Goal: Transaction & Acquisition: Book appointment/travel/reservation

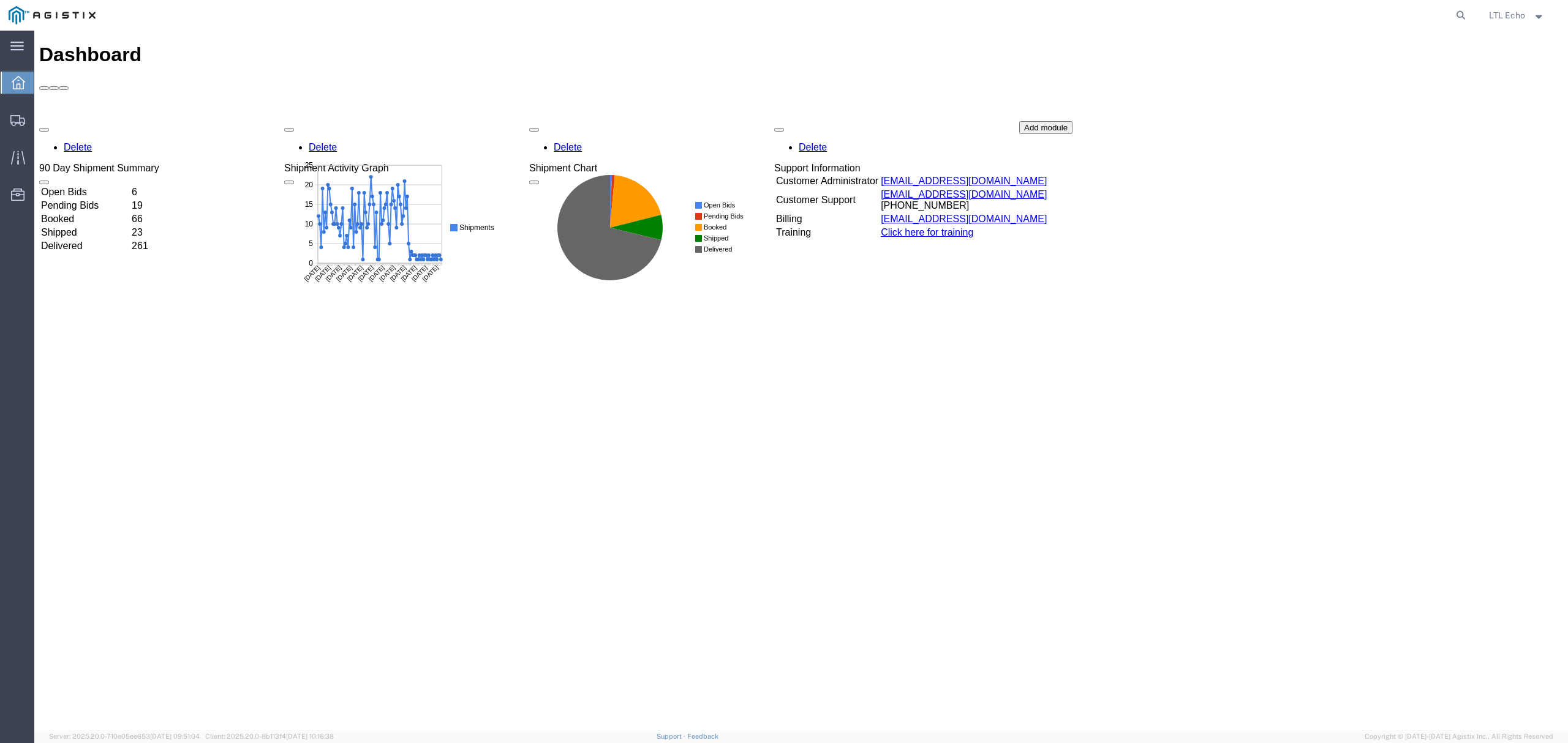
click at [1458, 4] on form at bounding box center [1461, 15] width 19 height 30
click at [1454, 11] on icon at bounding box center [1460, 14] width 17 height 17
click at [1407, 11] on input "search" at bounding box center [1266, 15] width 373 height 30
paste input "56983130"
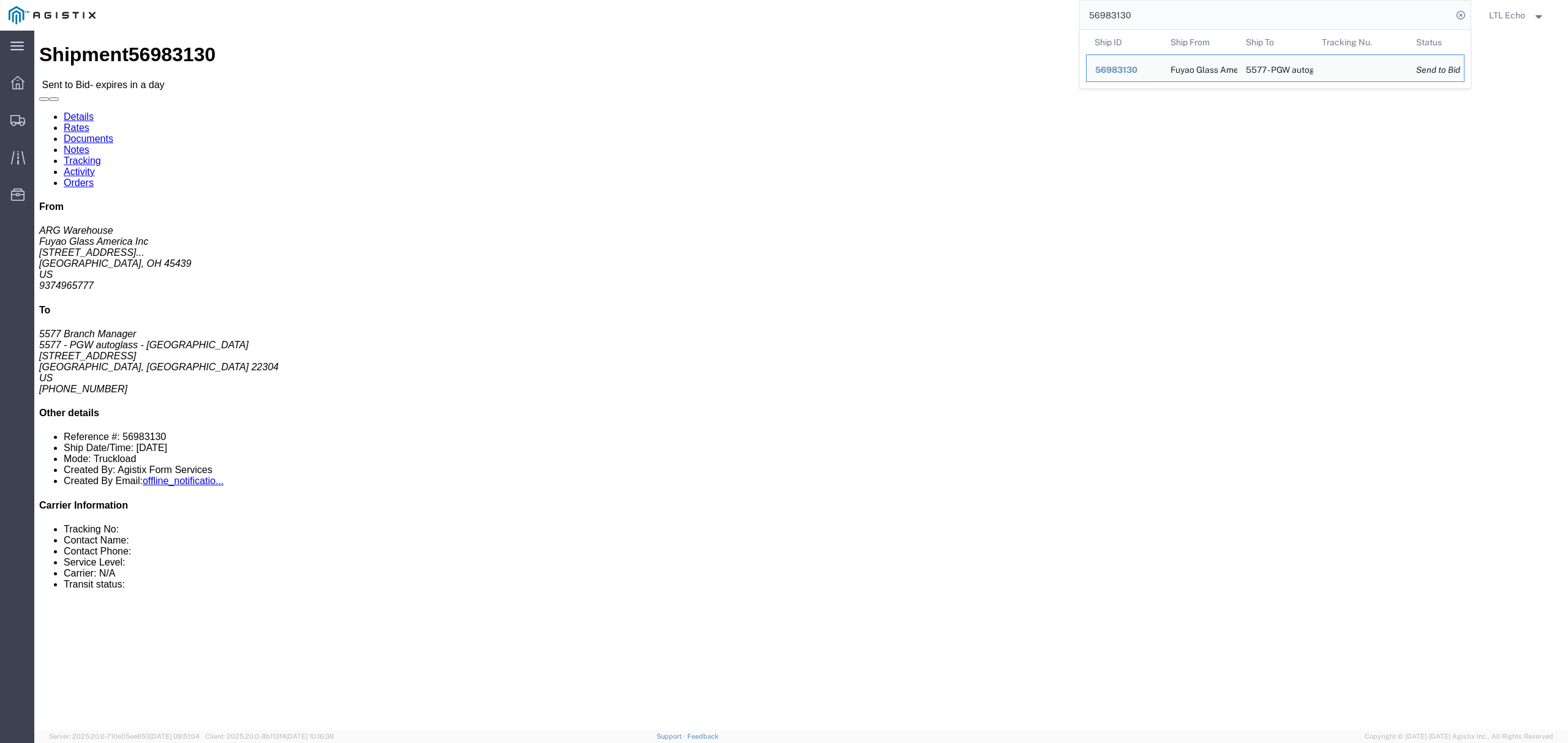
drag, startPoint x: 1154, startPoint y: 13, endPoint x: 872, endPoint y: 21, distance: 282.1
click at [930, 10] on div "56983130 Ship ID Ship From Ship To Tracking Nu. Status Ship ID 56983130 Ship Fr…" at bounding box center [788, 15] width 1367 height 30
paste input "65"
drag, startPoint x: 219, startPoint y: 166, endPoint x: 207, endPoint y: 169, distance: 12.4
click address "Fuyao Glass America Inc (ARG Warehouse) FUYA [STREET_ADDRESS][PERSON_NAME] Attn…"
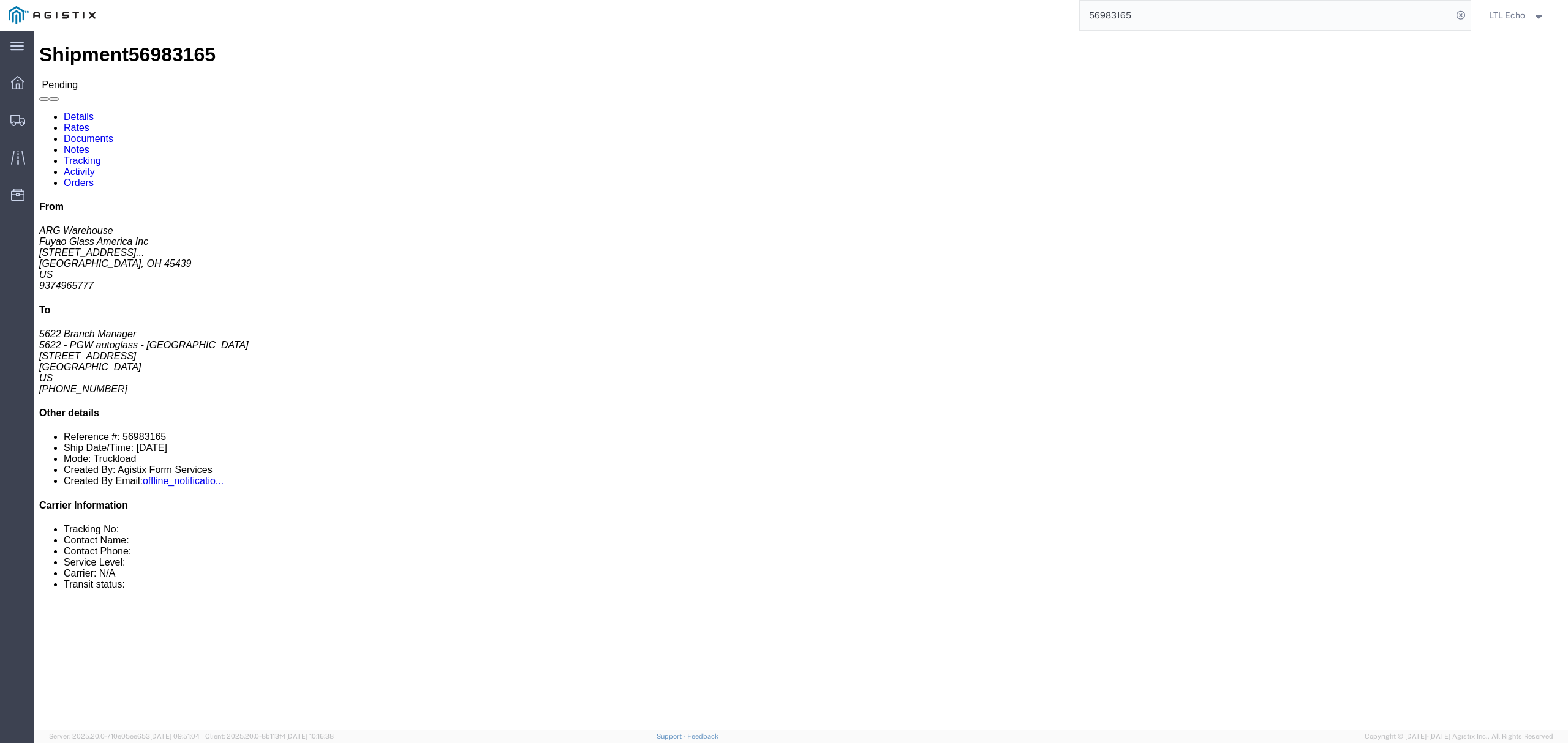
click address "Fuyao Glass America Inc (ARG Warehouse) FUYA [STREET_ADDRESS][PERSON_NAME] Attn…"
copy address "45439"
click address "5622 - PGW autoglass - [GEOGRAPHIC_DATA] (5622 Branch Manager) [STREET_ADDRESS]…"
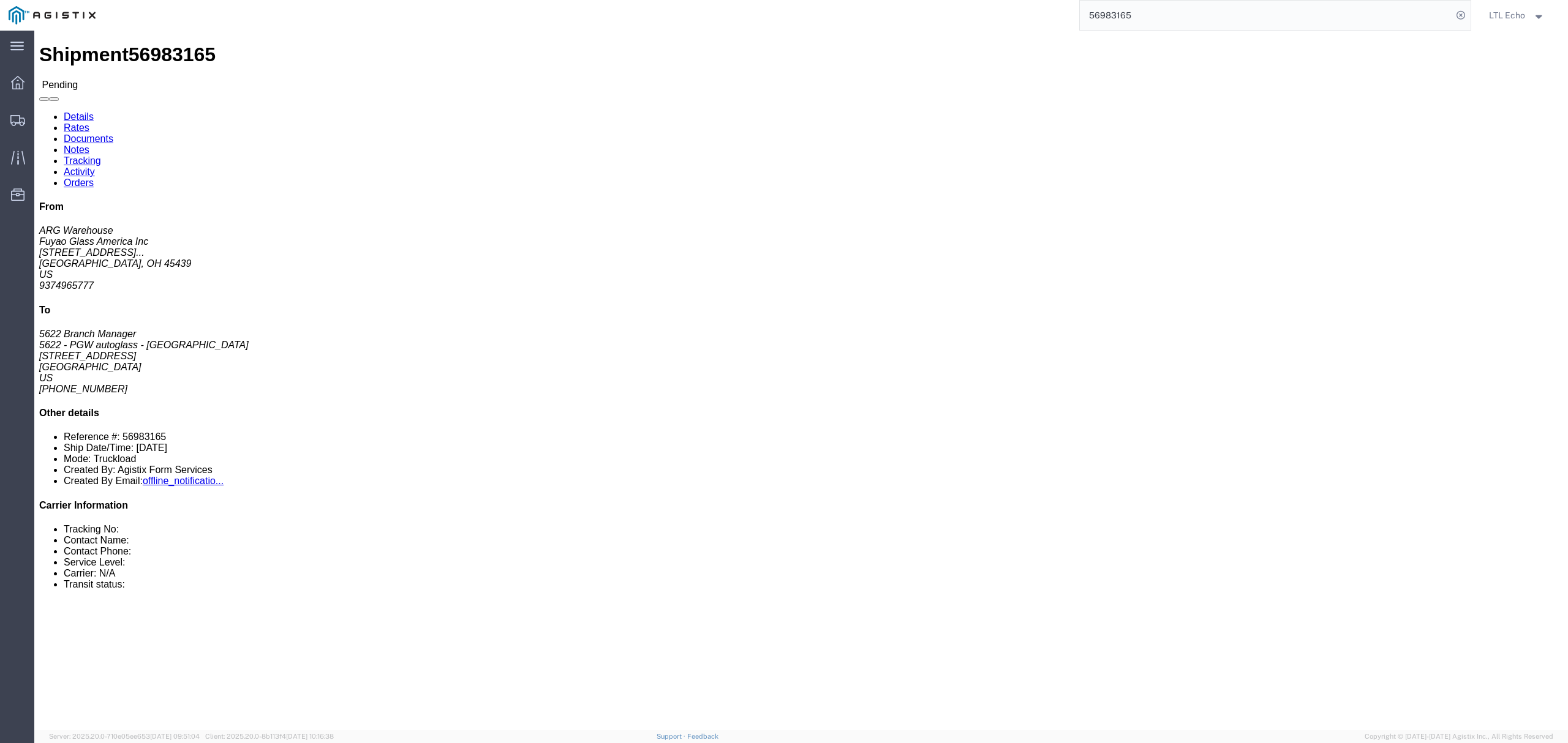
copy address "84104"
click link "Notes"
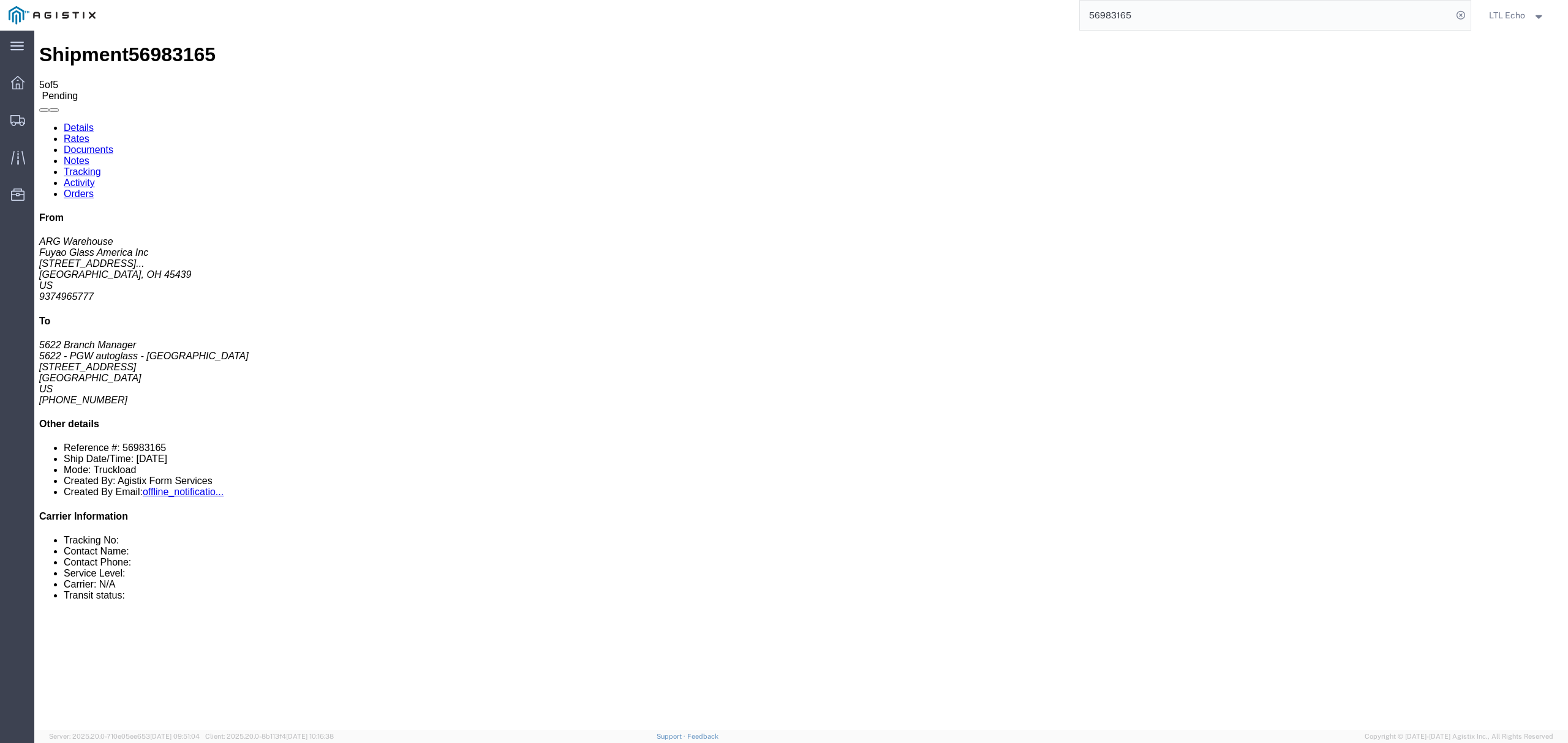
click at [84, 123] on link "Details" at bounding box center [78, 128] width 30 height 10
click link "Rates"
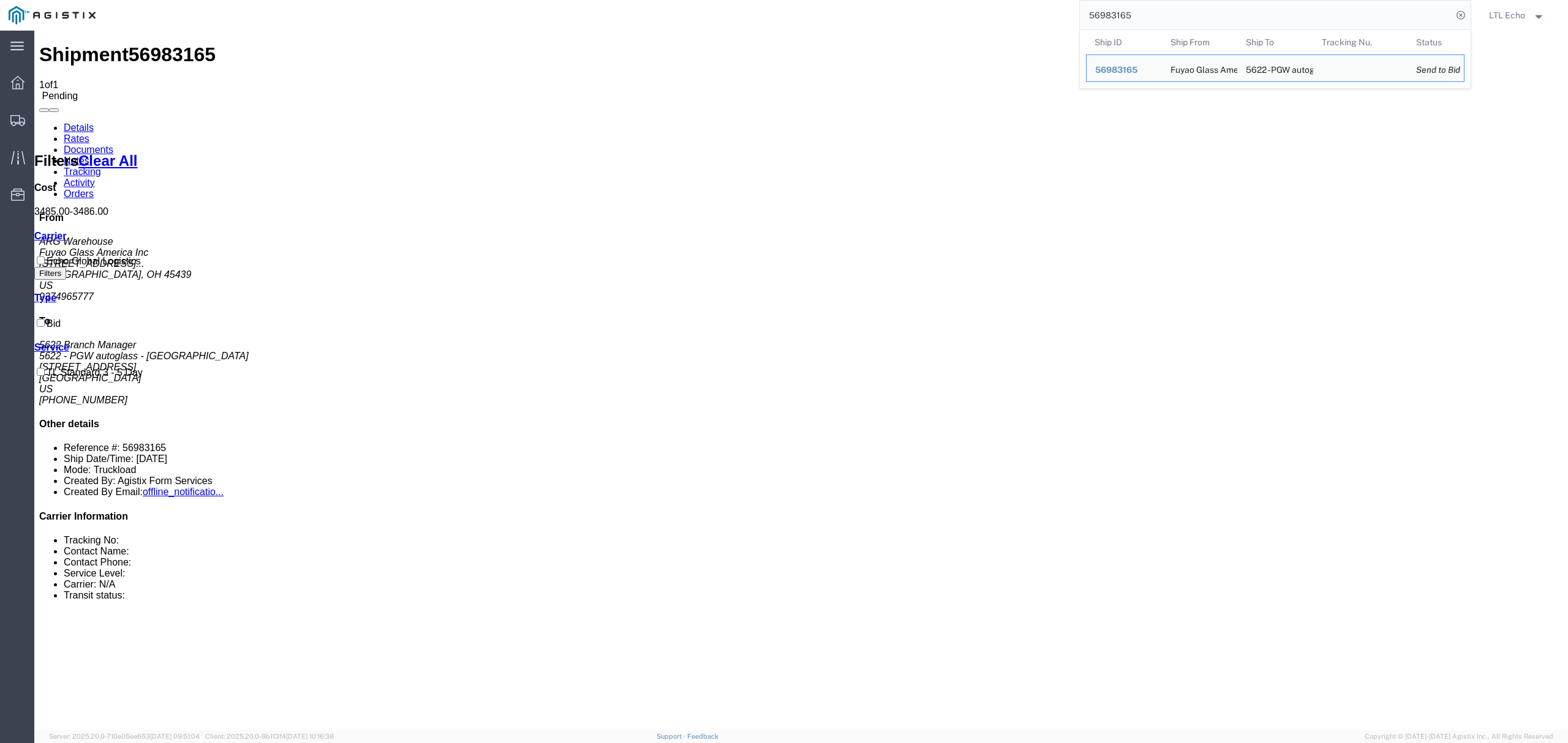
drag, startPoint x: 1182, startPoint y: 9, endPoint x: 851, endPoint y: -2, distance: 331.2
click at [851, 0] on html "main_menu Created with Sketch. Collapse Menu Dashboard Shipments Traffic Resour…" at bounding box center [784, 372] width 1568 height 743
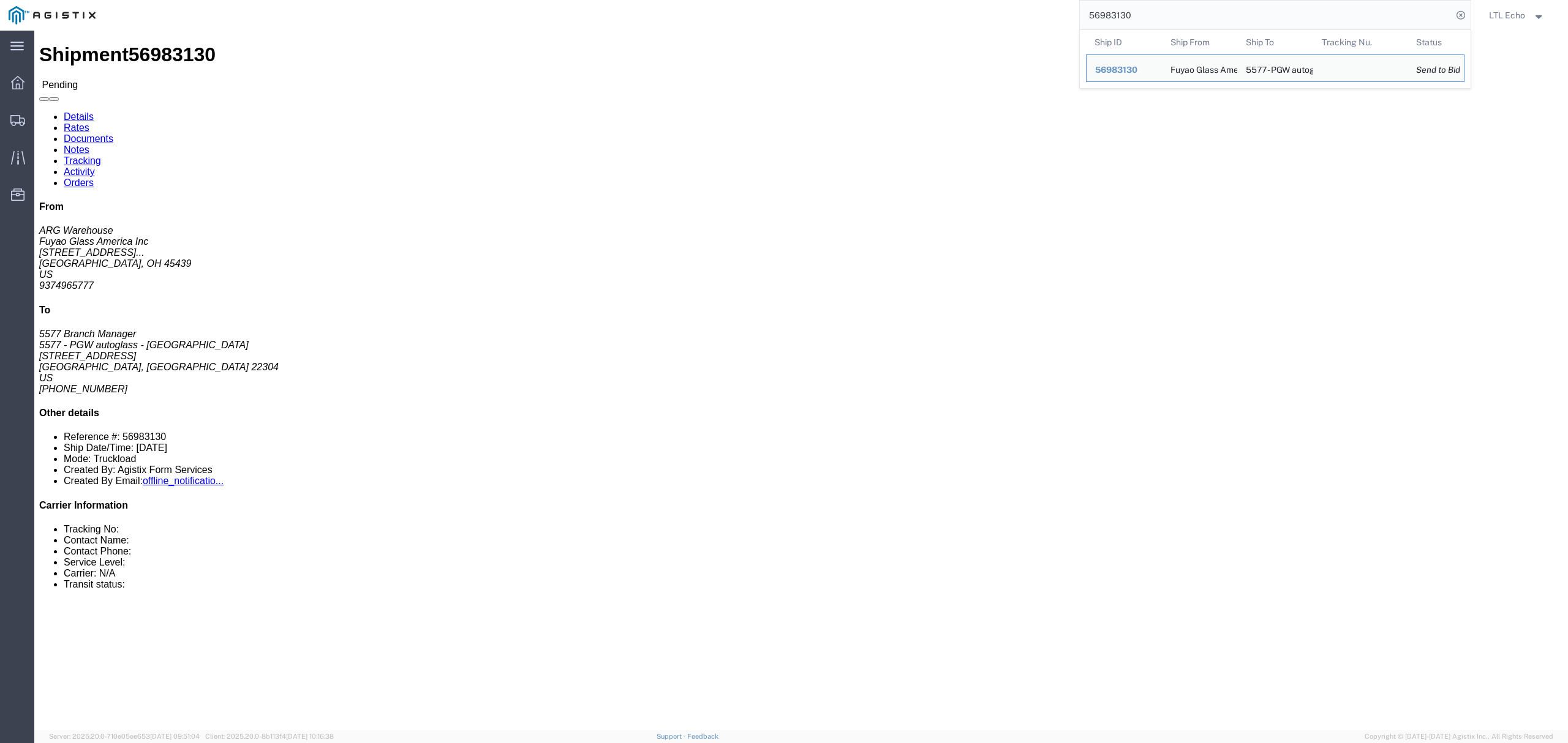
click address "Fuyao Glass America Inc (ARG Warehouse) FUYA [STREET_ADDRESS][PERSON_NAME] Attn…"
copy address "45439"
click address "5577 - PGW autoglass - [GEOGRAPHIC_DATA] (5577 Branch Manager) [STREET_ADDRESS]…"
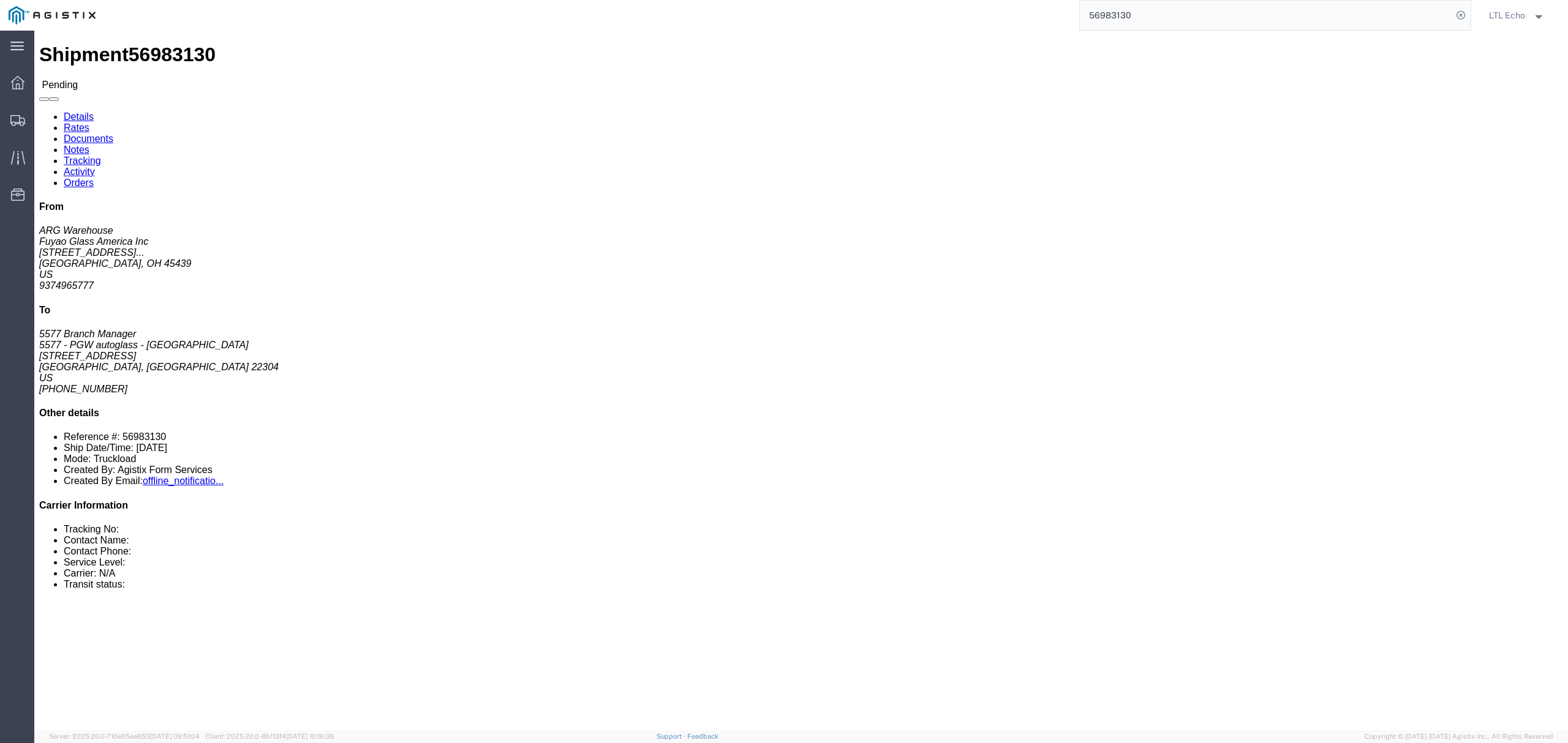
copy address "22304"
click div "48 Your Packaging Total weight: 39000.00 LBS Dimensions: L 48.00 x W 8.00 x H 8…"
click link "Rates"
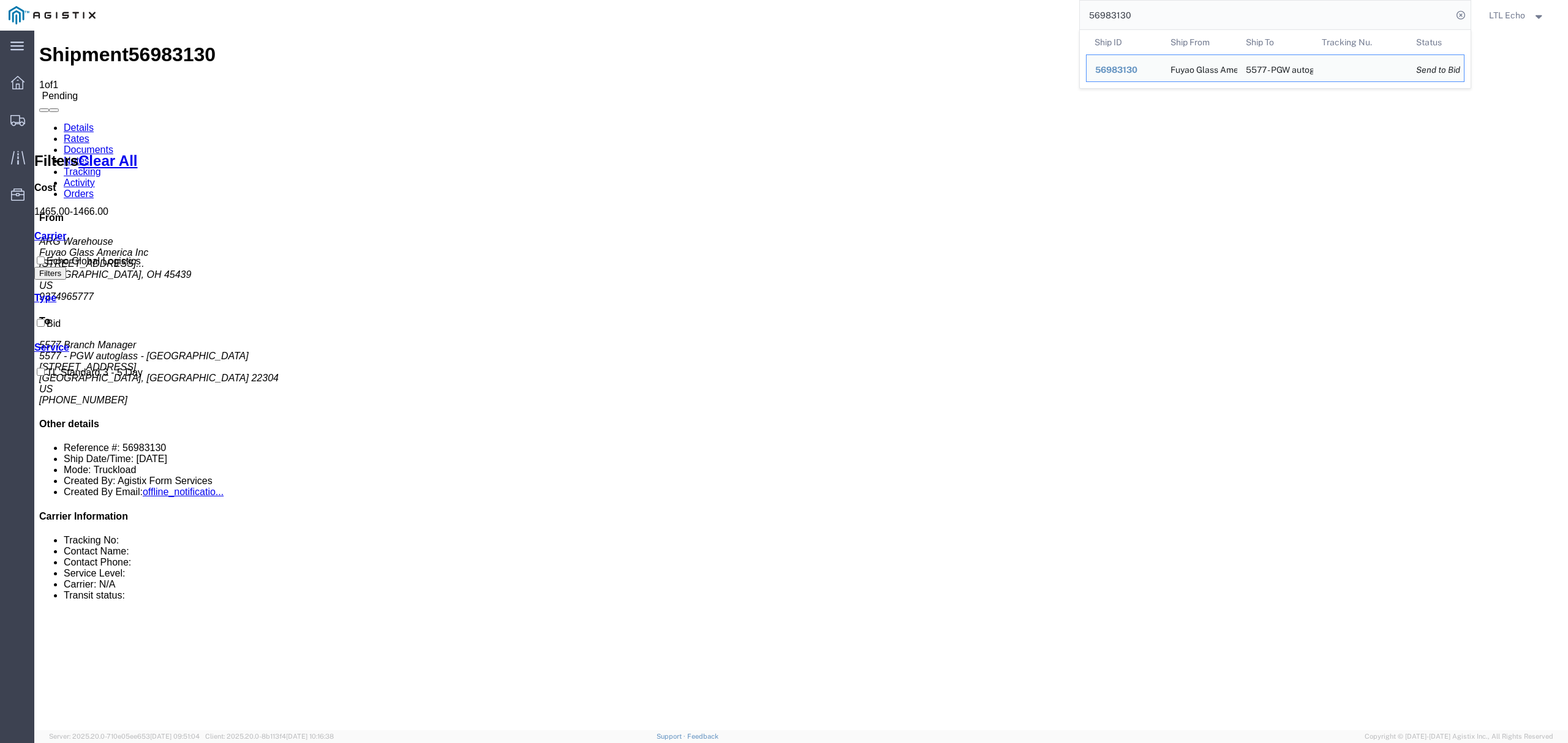
drag, startPoint x: 1161, startPoint y: 20, endPoint x: 844, endPoint y: 13, distance: 317.1
click at [856, 13] on div "56983130 Ship ID Ship From Ship To Tracking Nu. Status Ship ID 56983130 Ship Fr…" at bounding box center [788, 15] width 1367 height 30
paste input "087"
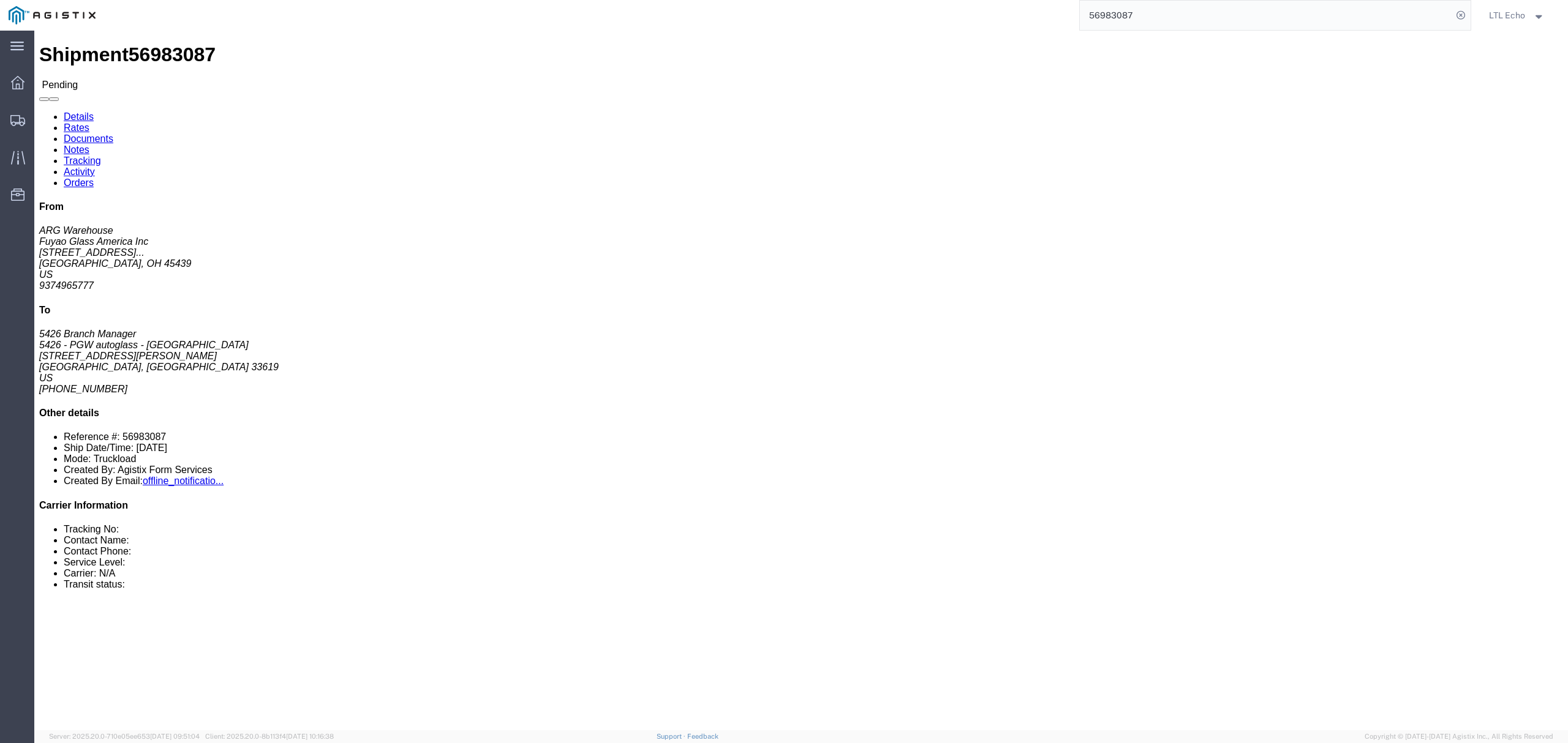
click link "Rates"
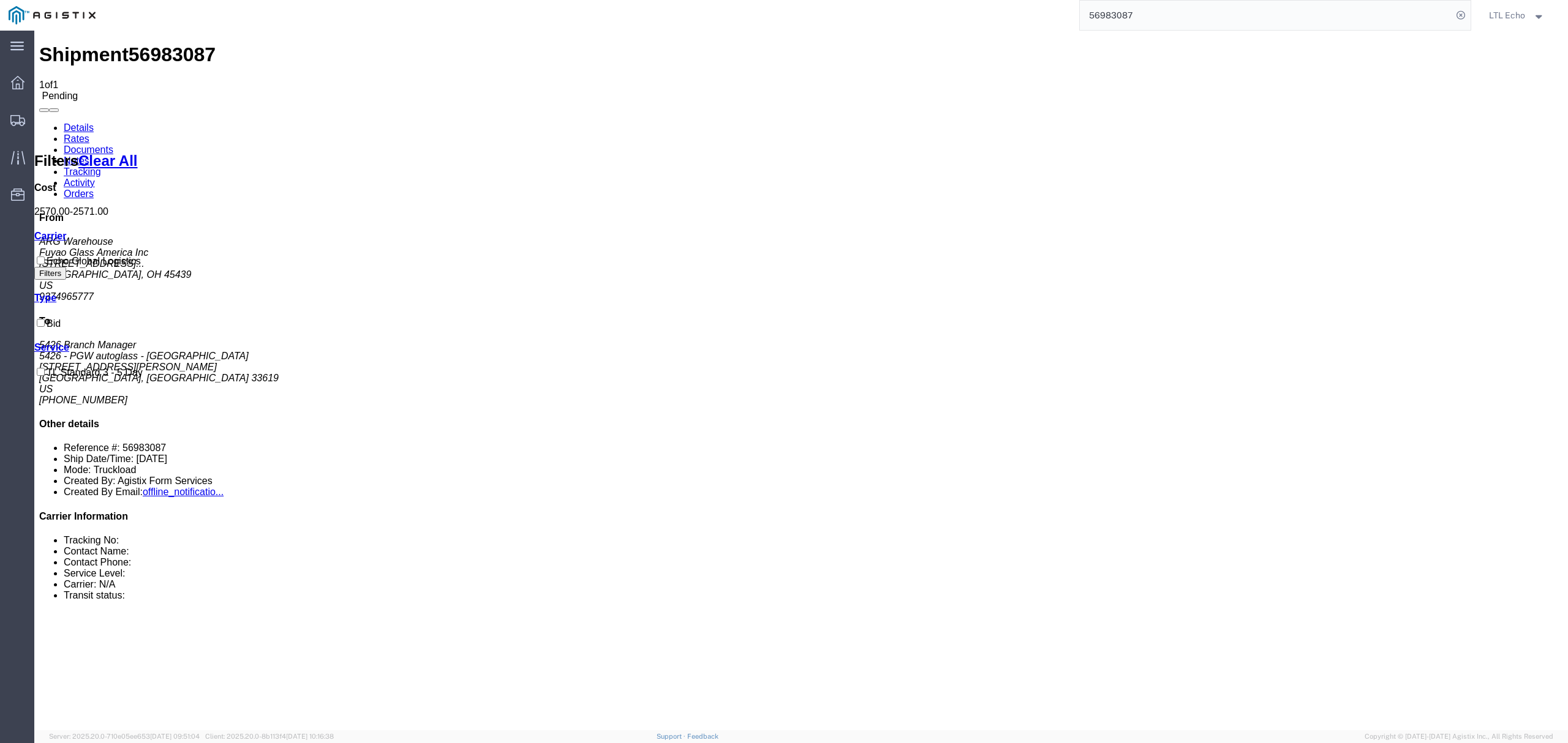
click at [113, 144] on link "Documents" at bounding box center [88, 149] width 50 height 10
click at [89, 156] on link "Notes" at bounding box center [76, 160] width 26 height 10
click at [89, 133] on link "Rates" at bounding box center [76, 138] width 26 height 10
click at [71, 123] on link "Details" at bounding box center [78, 128] width 30 height 10
click address "Fuyao Glass America Inc (ARG Warehouse) FUYA [STREET_ADDRESS][PERSON_NAME] Attn…"
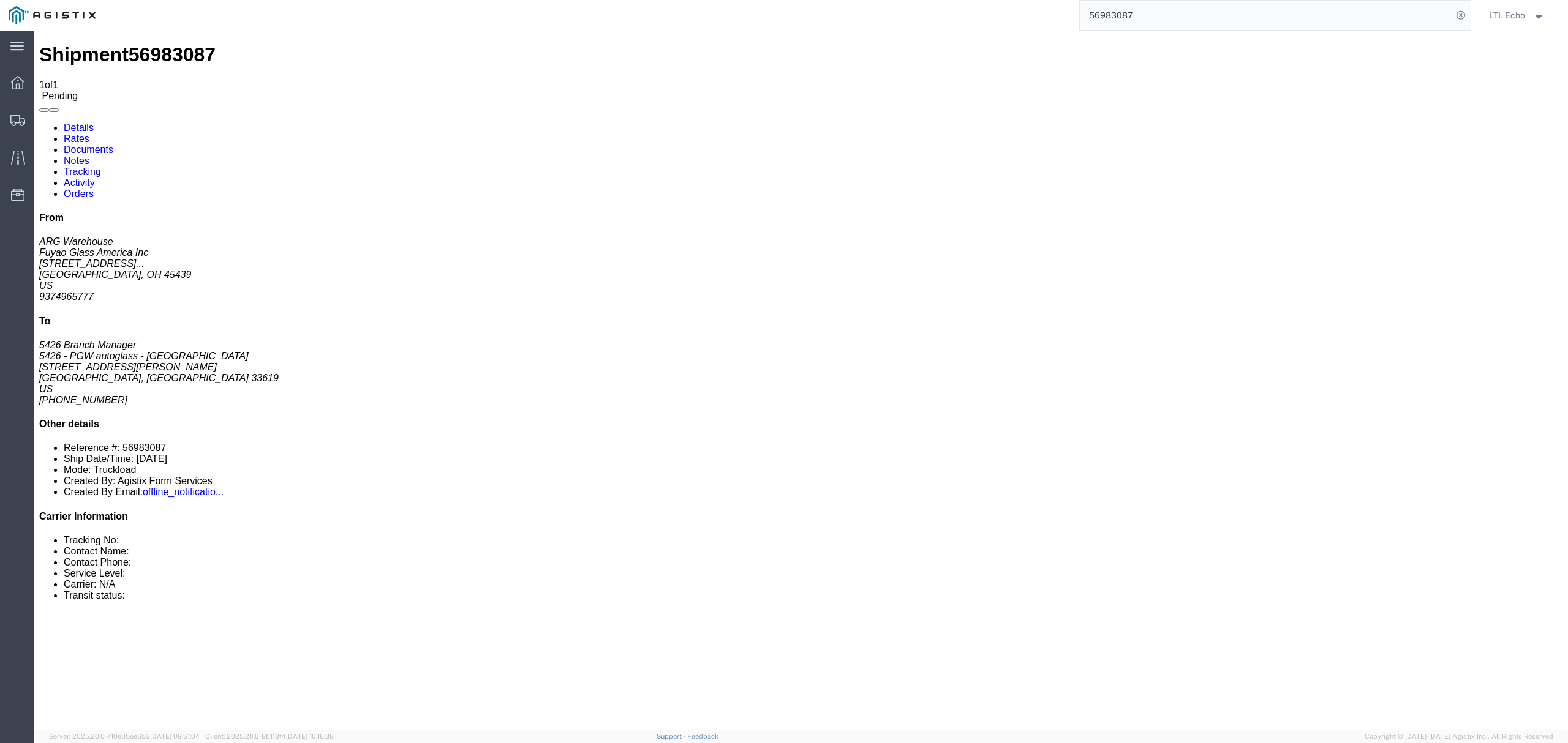
click address "Fuyao Glass America Inc (ARG Warehouse) FUYA [STREET_ADDRESS][PERSON_NAME] Attn…"
copy address "45439"
click address "5426 - PGW autoglass - [GEOGRAPHIC_DATA] (5426 Branch Manager) [STREET_ADDRESS]…"
copy address "33619"
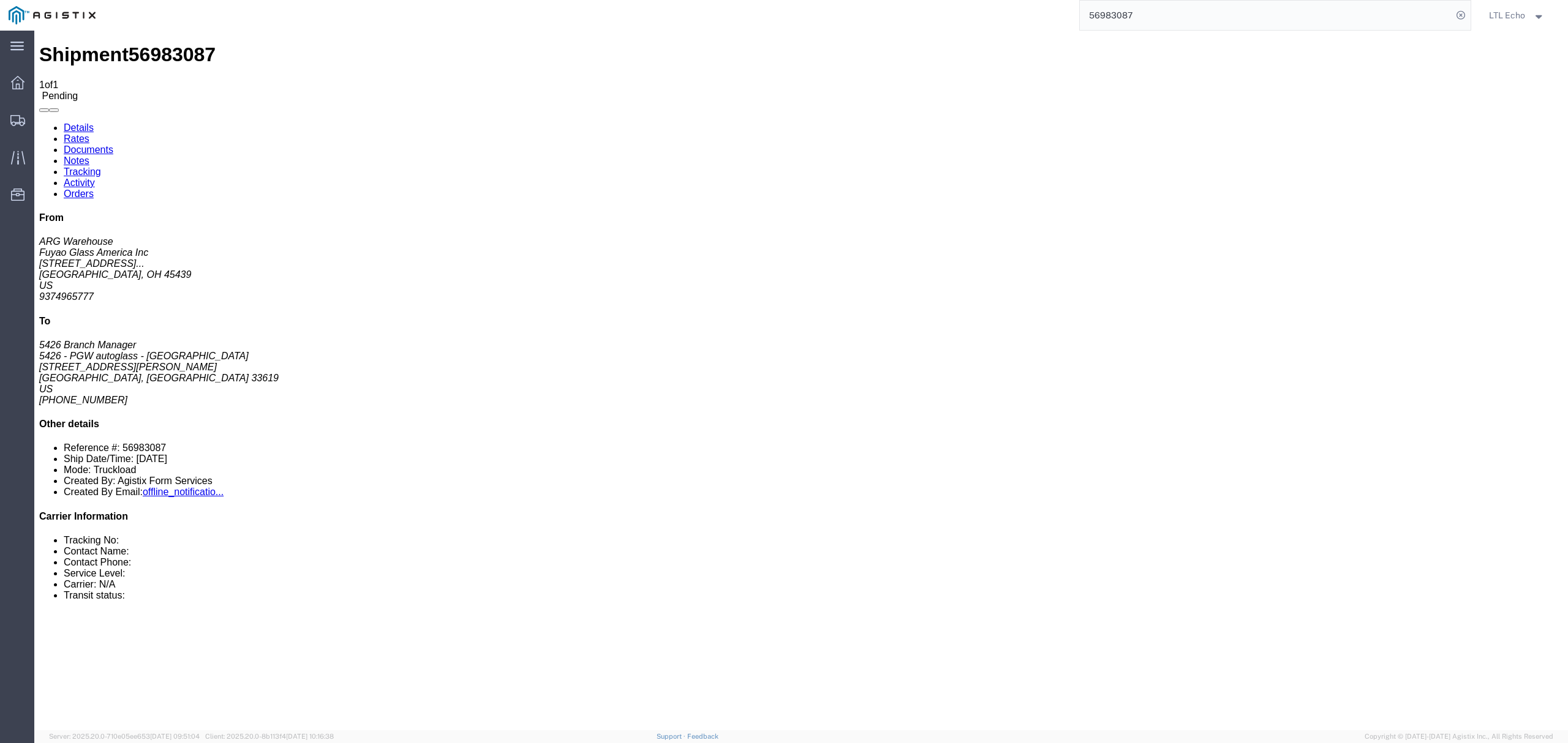
click link "Rates"
click at [82, 123] on link "Details" at bounding box center [78, 128] width 30 height 10
click link "Rates"
click at [81, 123] on link "Details" at bounding box center [78, 128] width 30 height 10
click div "Package Information Total shipment is made up of 48 packages containing 48 piec…"
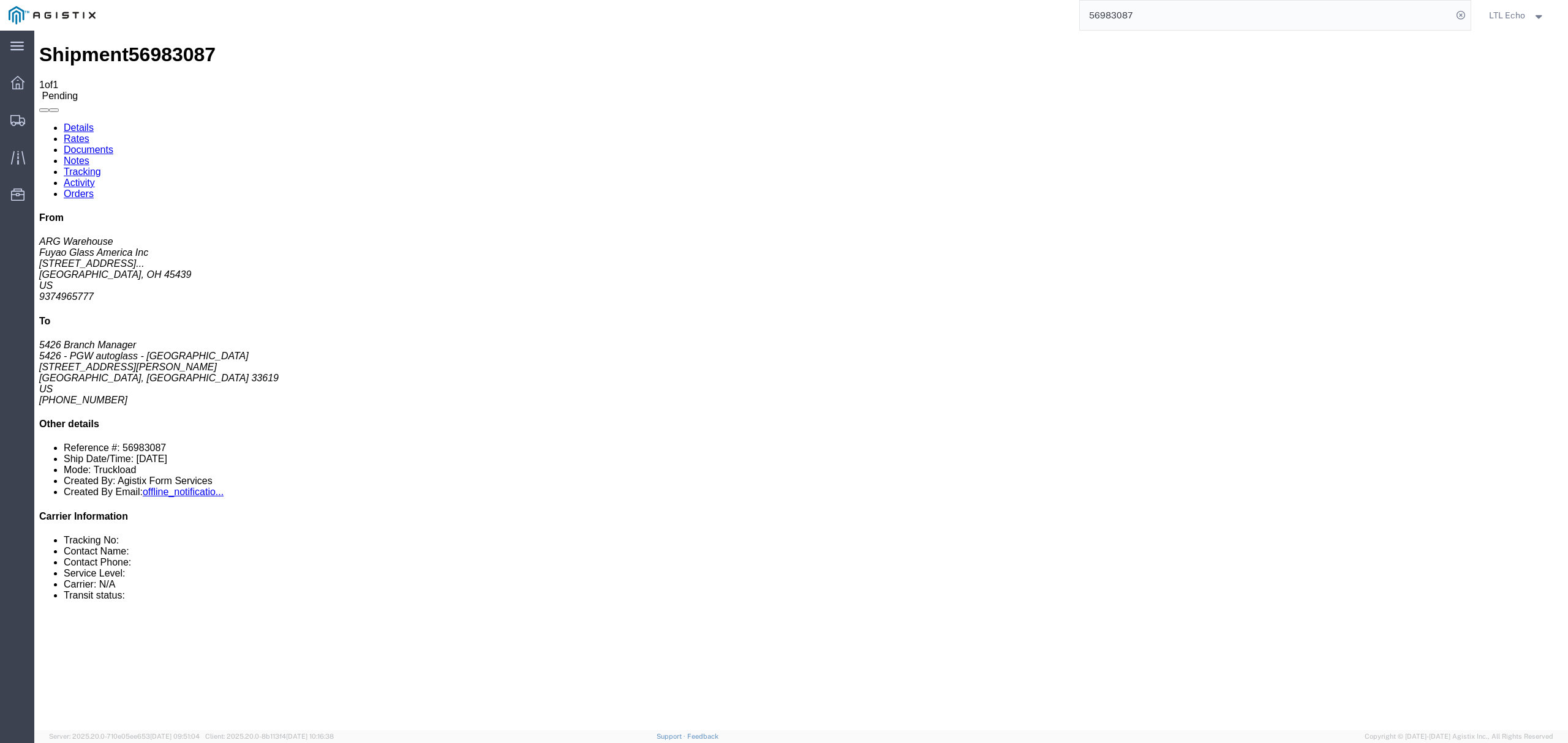
click link "Rates"
click at [66, 123] on link "Details" at bounding box center [78, 128] width 30 height 10
click link "Rates"
click at [87, 123] on link "Details" at bounding box center [78, 128] width 30 height 10
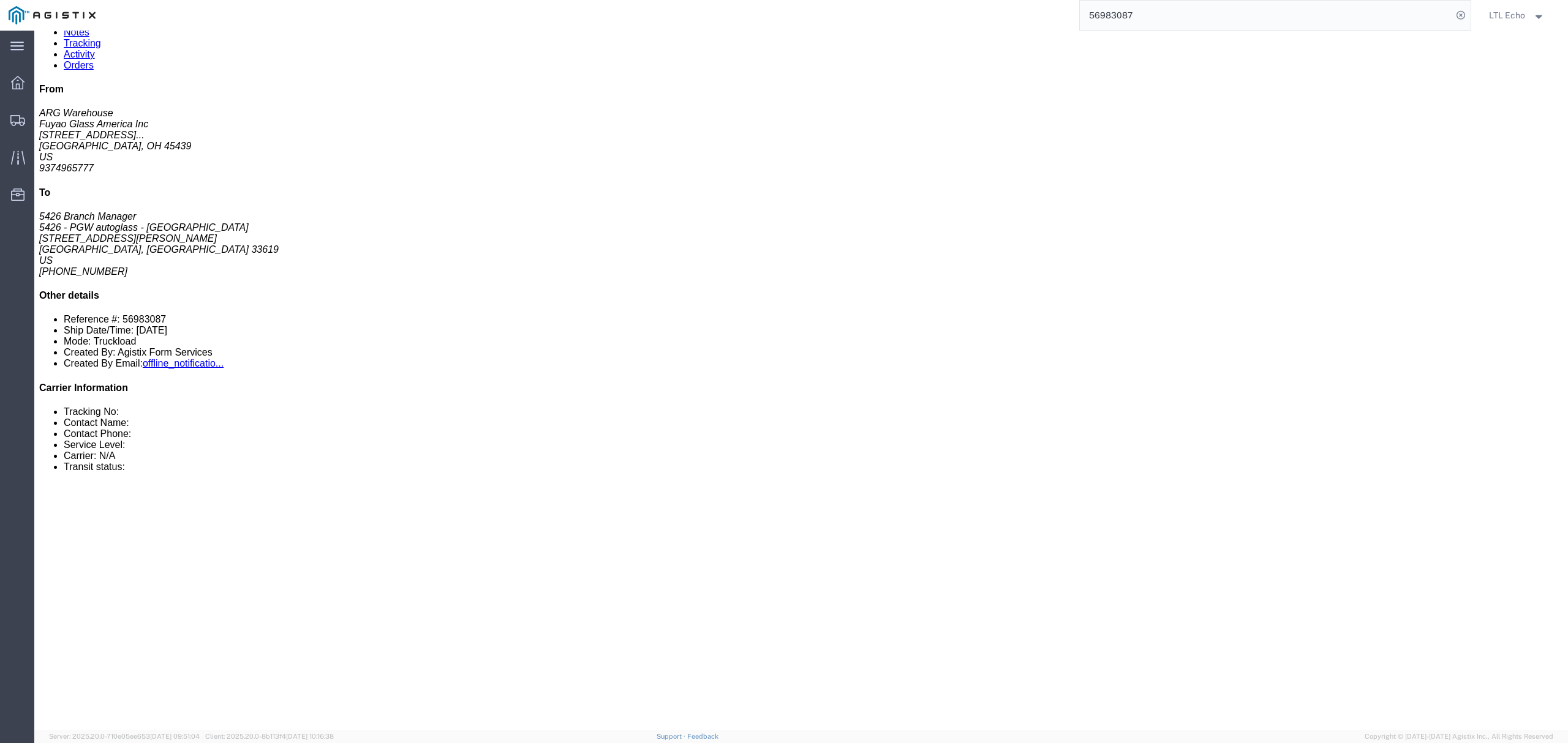
scroll to position [163, 0]
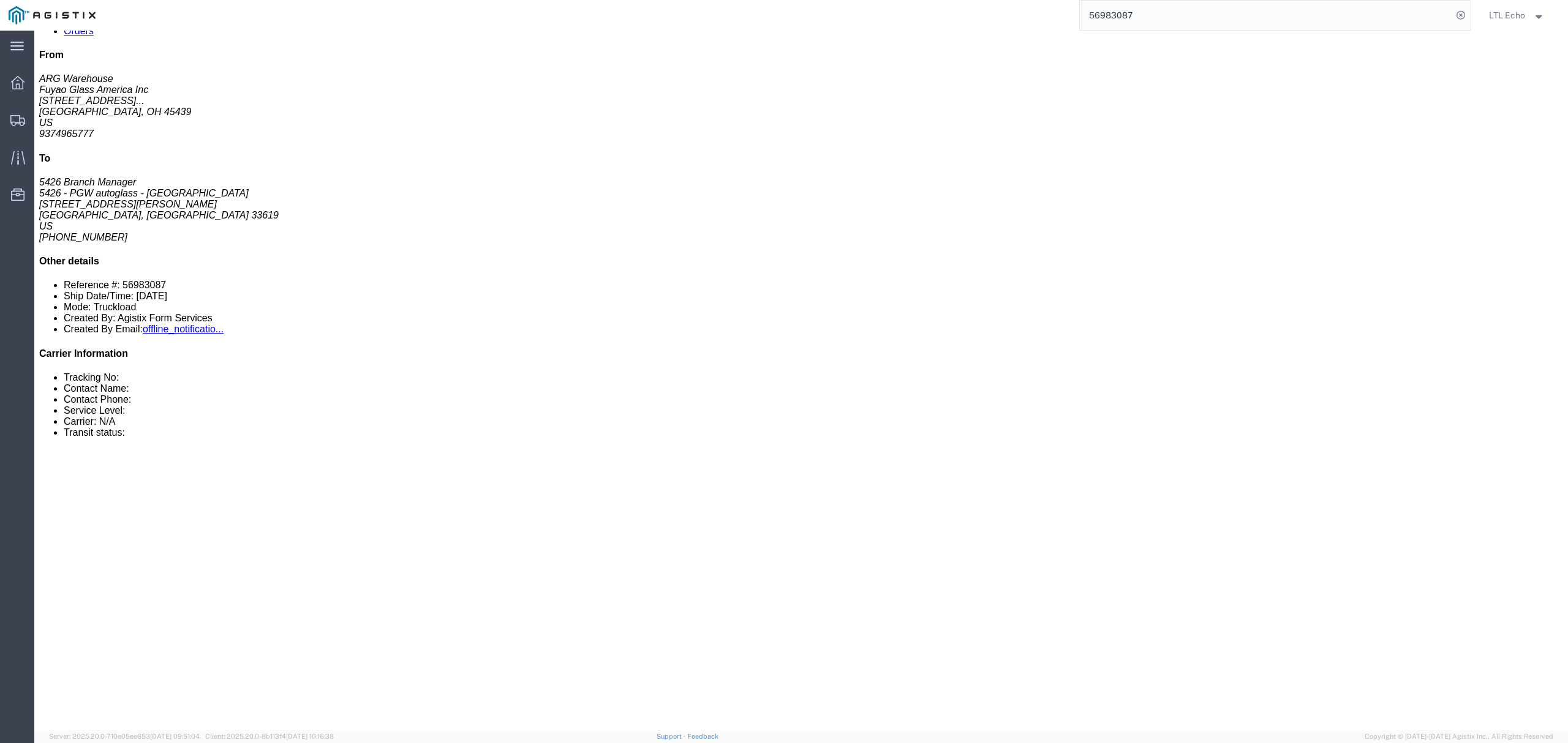
drag, startPoint x: 1160, startPoint y: 14, endPoint x: 877, endPoint y: -6, distance: 283.7
click at [877, 0] on html "main_menu Created with Sketch. Collapse Menu Dashboard Shipments Traffic Resour…" at bounding box center [784, 372] width 1568 height 743
paste input "875"
type input "56983875"
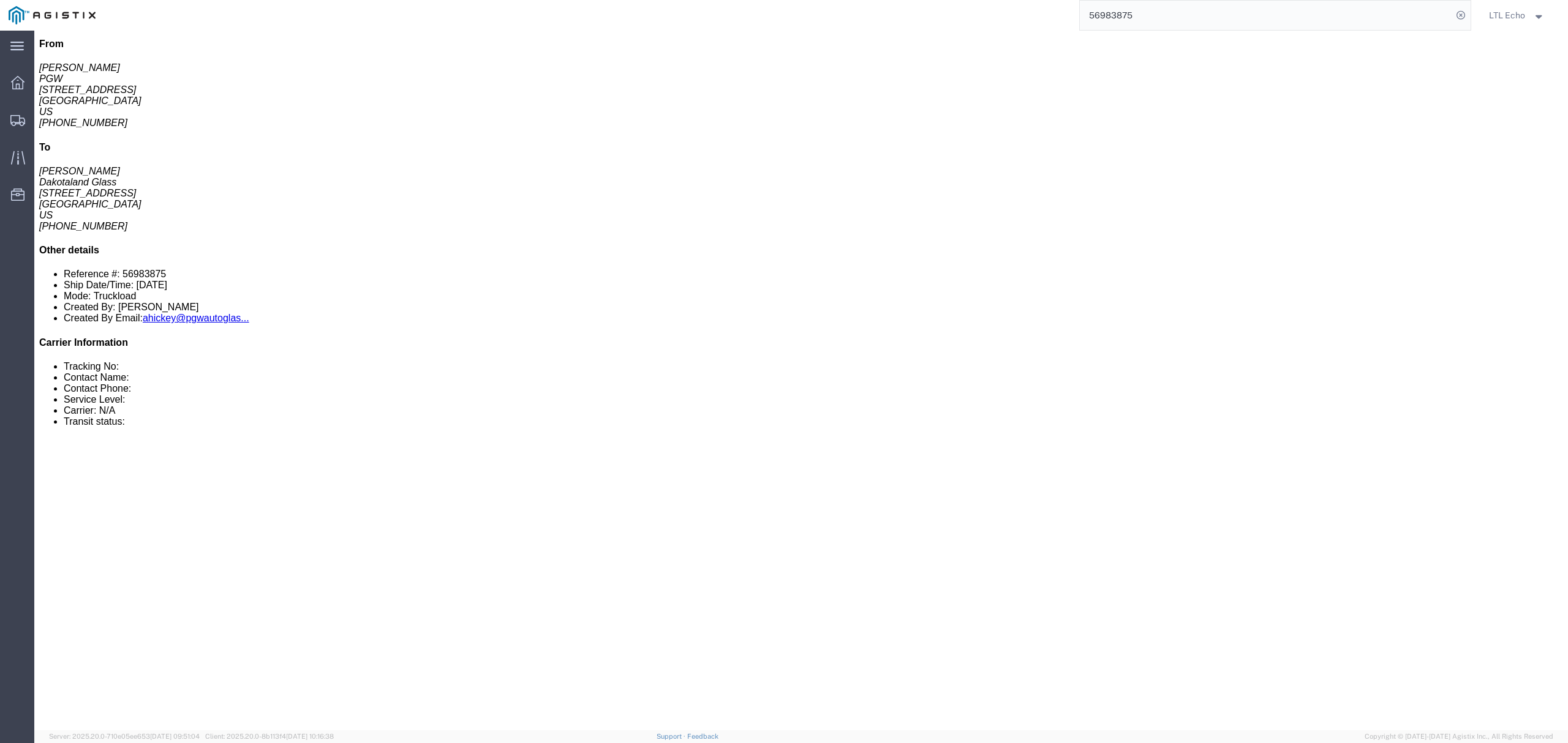
click link "Rates"
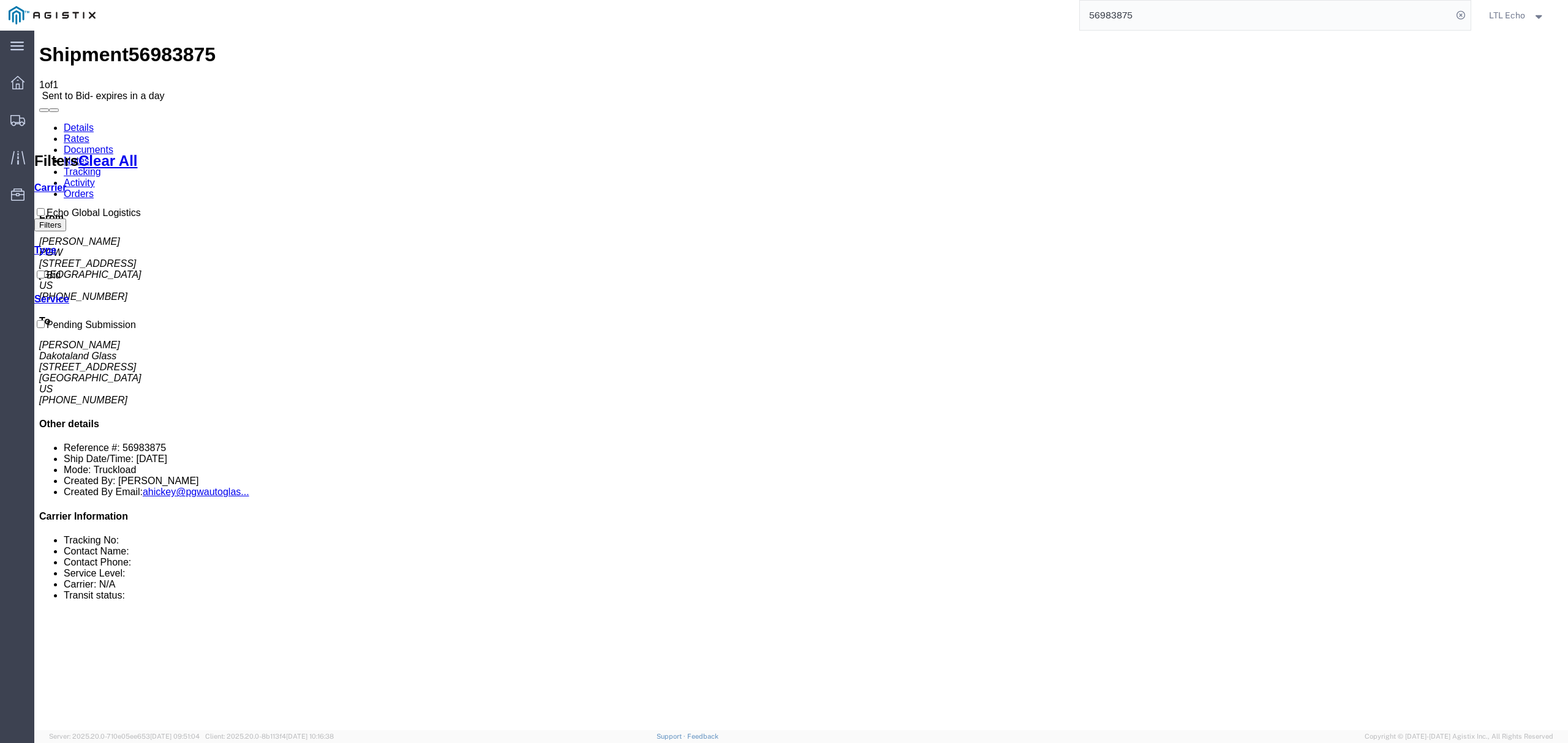
click at [84, 123] on link "Details" at bounding box center [78, 128] width 30 height 10
drag, startPoint x: 166, startPoint y: 156, endPoint x: 153, endPoint y: 161, distance: 13.9
click address "PGW ([PERSON_NAME]) [STREET_ADDRESS] [PHONE_NUMBER] [EMAIL_ADDRESS][DOMAIN_NAME]"
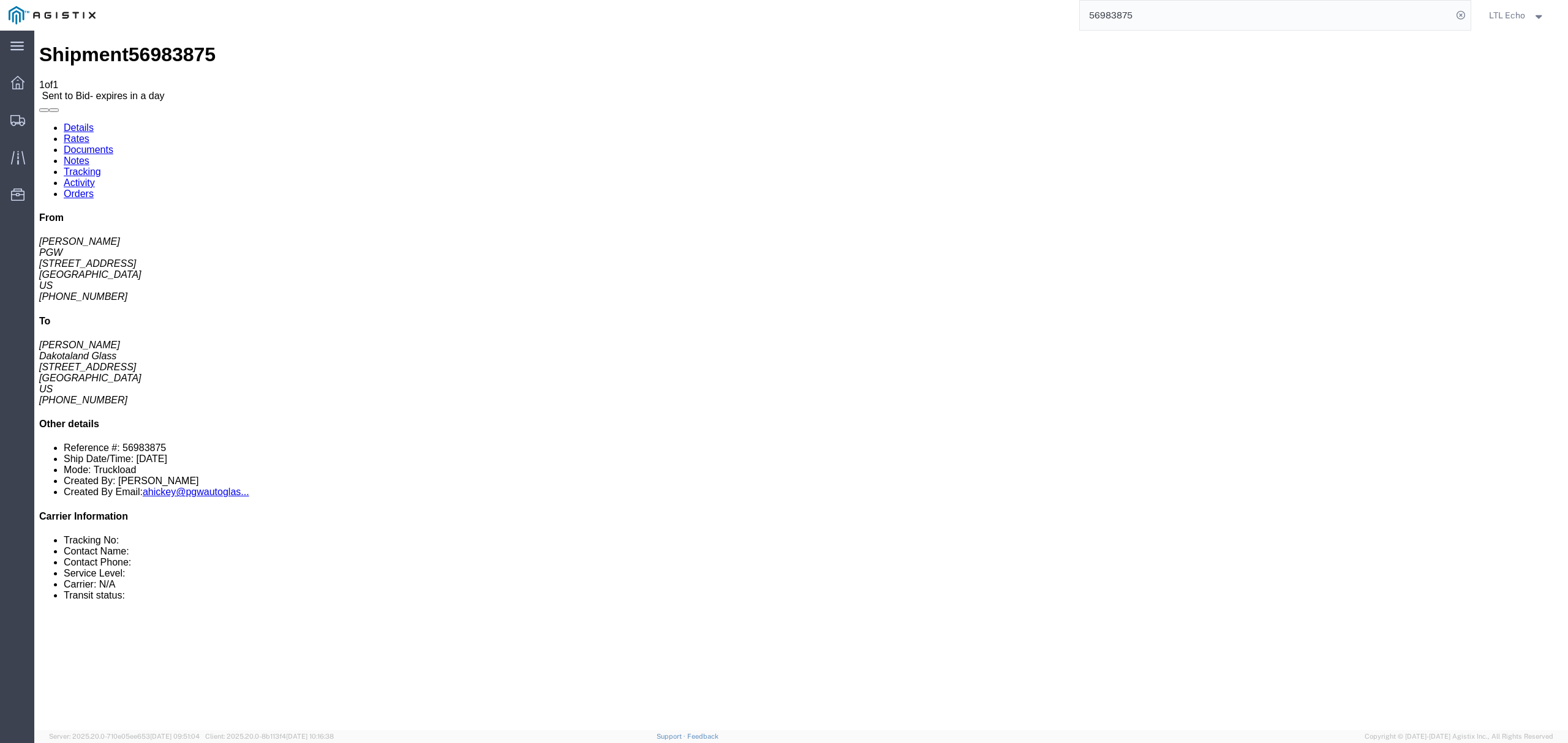
copy address "45601"
click address "Dakotaland Glass ([PERSON_NAME]) DAGSFS [STREET_ADDRESS] [PHONE_NUMBER] [PERSON…"
copy address "57104"
click link "Enter / Modify Bid"
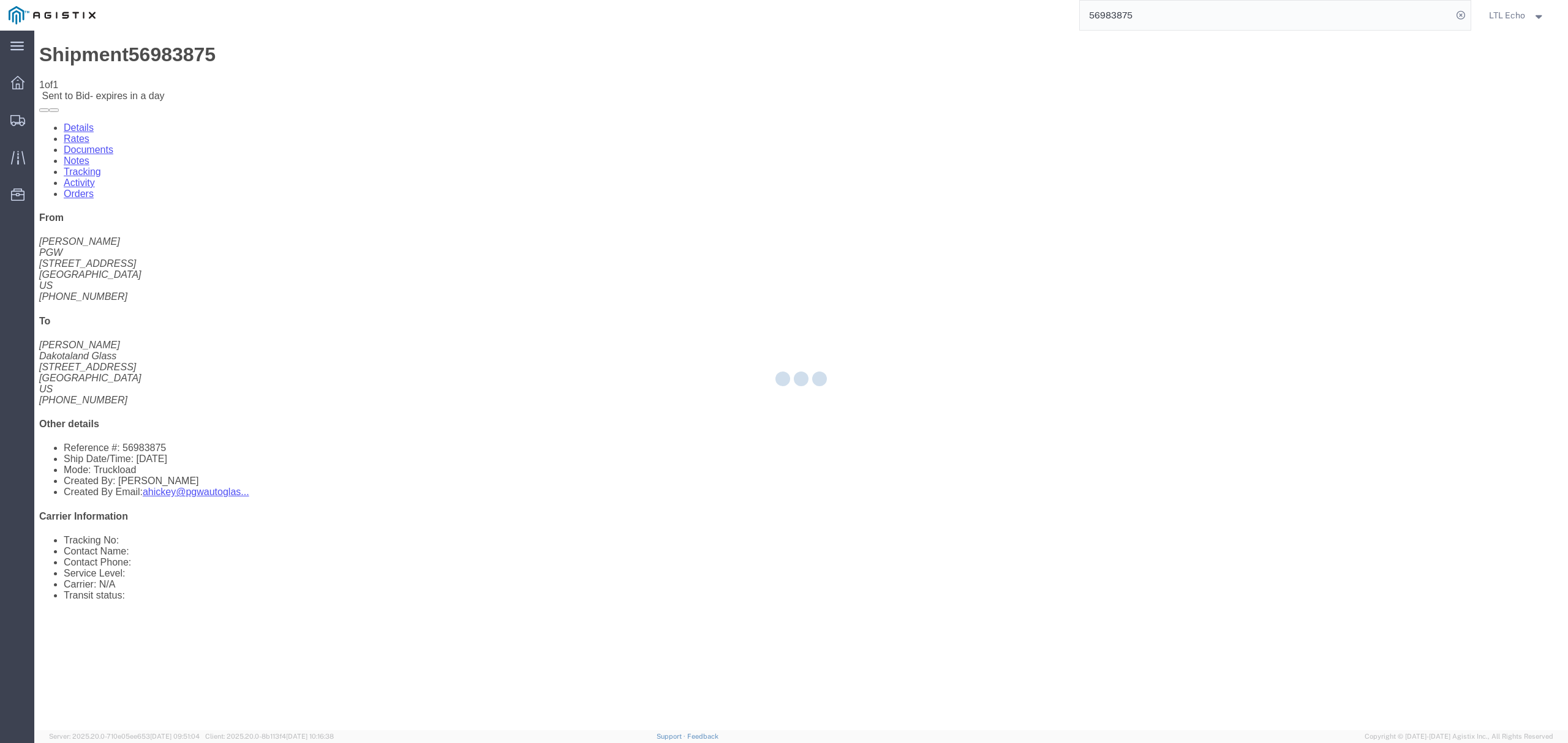
select select "4622"
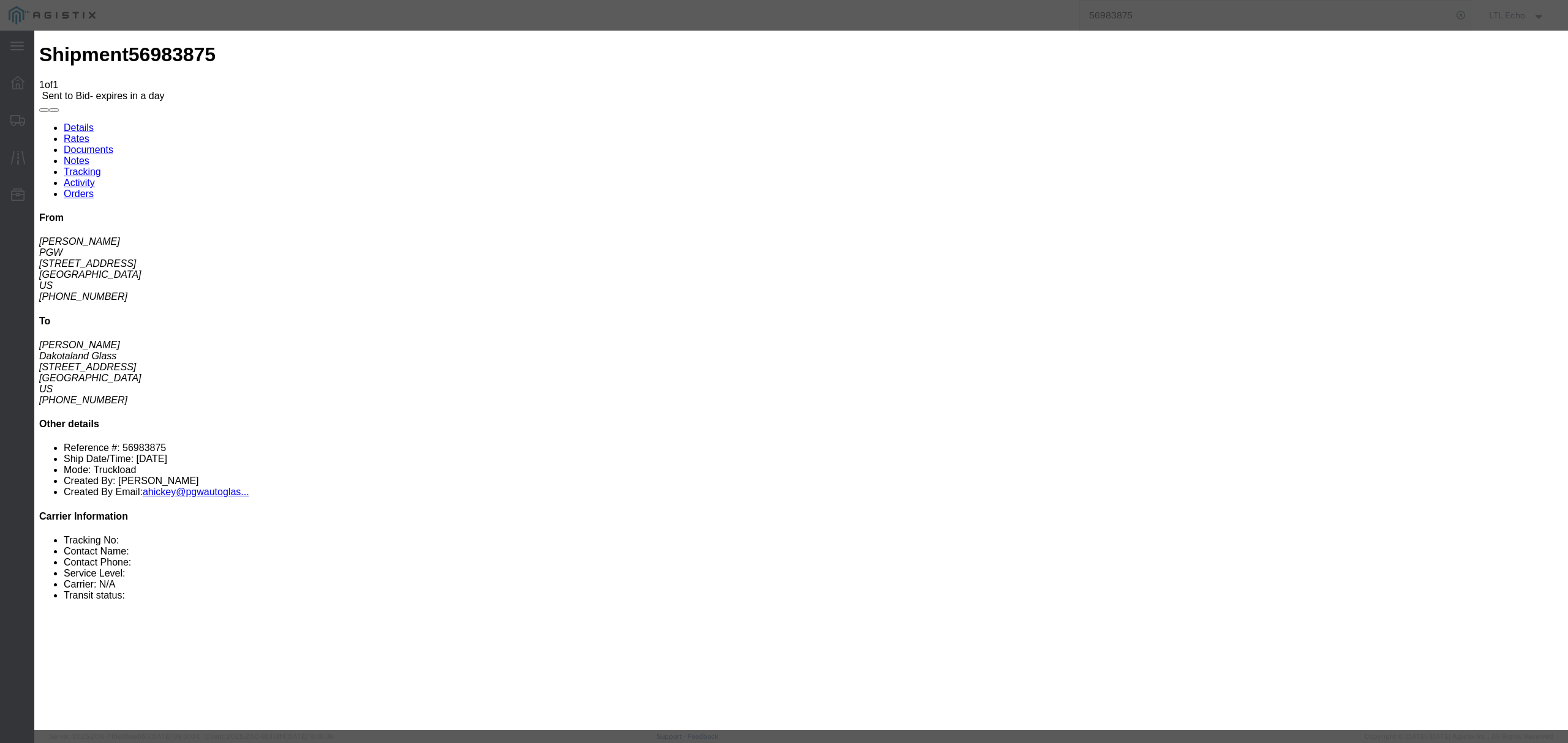
click input "number"
type input "2025"
click select "Select Guaranteed Next Day LTL Standard 3-5 Day Rail TL Standard 3 - 5 Day"
select select "13989"
click select "Select Guaranteed Next Day LTL Standard 3-5 Day Rail TL Standard 3 - 5 Day"
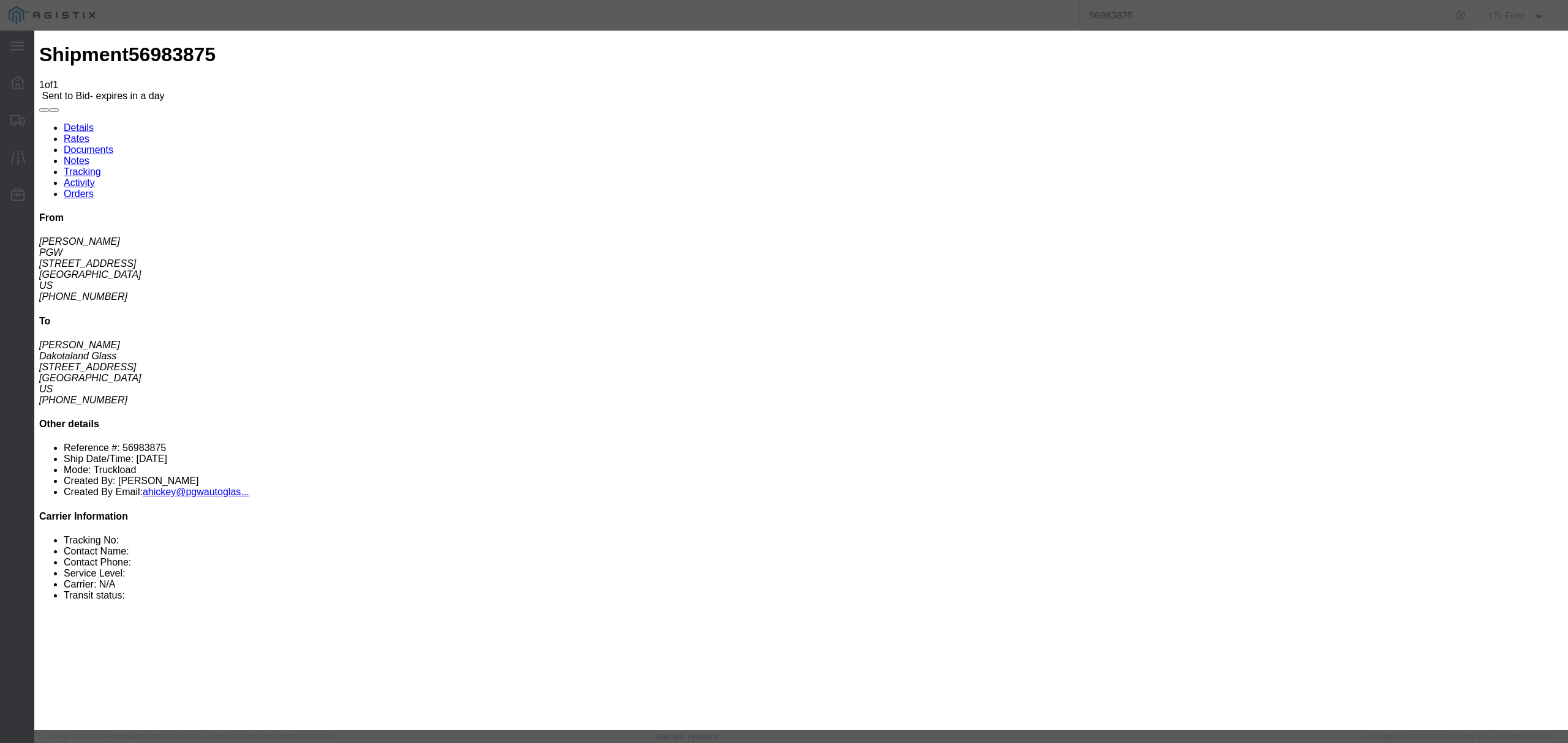
click div
click input "text"
type input "56983875"
click button "Submit"
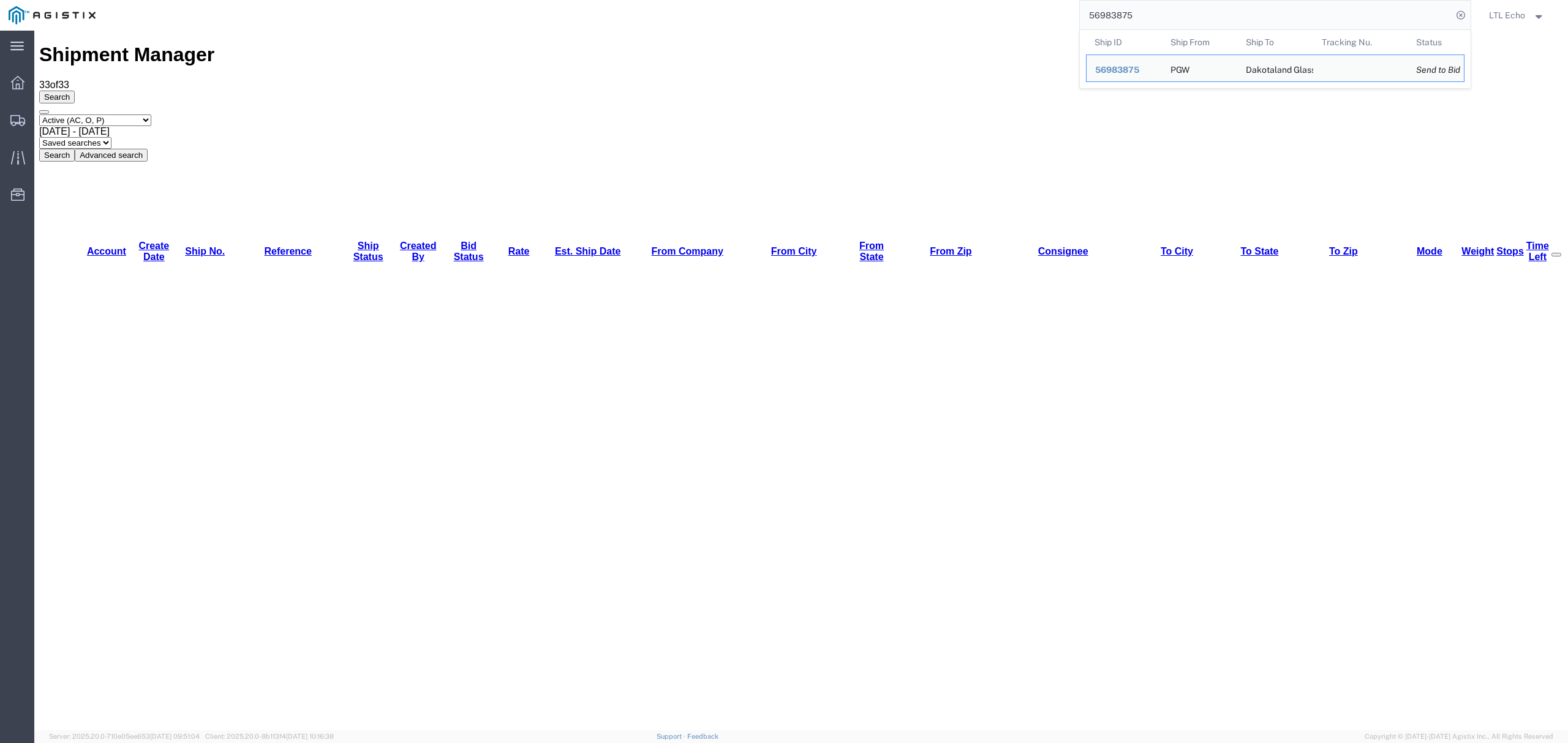
drag, startPoint x: 1163, startPoint y: 16, endPoint x: 910, endPoint y: 18, distance: 253.0
click at [910, 18] on div "56983875 Ship ID Ship From Ship To Tracking Nu. Status Ship ID 56983875 Ship Fr…" at bounding box center [788, 15] width 1367 height 30
paste input "7982"
type input "56979825"
drag, startPoint x: 1152, startPoint y: 20, endPoint x: 932, endPoint y: -4, distance: 221.3
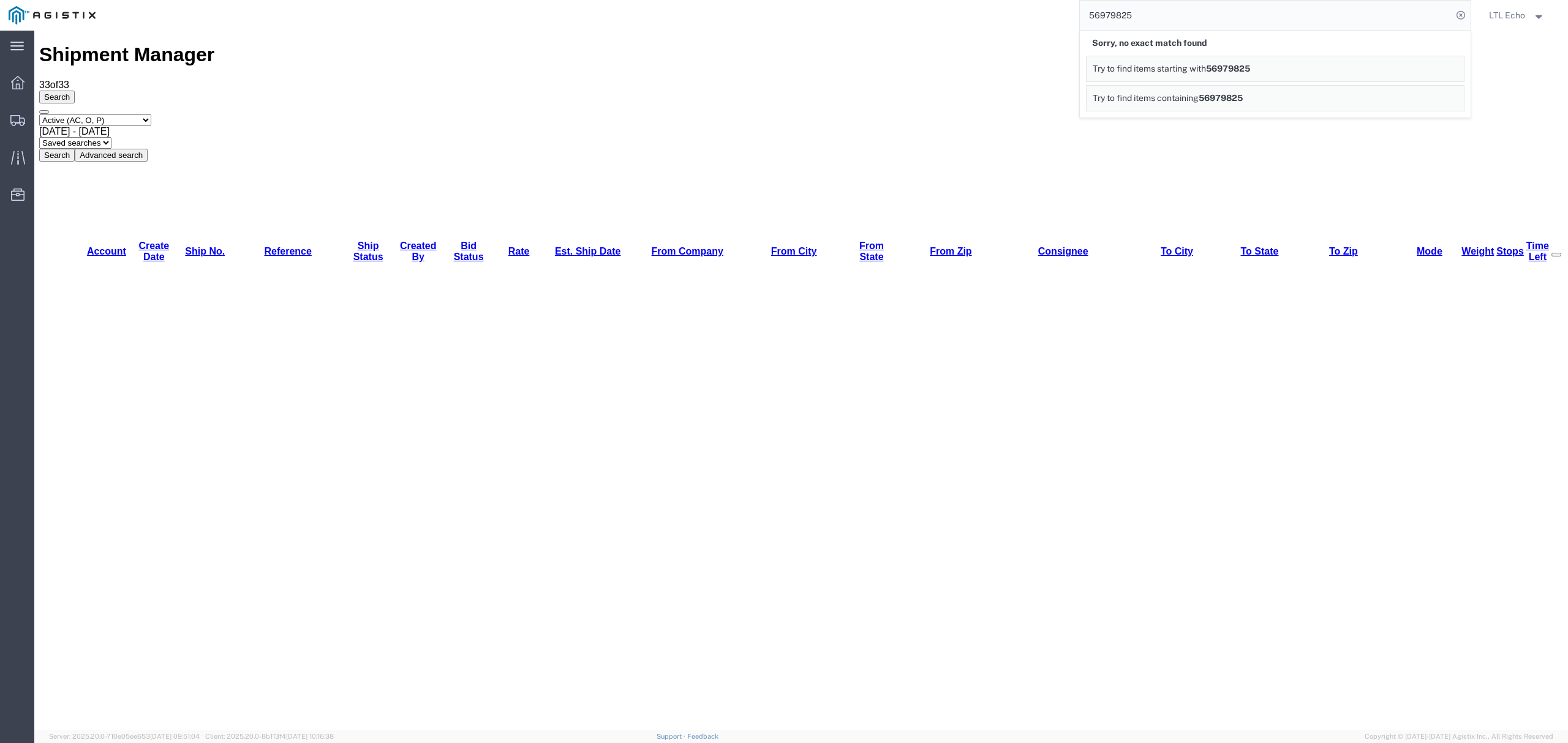
click at [932, 0] on html "main_menu Created with Sketch. Collapse Menu Dashboard Shipments Traffic Resour…" at bounding box center [784, 372] width 1568 height 743
click at [25, 123] on div at bounding box center [18, 120] width 35 height 25
click at [1144, 14] on input "56979825" at bounding box center [1266, 15] width 373 height 30
drag, startPoint x: 1140, startPoint y: 14, endPoint x: 920, endPoint y: 10, distance: 220.0
click at [920, 10] on div "56979825" at bounding box center [788, 15] width 1367 height 30
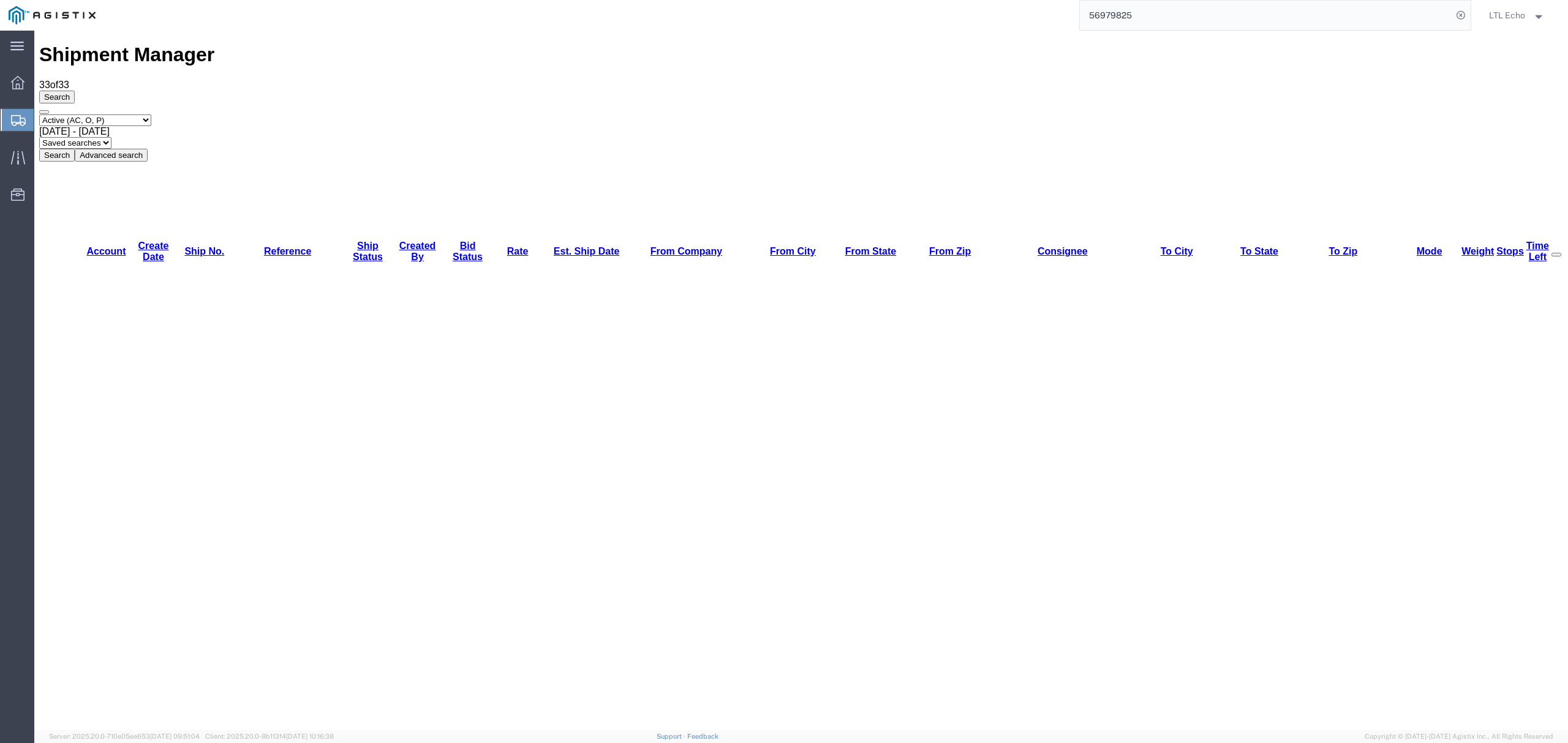
click at [1149, 16] on input "56979825" at bounding box center [1266, 15] width 373 height 30
click at [125, 115] on select "Select status Active (AC, O, P) All Approved Awaiting Confirmation (AC) Booked …" at bounding box center [96, 120] width 112 height 11
select select "ALL"
click at [39, 115] on select "Select status Active (AC, O, P) All Approved Awaiting Confirmation (AC) Booked …" at bounding box center [96, 120] width 112 height 11
click at [112, 137] on select "Saved searches LKQ TL Lost PGW TL" at bounding box center [75, 143] width 72 height 11
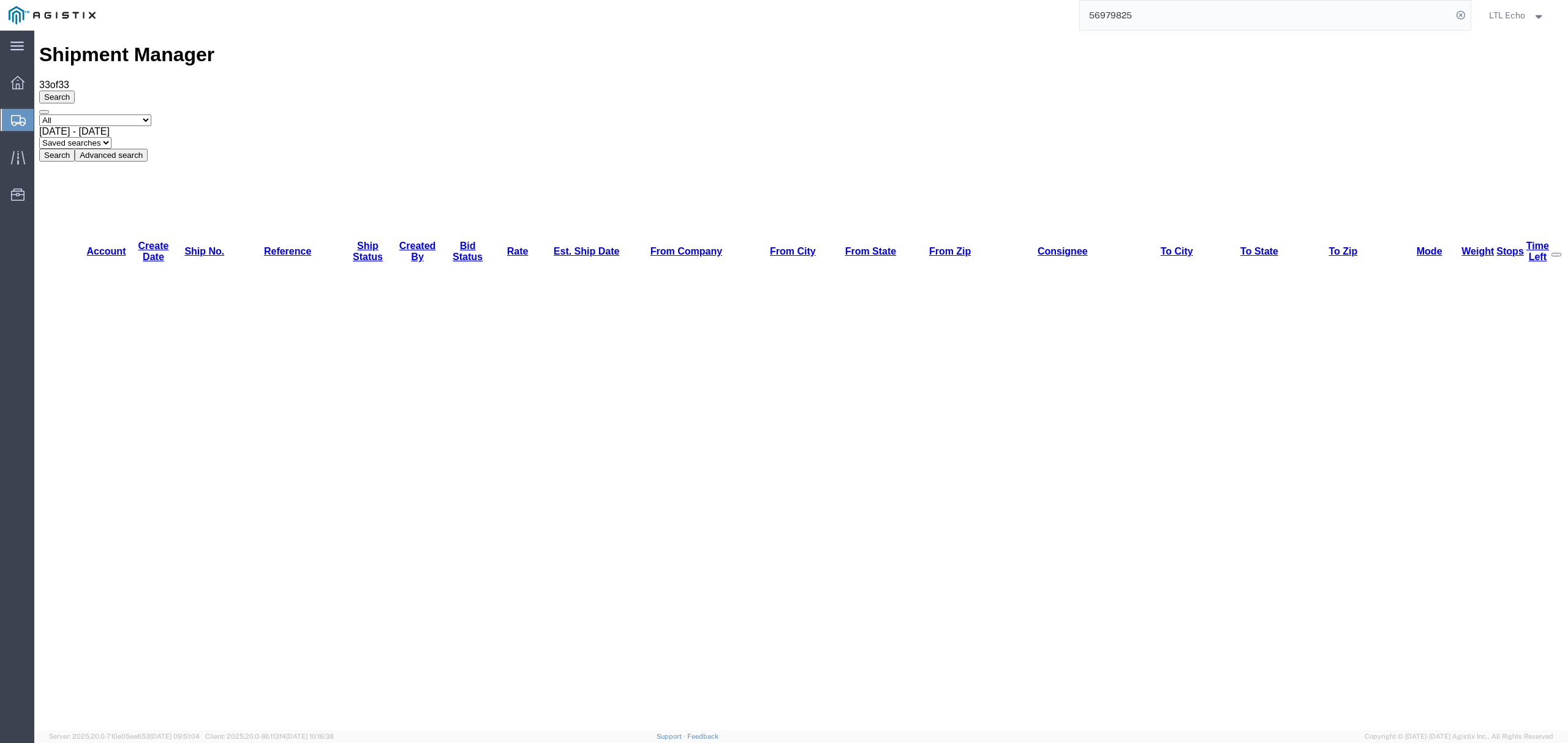
click at [148, 148] on button "Advanced search" at bounding box center [111, 155] width 73 height 13
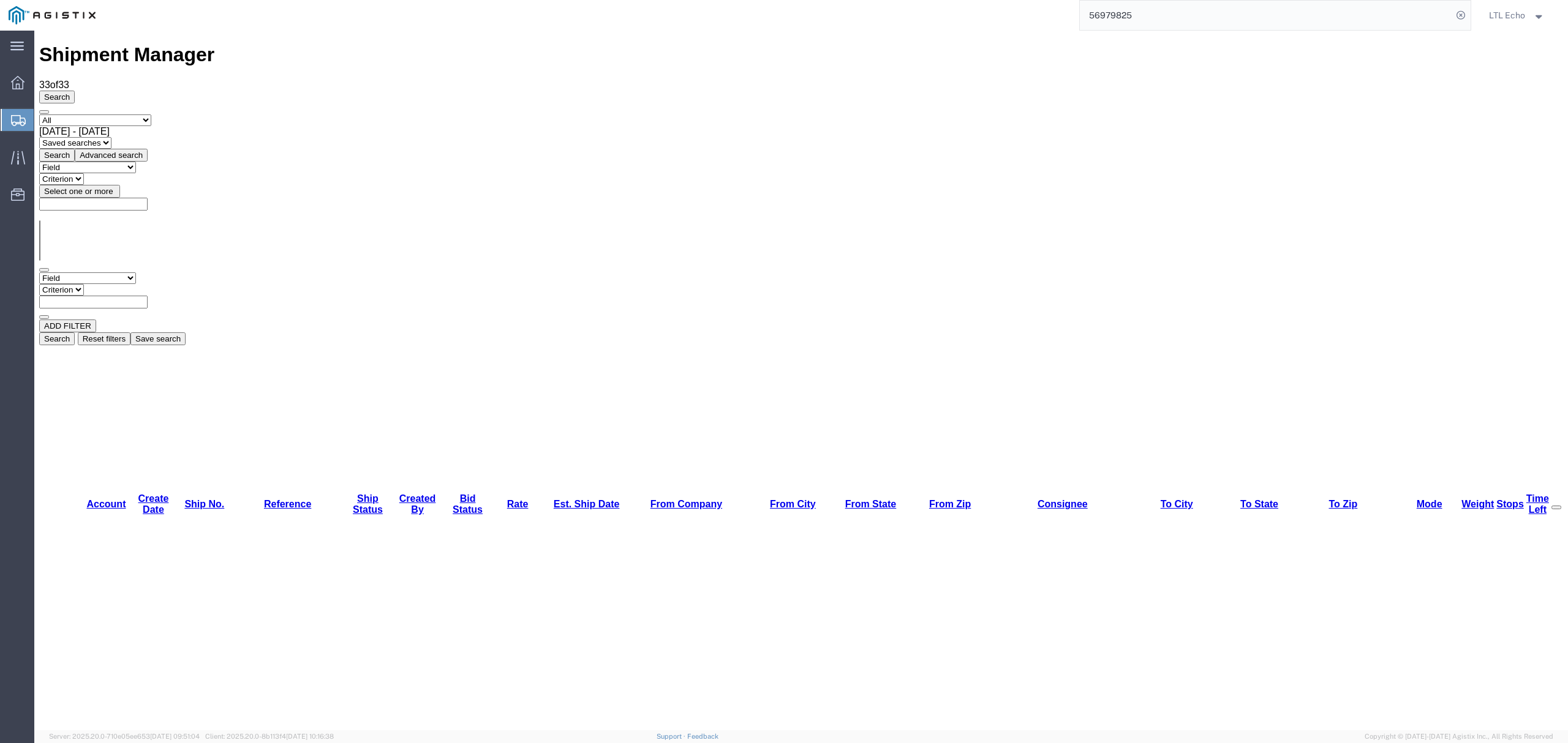
click at [136, 272] on select "Field Account Batch Id Bid No Broker Name Carrier Name Carrier Ref Number Consi…" at bounding box center [88, 278] width 97 height 11
select select "shipno"
click at [39, 272] on select "Field Account Batch Id Bid No Broker Name Carrier Name Carrier Ref Number Consi…" at bounding box center [88, 278] width 97 height 11
click at [112, 284] on select "Criterion contains does not contain is is blank is not blank starts with" at bounding box center [76, 290] width 74 height 11
select select "is"
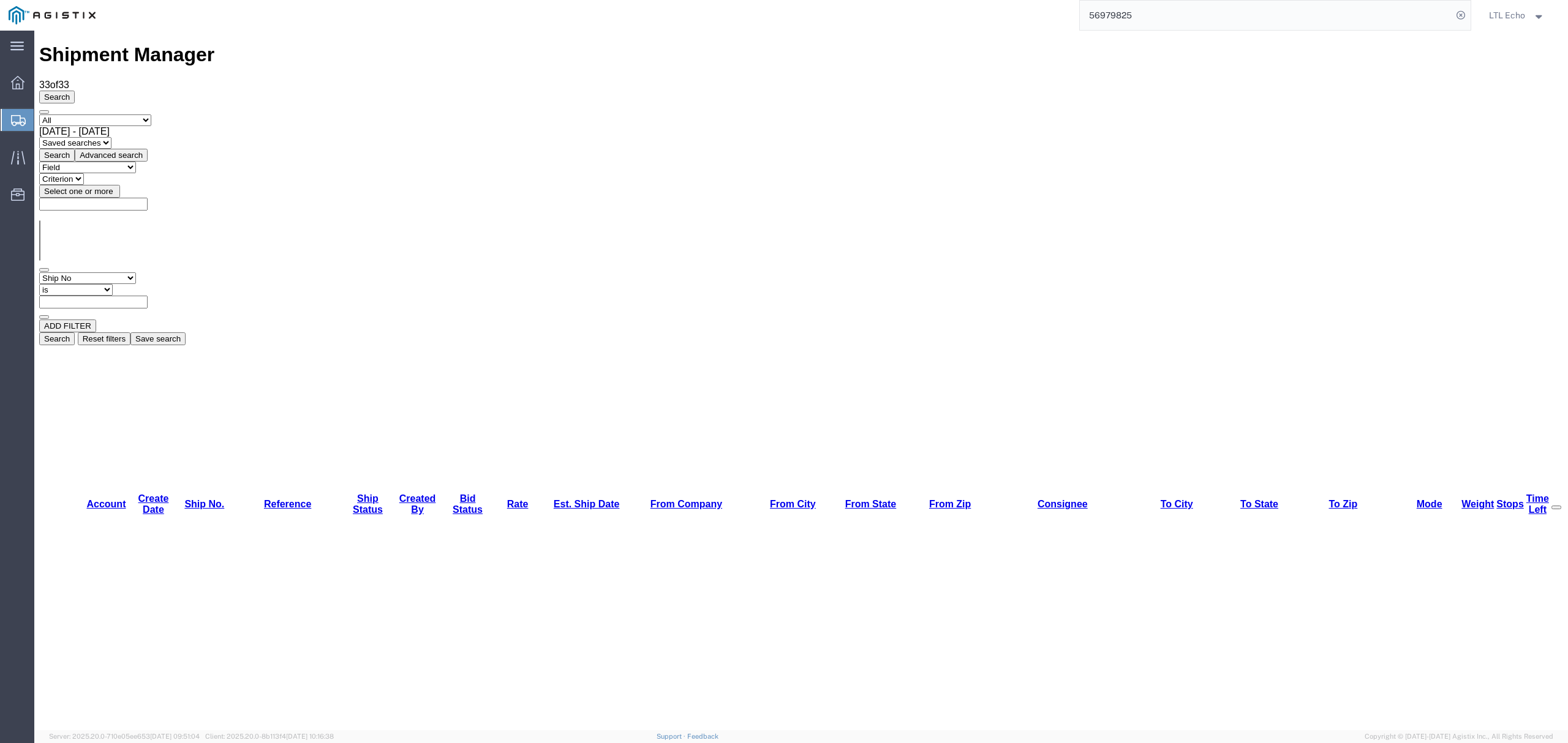
click at [112, 284] on select "Criterion contains does not contain is is blank is not blank starts with" at bounding box center [76, 290] width 74 height 11
paste input "56979825"
type input "56979825"
click at [75, 332] on button "Search" at bounding box center [57, 339] width 35 height 13
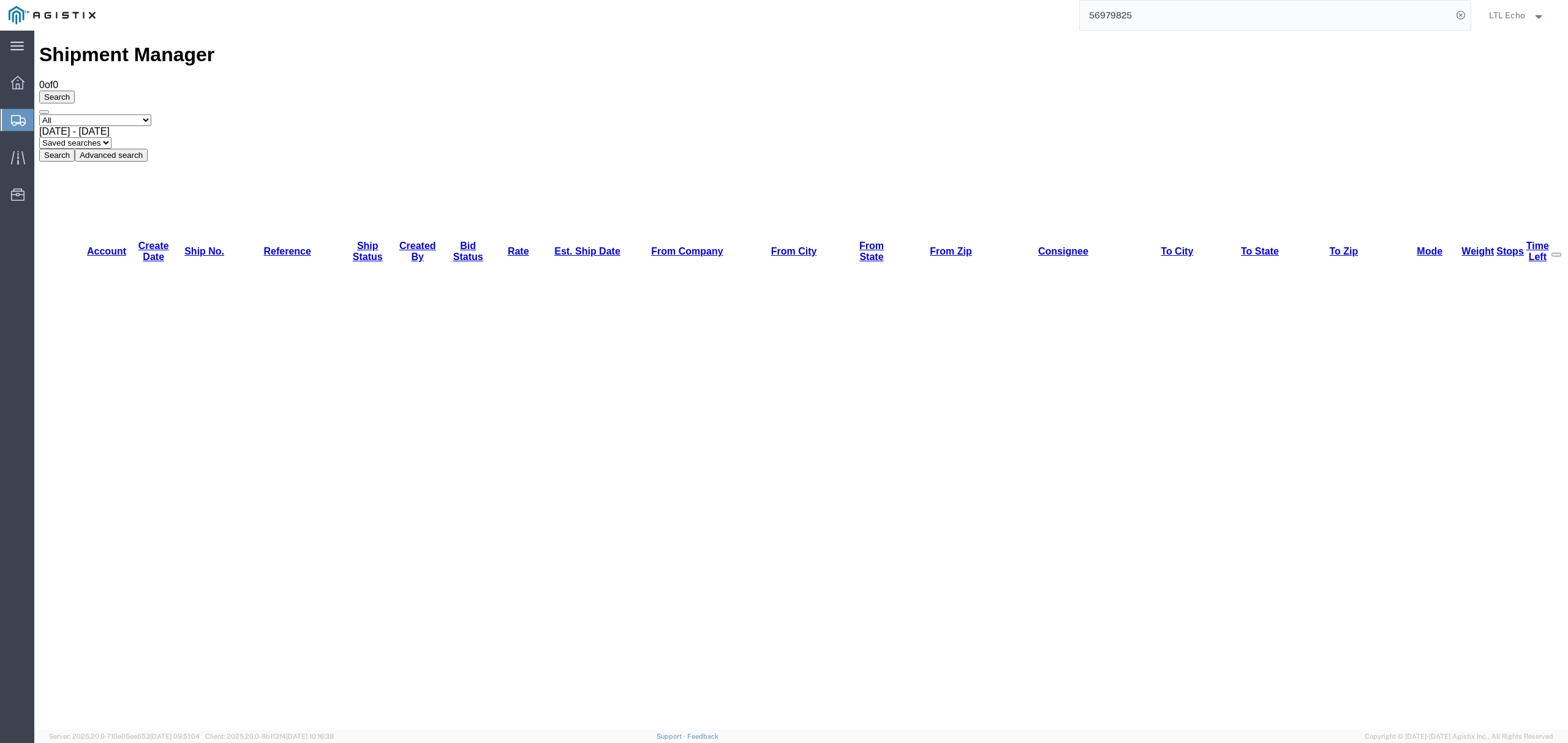
drag, startPoint x: 1182, startPoint y: 18, endPoint x: 831, endPoint y: -26, distance: 353.7
click at [831, 0] on html "main_menu Created with Sketch. Collapse Menu Dashboard Shipments Traffic Resour…" at bounding box center [784, 372] width 1568 height 743
paste input "83994"
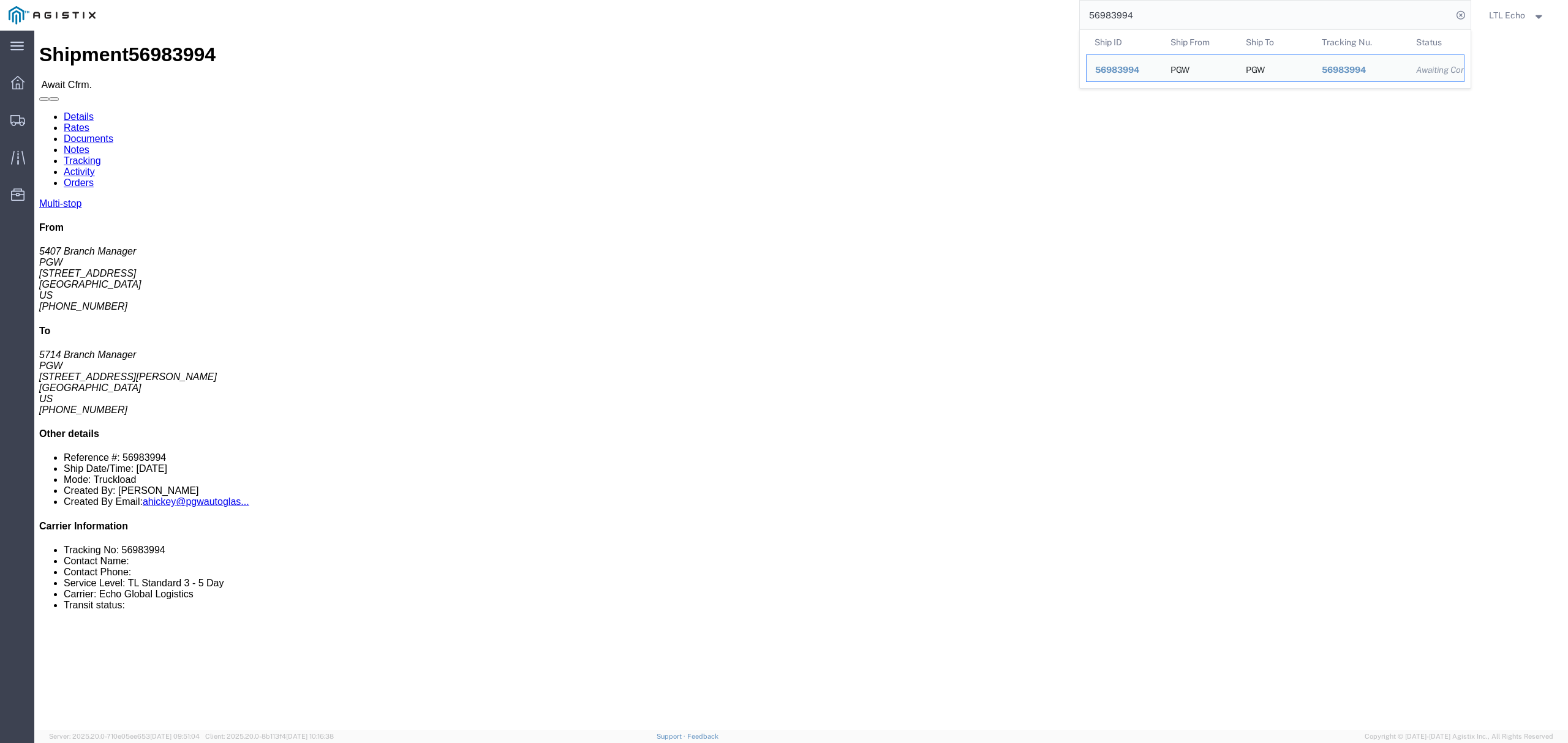
click address "PGW (5407 Branch Manager) [STREET_ADDRESS] [PHONE_NUMBER] [EMAIL_ADDRESS][DOMAI…"
copy address "85307"
click address "PGW (5714 Branch Manager) [STREET_ADDRESS][PERSON_NAME] [PHONE_NUMBER] [EMAIL_A…"
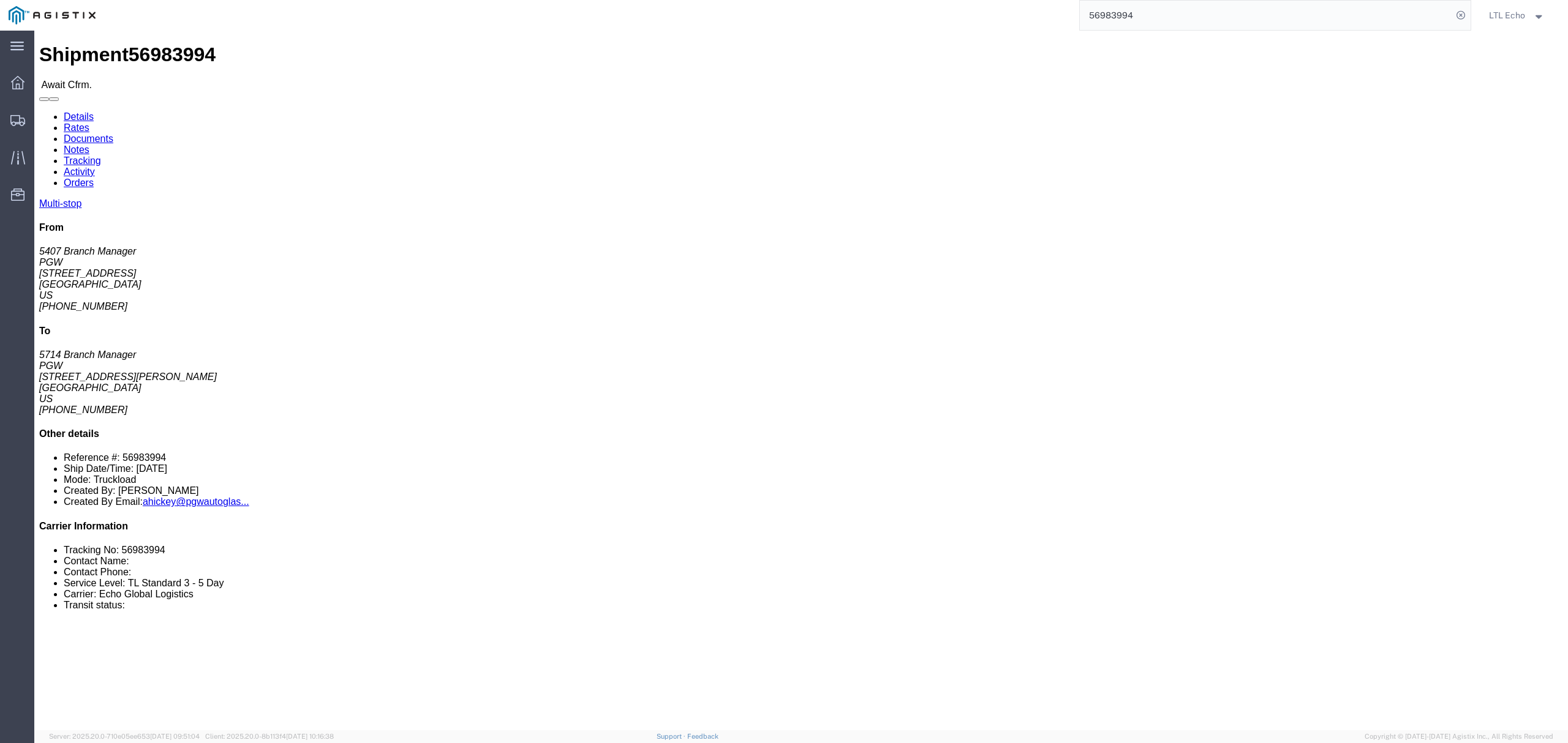
copy address "95834"
click link "Rates"
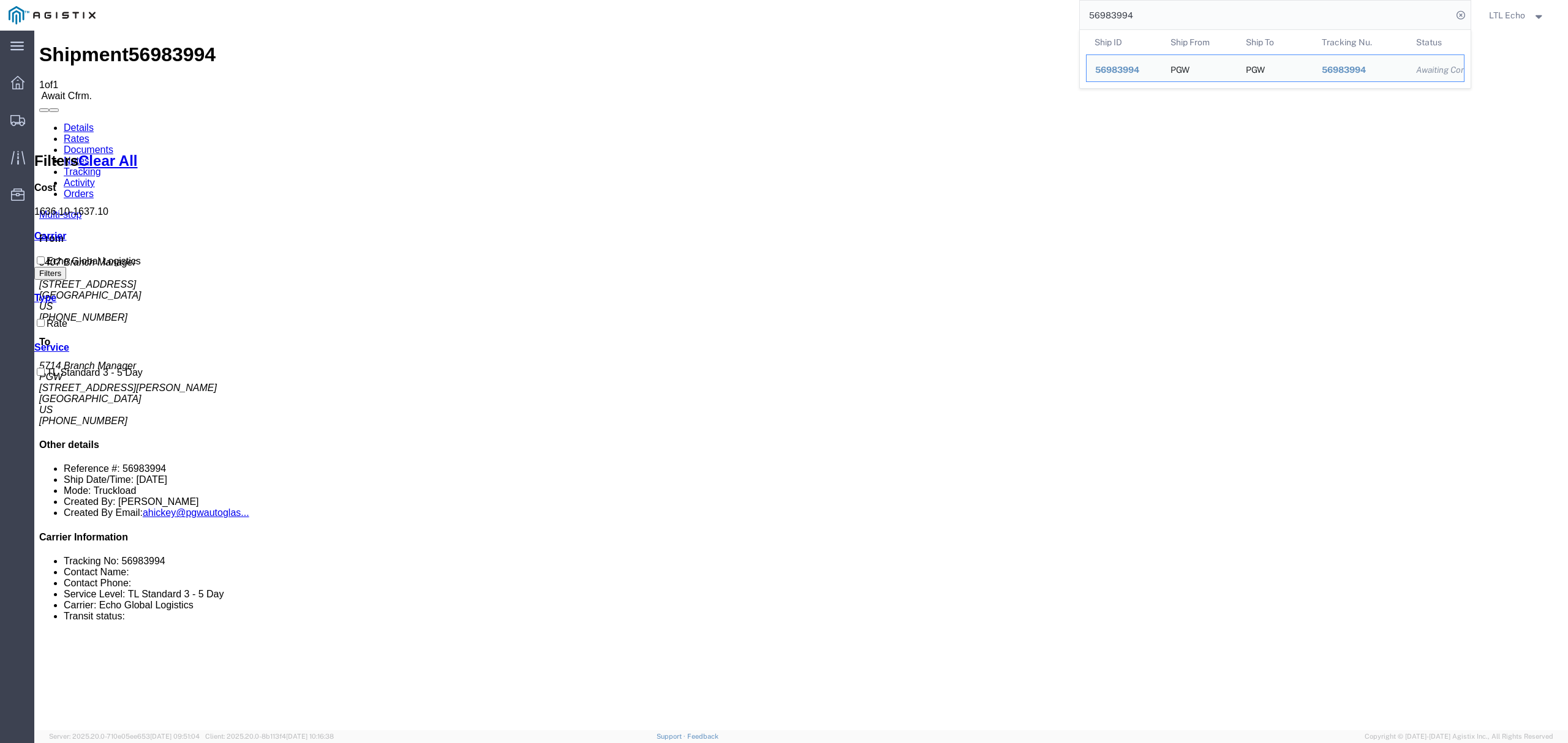
drag, startPoint x: 1176, startPoint y: 14, endPoint x: 919, endPoint y: 6, distance: 257.1
click at [934, 8] on div "56983994 Ship ID Ship From Ship To Tracking Nu. Status Ship ID 56983994 Ship Fr…" at bounding box center [788, 15] width 1367 height 30
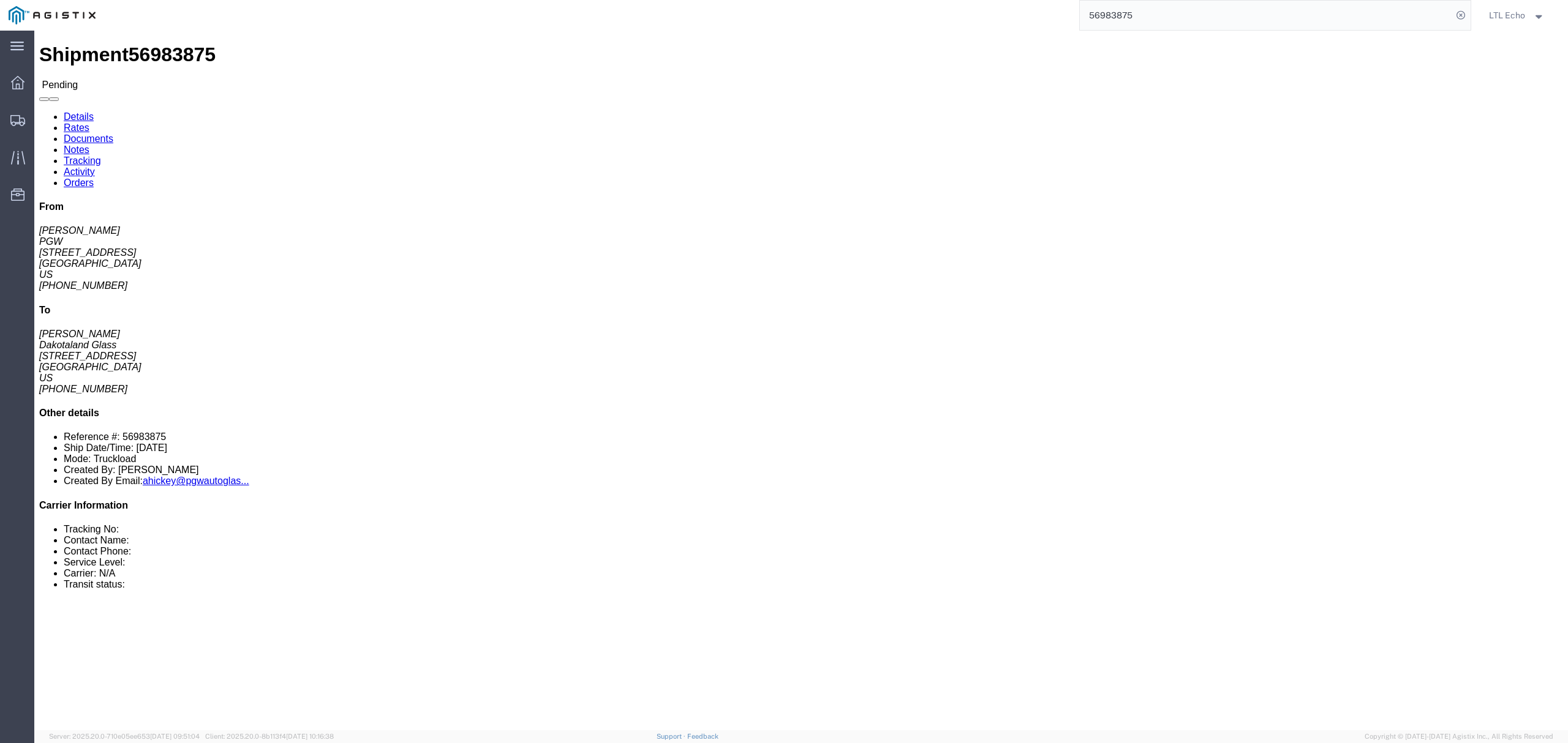
click link "Rates"
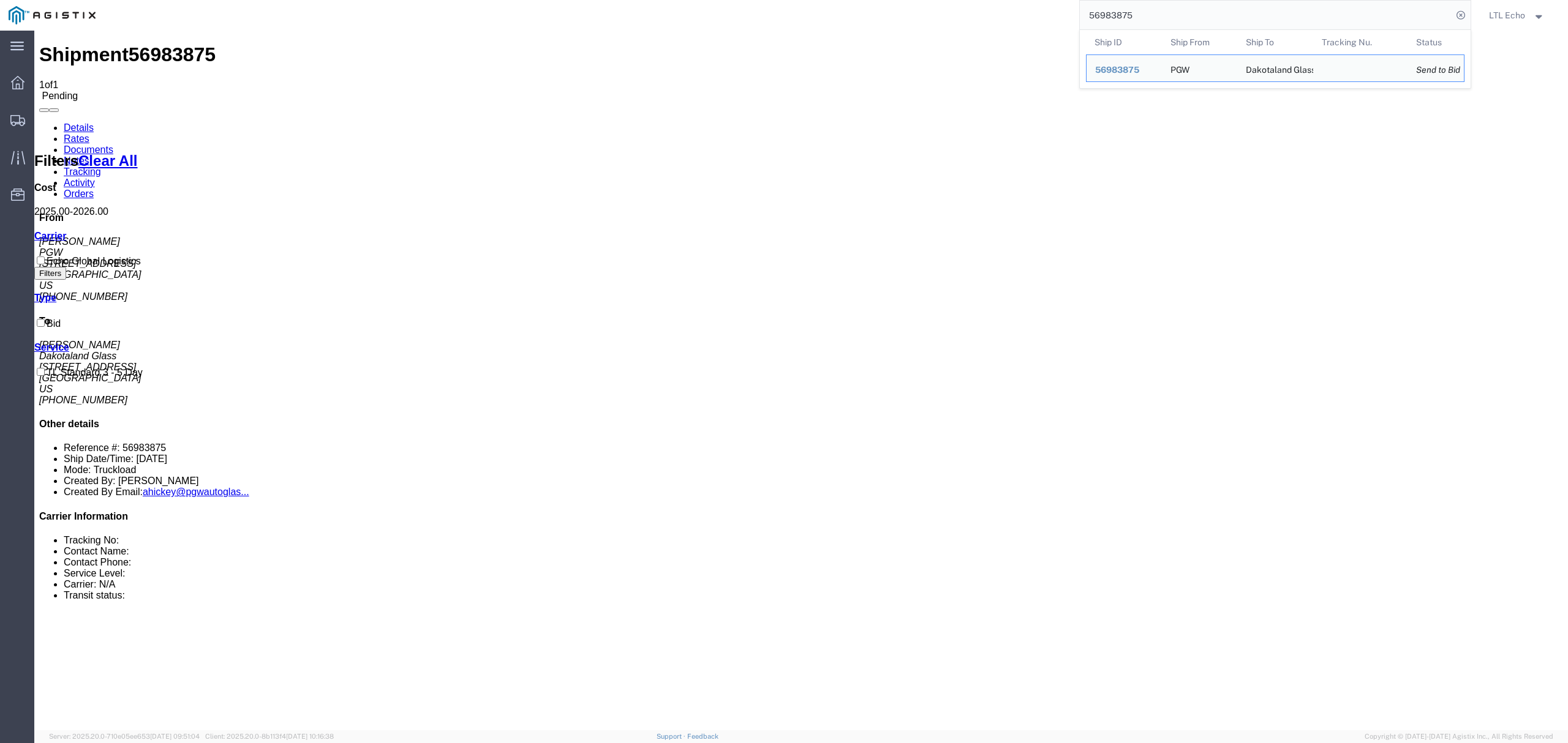
drag, startPoint x: 1134, startPoint y: 21, endPoint x: 975, endPoint y: -2, distance: 160.7
click at [975, 0] on html "main_menu Created with Sketch. Collapse Menu Dashboard Shipments Traffic Resour…" at bounding box center [784, 372] width 1568 height 743
paste input "087"
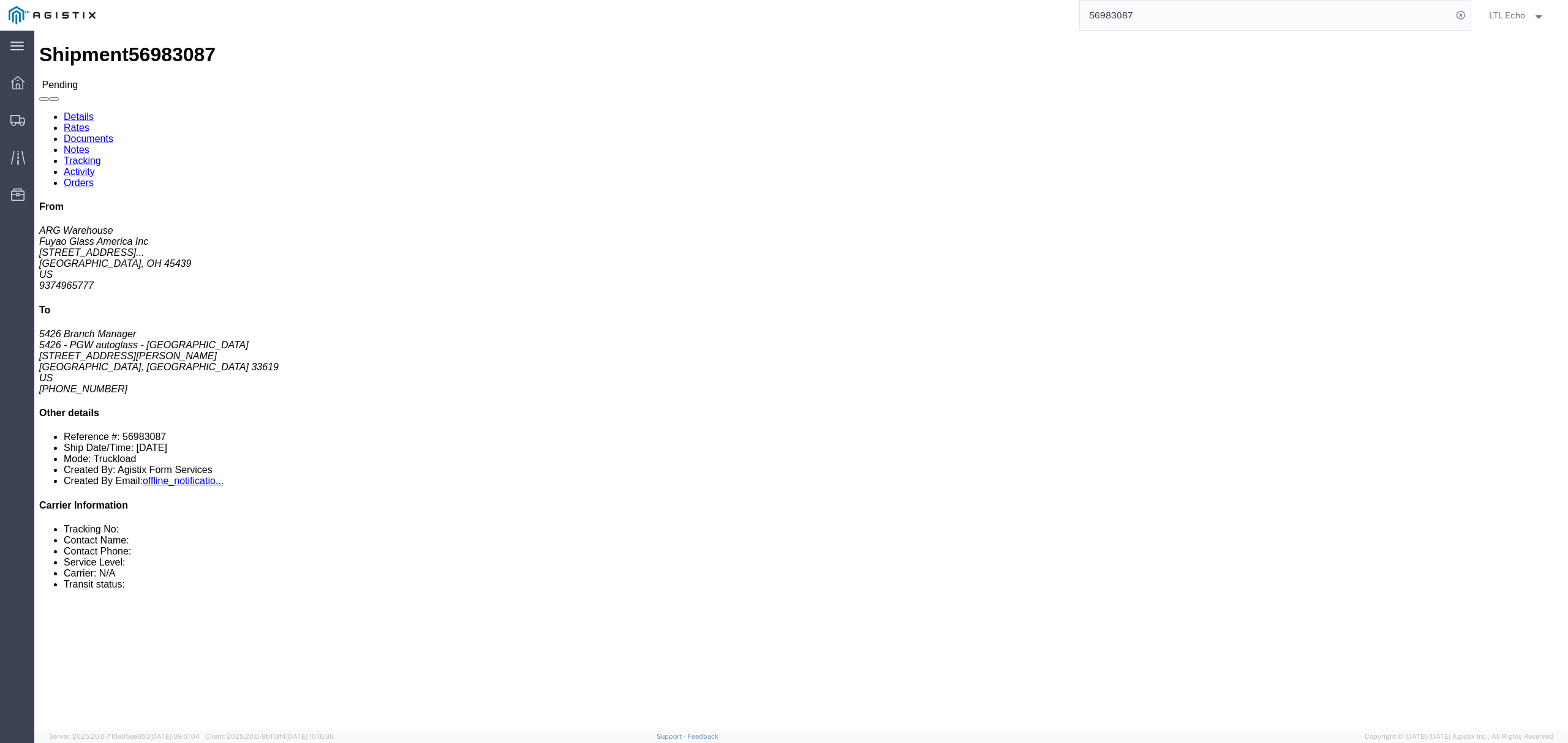
click link "Rates"
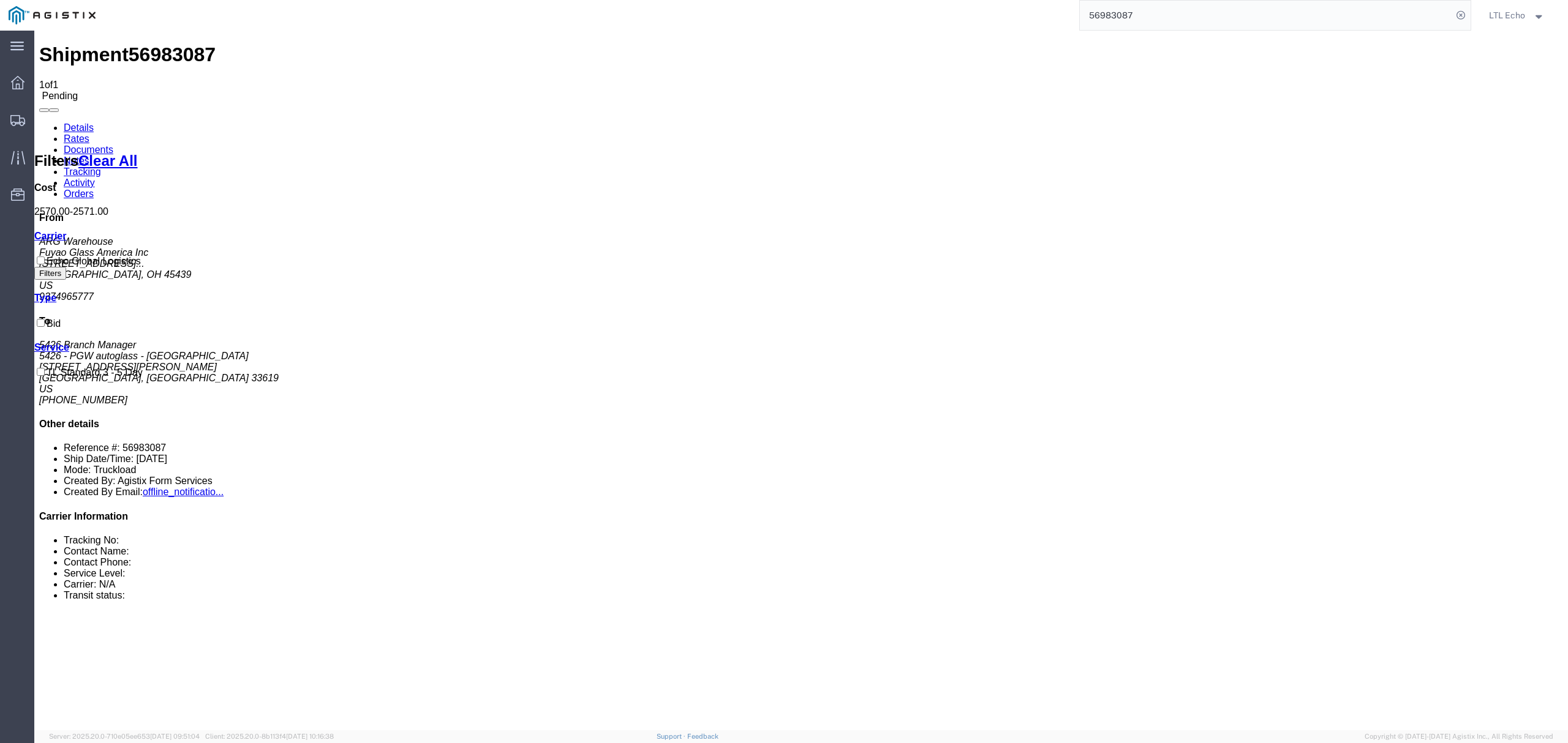
click at [76, 123] on link "Details" at bounding box center [78, 128] width 30 height 10
click address "Fuyao Glass America Inc (ARG Warehouse) FUYA [STREET_ADDRESS][PERSON_NAME] Attn…"
click address "5426 - PGW autoglass - [GEOGRAPHIC_DATA] (5426 Branch Manager) [STREET_ADDRESS]…"
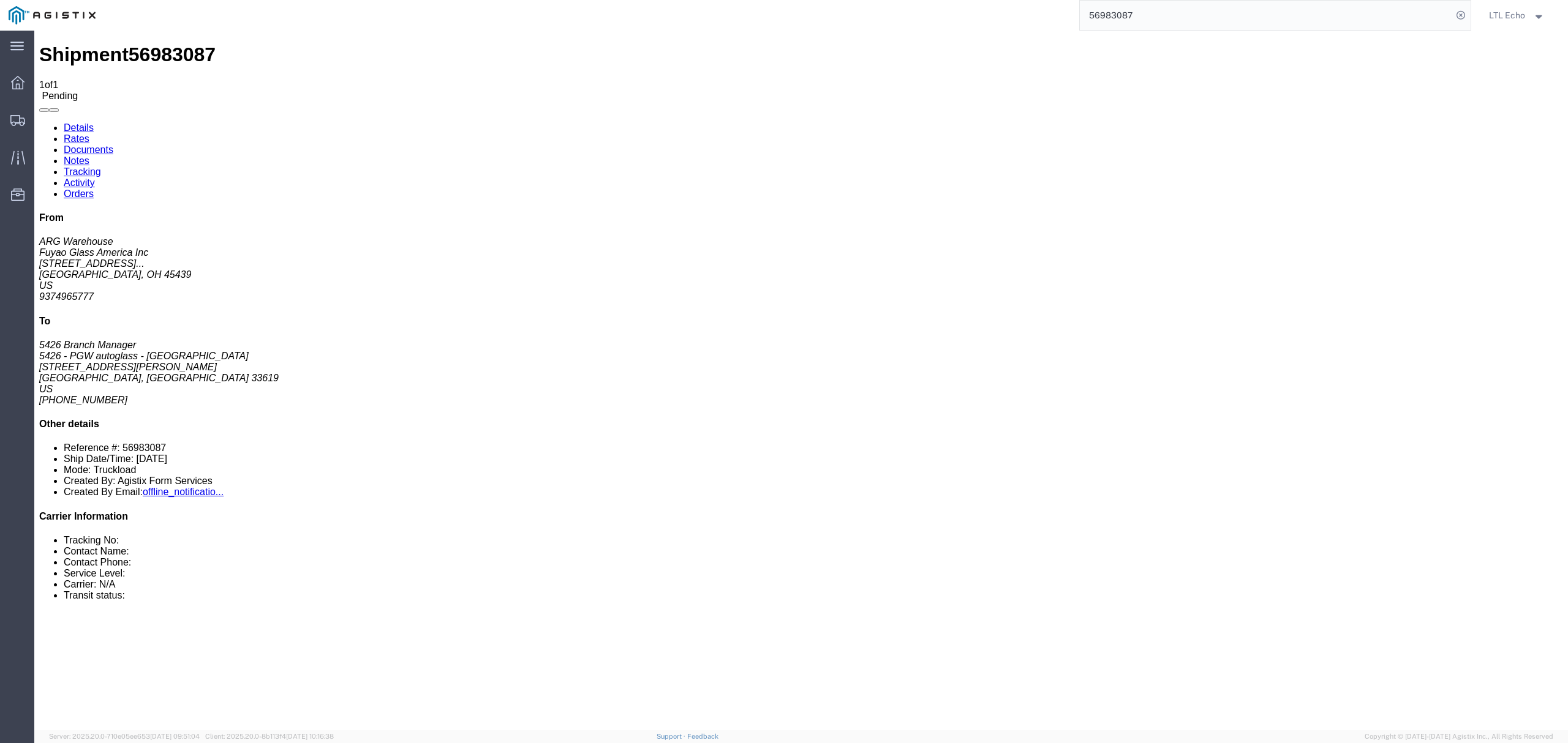
click link "Rates"
click at [91, 123] on link "Details" at bounding box center [78, 128] width 30 height 10
drag, startPoint x: 1196, startPoint y: 12, endPoint x: 841, endPoint y: -2, distance: 355.3
click at [841, 0] on html "main_menu Created with Sketch. Collapse Menu Dashboard Shipments Traffic Resour…" at bounding box center [784, 372] width 1568 height 743
type input "56979825"
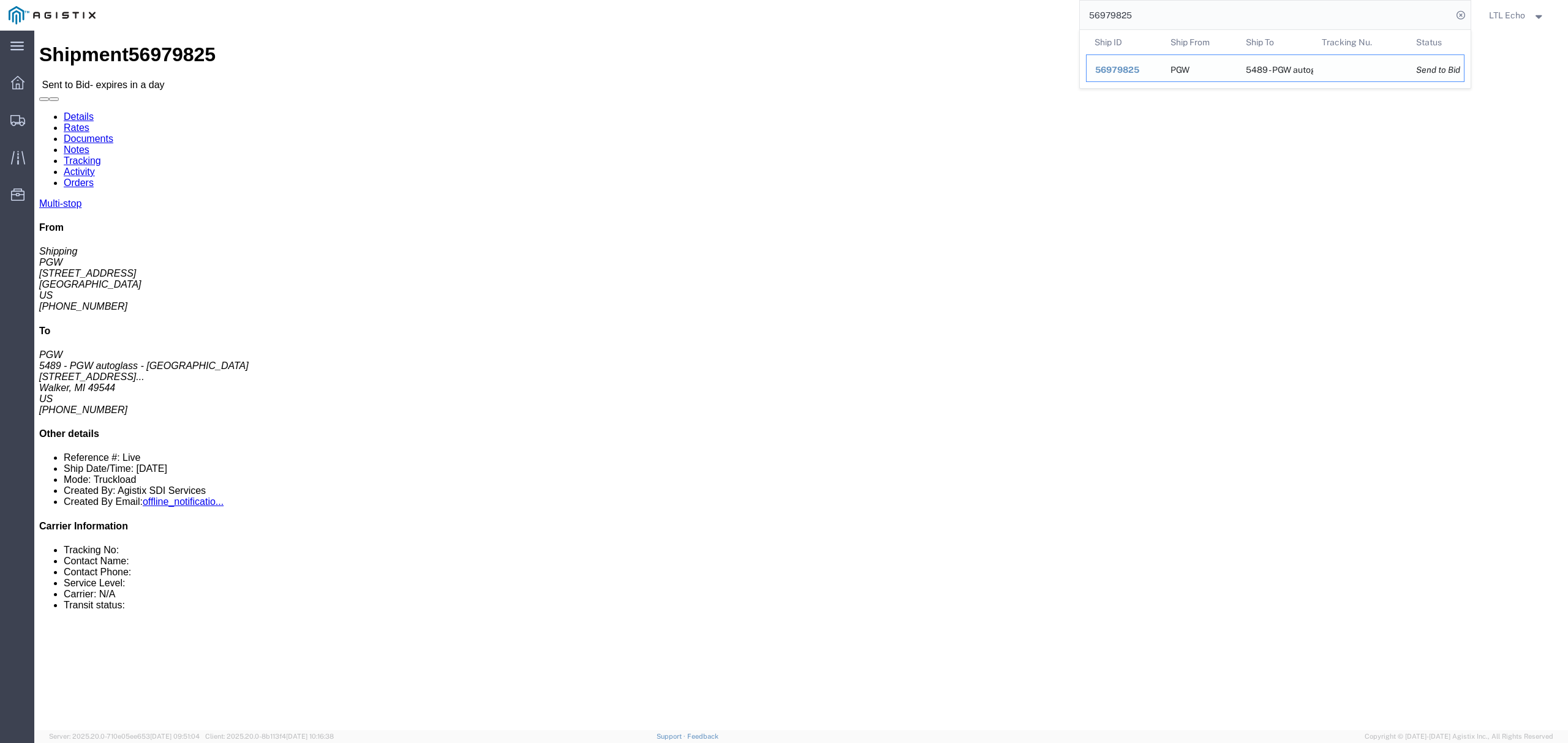
click at [1102, 63] on td "Ship ID 56979825" at bounding box center [1123, 68] width 76 height 27
click at [1108, 69] on span "56979825" at bounding box center [1117, 70] width 44 height 10
click address "PGW (Shipping) [STREET_ADDRESS] [PHONE_NUMBER] [EMAIL_ADDRESS][DOMAIN_NAME]"
click address "5489 - PGW autoglass - [GEOGRAPHIC_DATA] (PGW) 5489 [STREET_ADDRESS] [PHONE_NUM…"
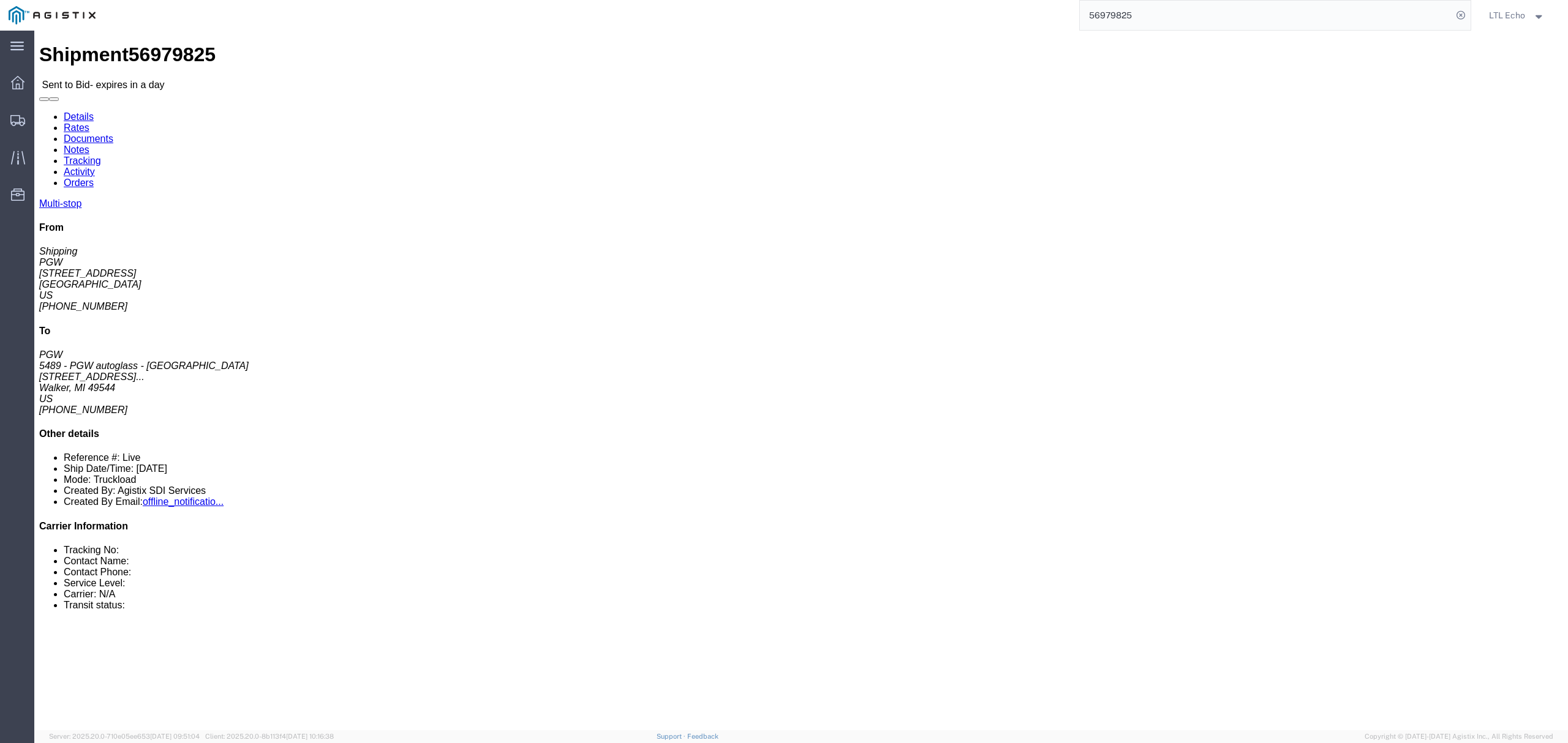
click address "5489 - PGW autoglass - [GEOGRAPHIC_DATA] (PGW) 5489 [STREET_ADDRESS] [PHONE_NUM…"
click link "Rates"
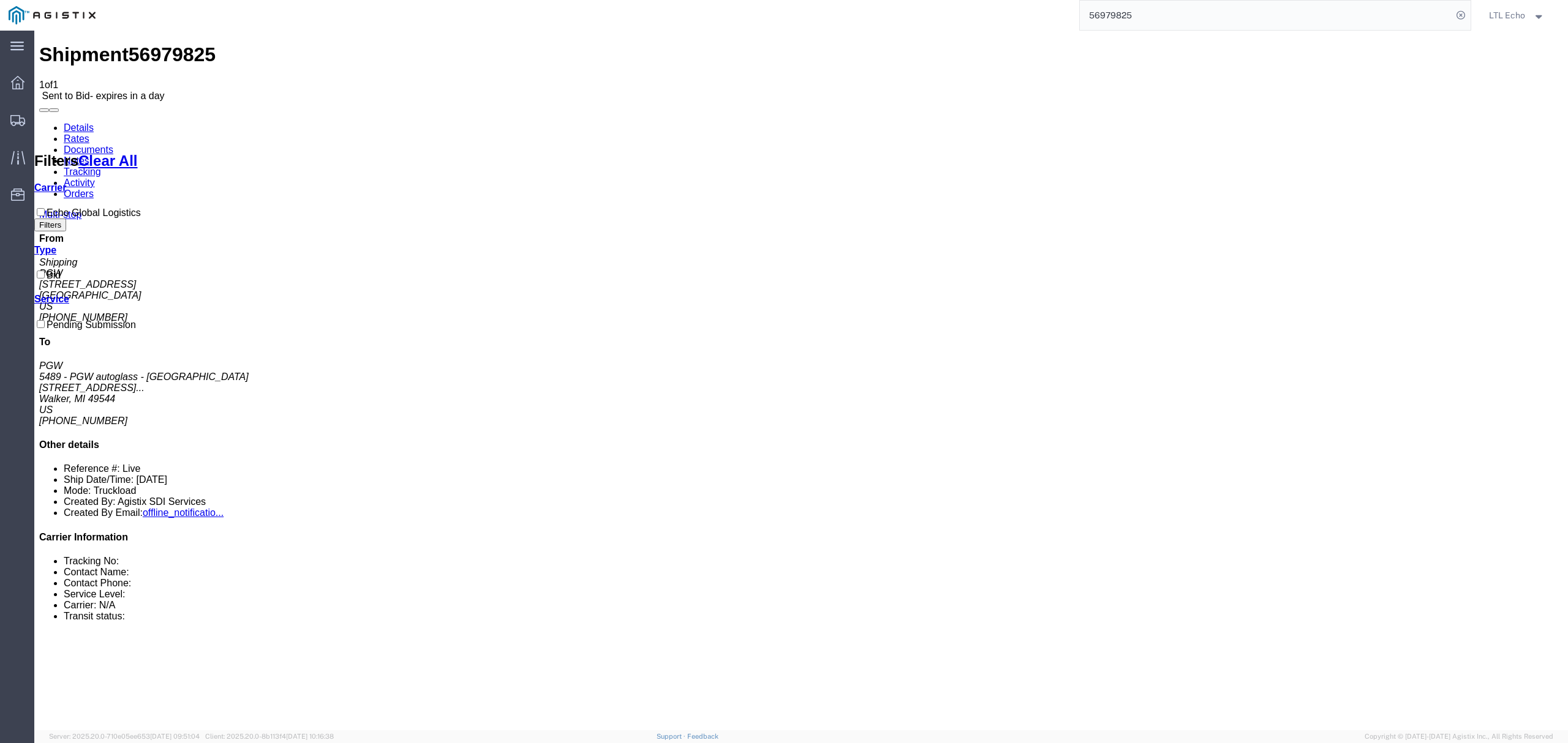
click at [113, 144] on link "Documents" at bounding box center [88, 149] width 50 height 10
click at [89, 156] on link "Notes" at bounding box center [76, 160] width 26 height 10
click at [89, 123] on link "Details" at bounding box center [78, 128] width 30 height 10
click link "Enter / Modify Bid"
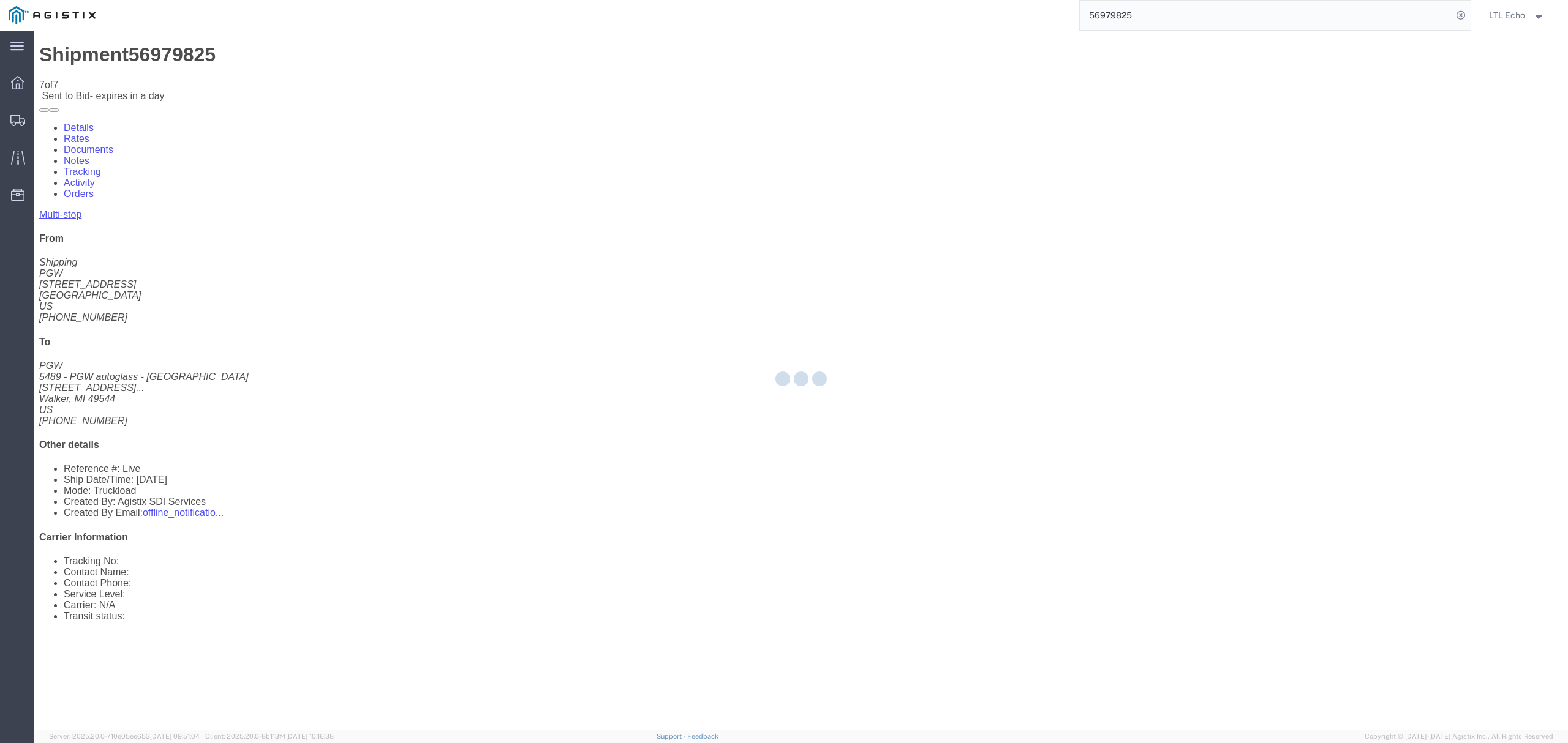
select select "4622"
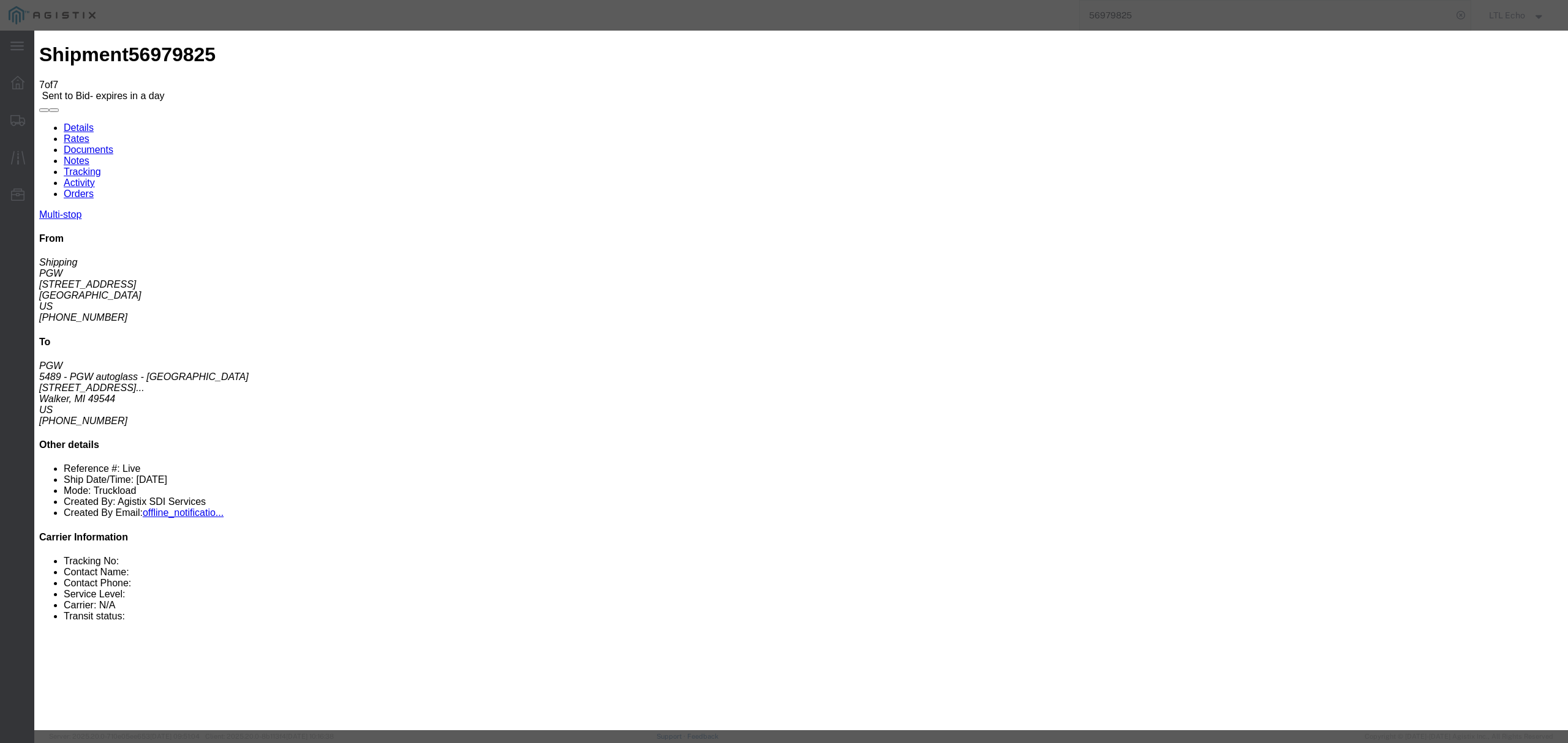
click input "number"
type input "1047"
click input "text"
type input "56979825"
click select "Select Guaranteed Next Day LTL Standard 3-5 Day Rail TL Standard 3 - 5 Day"
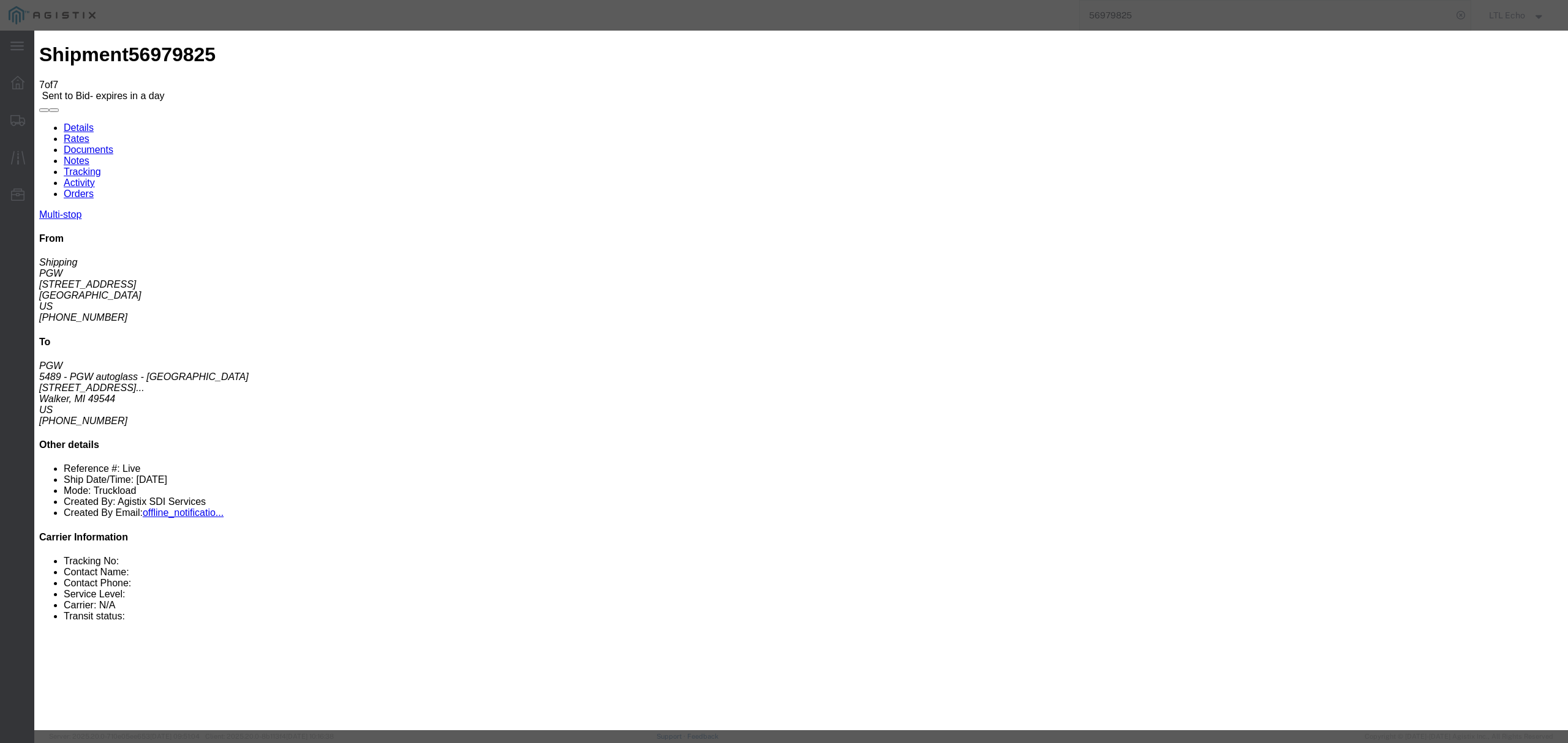
select select "13989"
click select "Select Guaranteed Next Day LTL Standard 3-5 Day Rail TL Standard 3 - 5 Day"
click button "Submit"
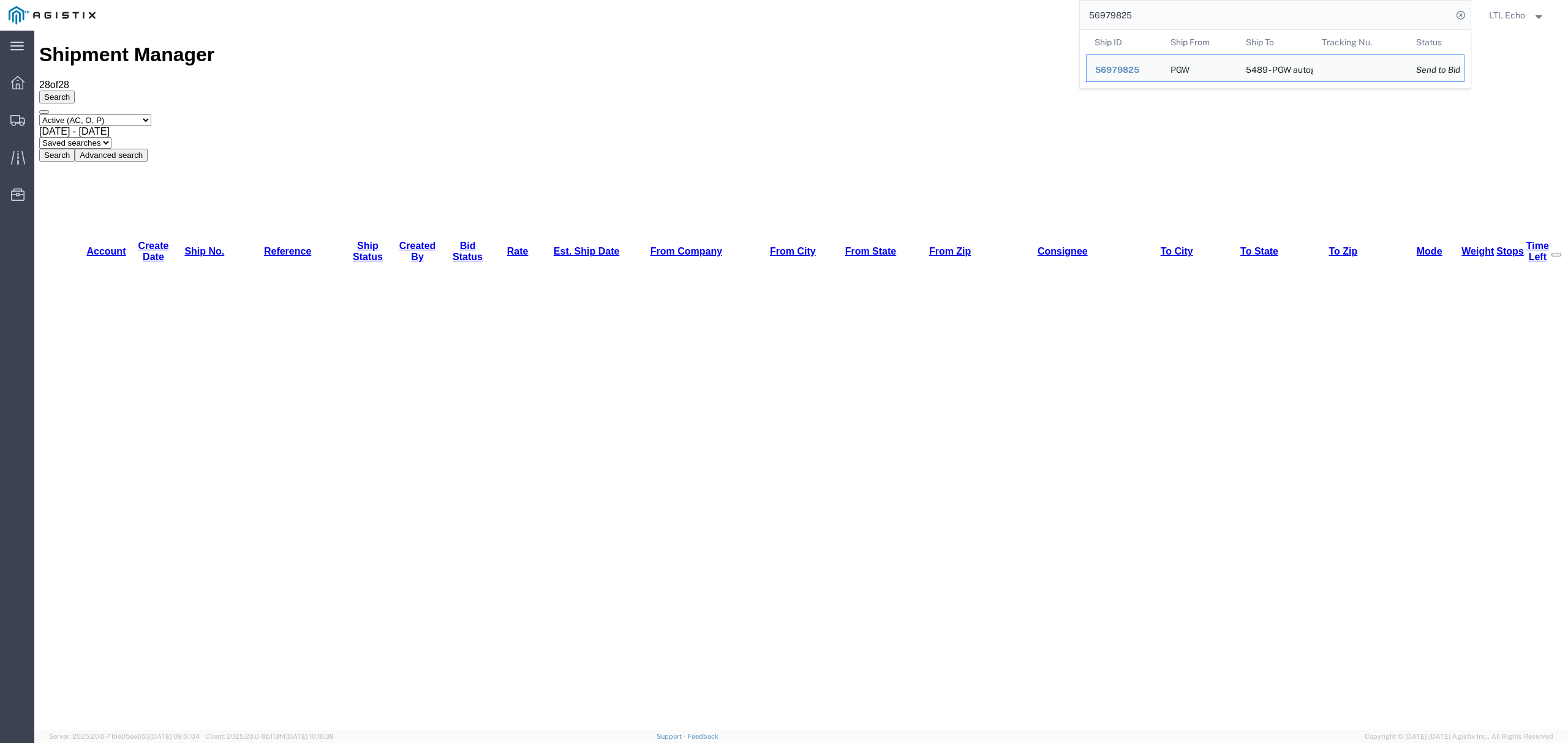
drag, startPoint x: 1182, startPoint y: 22, endPoint x: 841, endPoint y: -17, distance: 343.2
click at [841, 0] on html "main_menu Created with Sketch. Collapse Menu Dashboard Shipments Traffic Resour…" at bounding box center [784, 372] width 1568 height 743
paste input "83994"
type input "56983994"
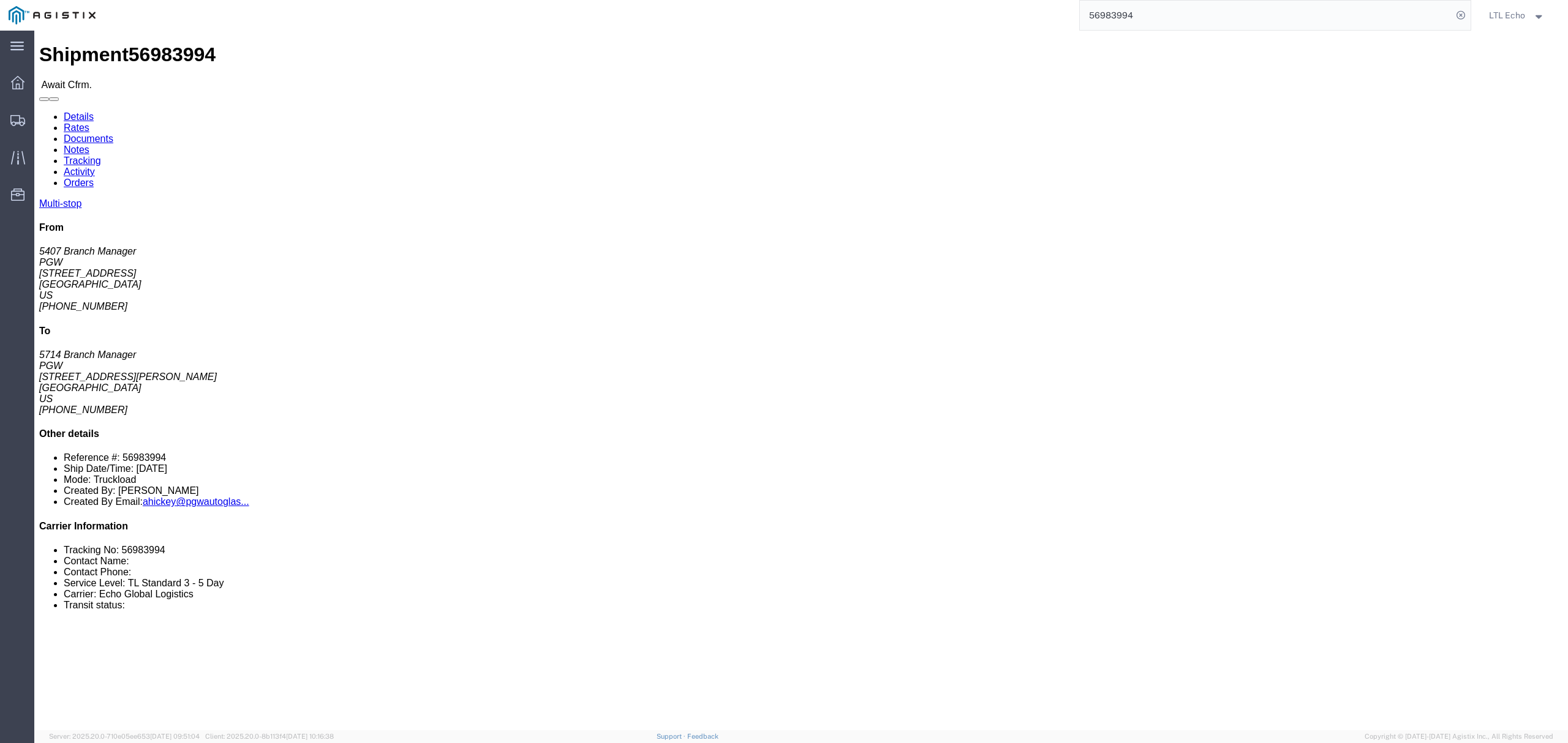
click address "PGW (5407 Branch Manager) [STREET_ADDRESS] [PHONE_NUMBER] [EMAIL_ADDRESS][DOMAI…"
drag, startPoint x: 116, startPoint y: 141, endPoint x: 9, endPoint y: 148, distance: 107.2
click div "Ship From PGW (5407 Branch Manager) [STREET_ADDRESS] [PHONE_NUMBER] [EMAIL_ADDR…"
click address "PGW (5714 Branch Manager) [STREET_ADDRESS][PERSON_NAME] [PHONE_NUMBER] [EMAIL_A…"
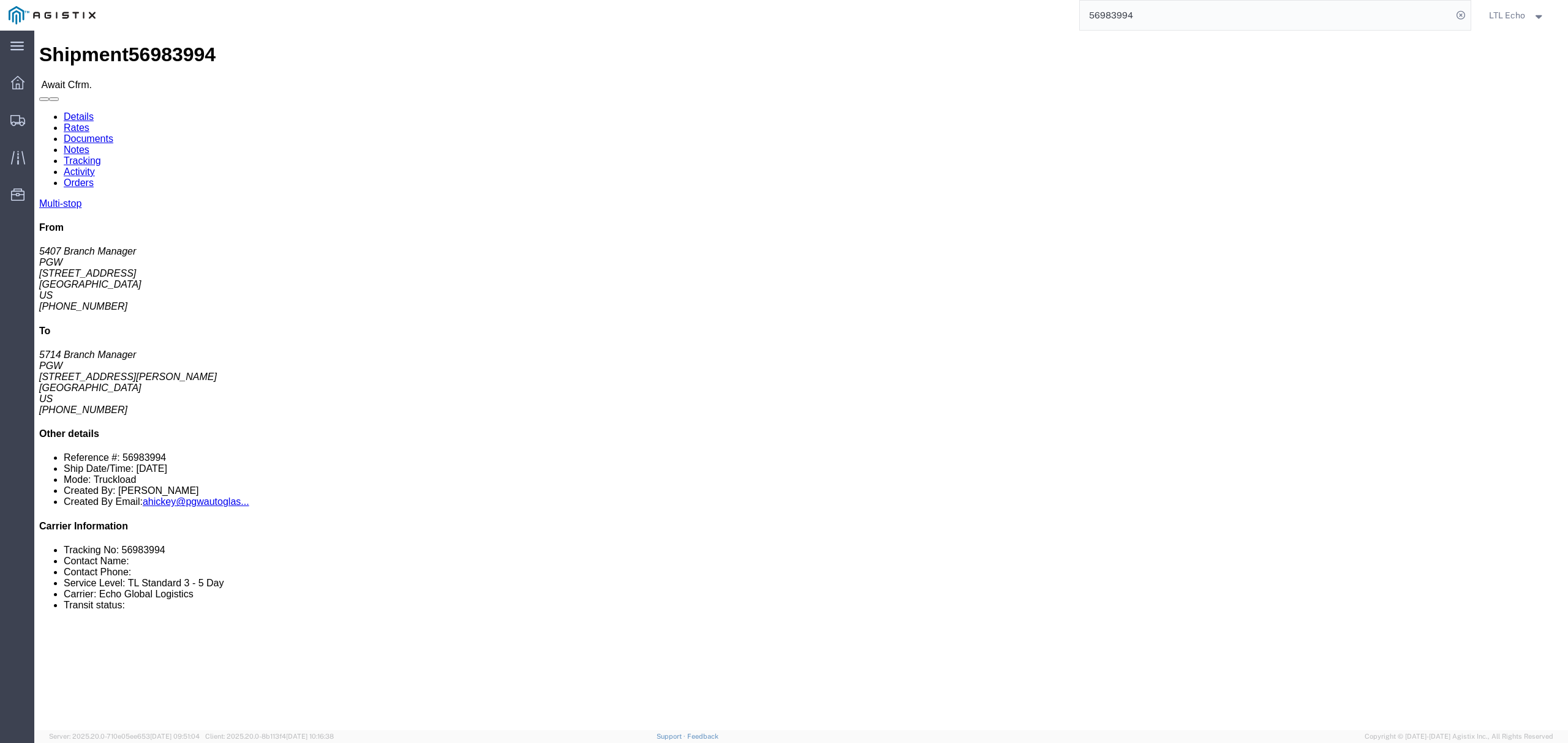
click address "PGW (5714 Branch Manager) [STREET_ADDRESS][PERSON_NAME] [PHONE_NUMBER] [EMAIL_A…"
drag, startPoint x: 424, startPoint y: 143, endPoint x: 417, endPoint y: 143, distance: 7.0
click address "PGW (5714 Branch Manager) [STREET_ADDRESS][PERSON_NAME] [PHONE_NUMBER] [EMAIL_A…"
drag, startPoint x: 417, startPoint y: 141, endPoint x: 329, endPoint y: 148, distance: 88.3
click div "Ship To PGW (5714 Branch Manager) [STREET_ADDRESS][PERSON_NAME] [PHONE_NUMBER] …"
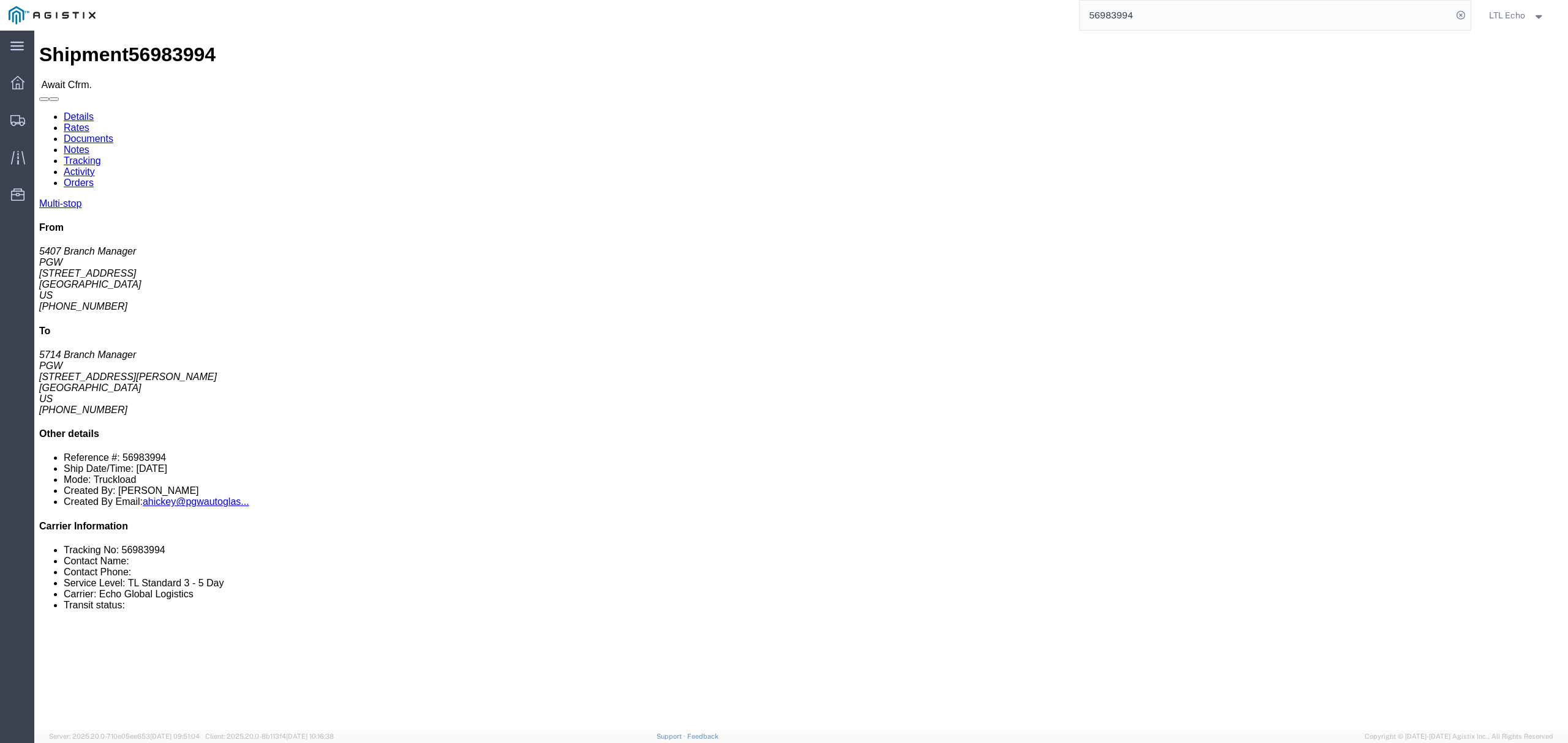
drag, startPoint x: 469, startPoint y: 197, endPoint x: 331, endPoint y: 195, distance: 138.0
click div "Ship To PGW (5714 Branch Manager) [STREET_ADDRESS][PERSON_NAME] [PHONE_NUMBER] …"
click address "PGW (5714 Branch Manager) [STREET_ADDRESS][PERSON_NAME] [PHONE_NUMBER] [EMAIL_A…"
drag, startPoint x: 389, startPoint y: 181, endPoint x: 327, endPoint y: 183, distance: 62.0
click div "Ship To PGW (5714 Branch Manager) [STREET_ADDRESS][PERSON_NAME] [PHONE_NUMBER] …"
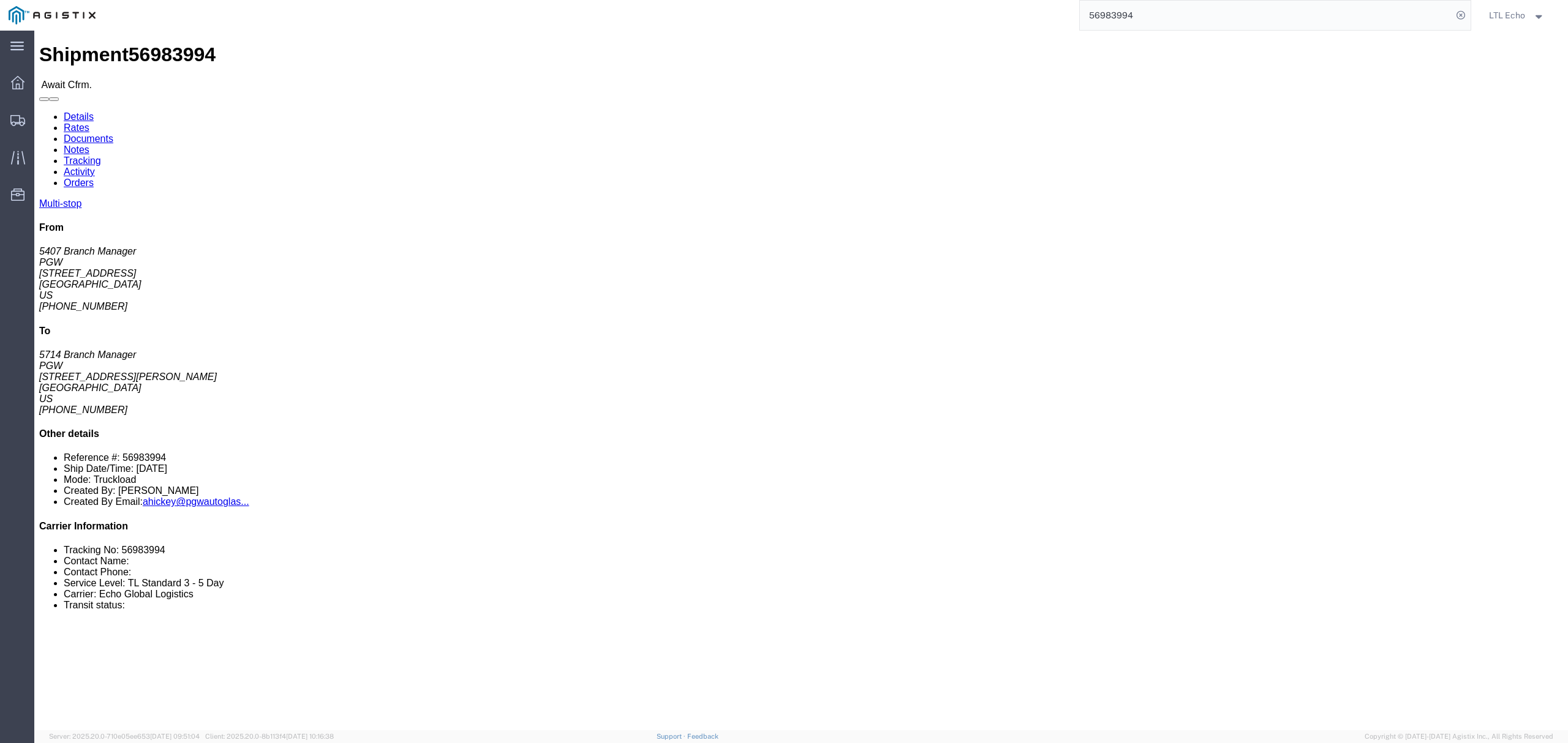
click b "56983994"
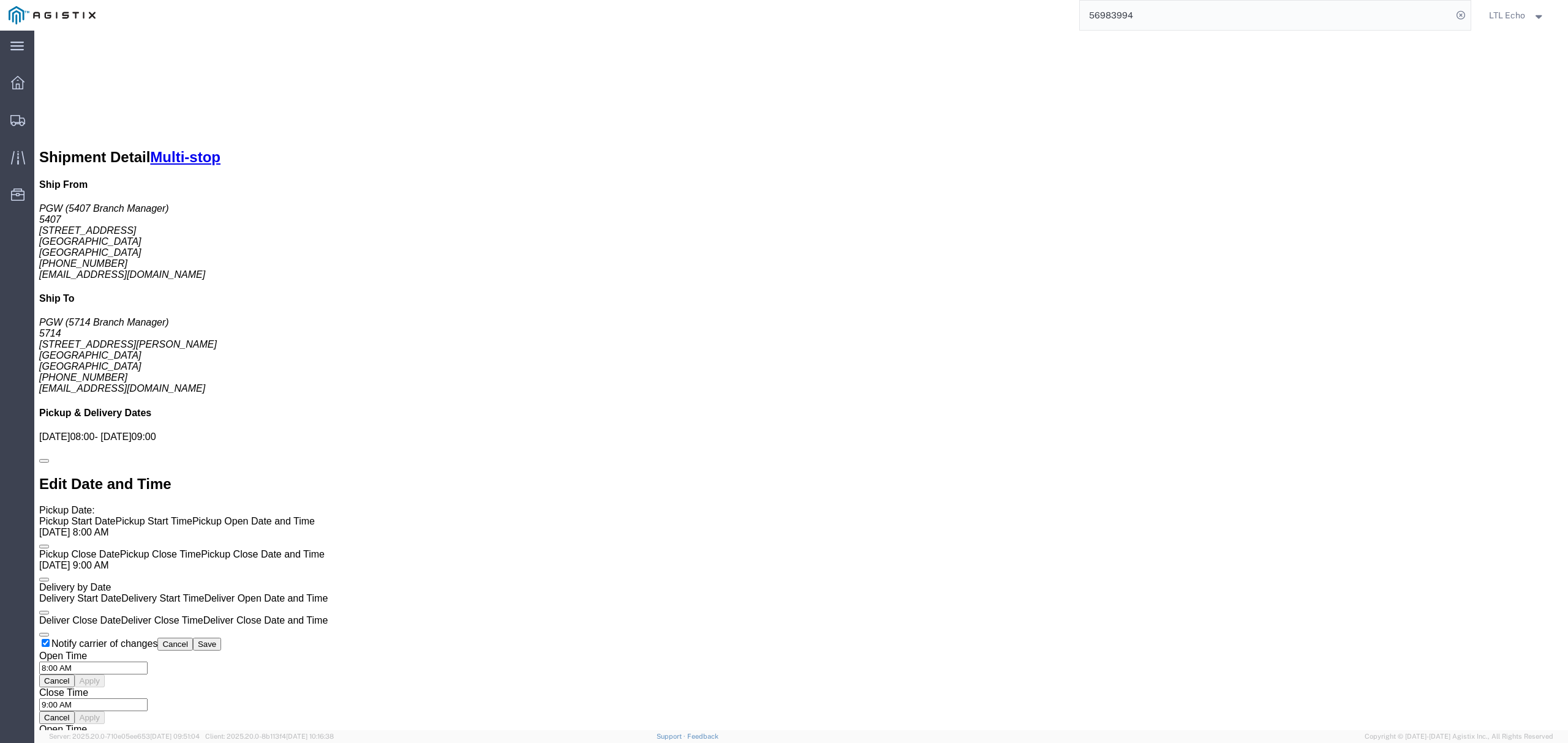
scroll to position [816, 0]
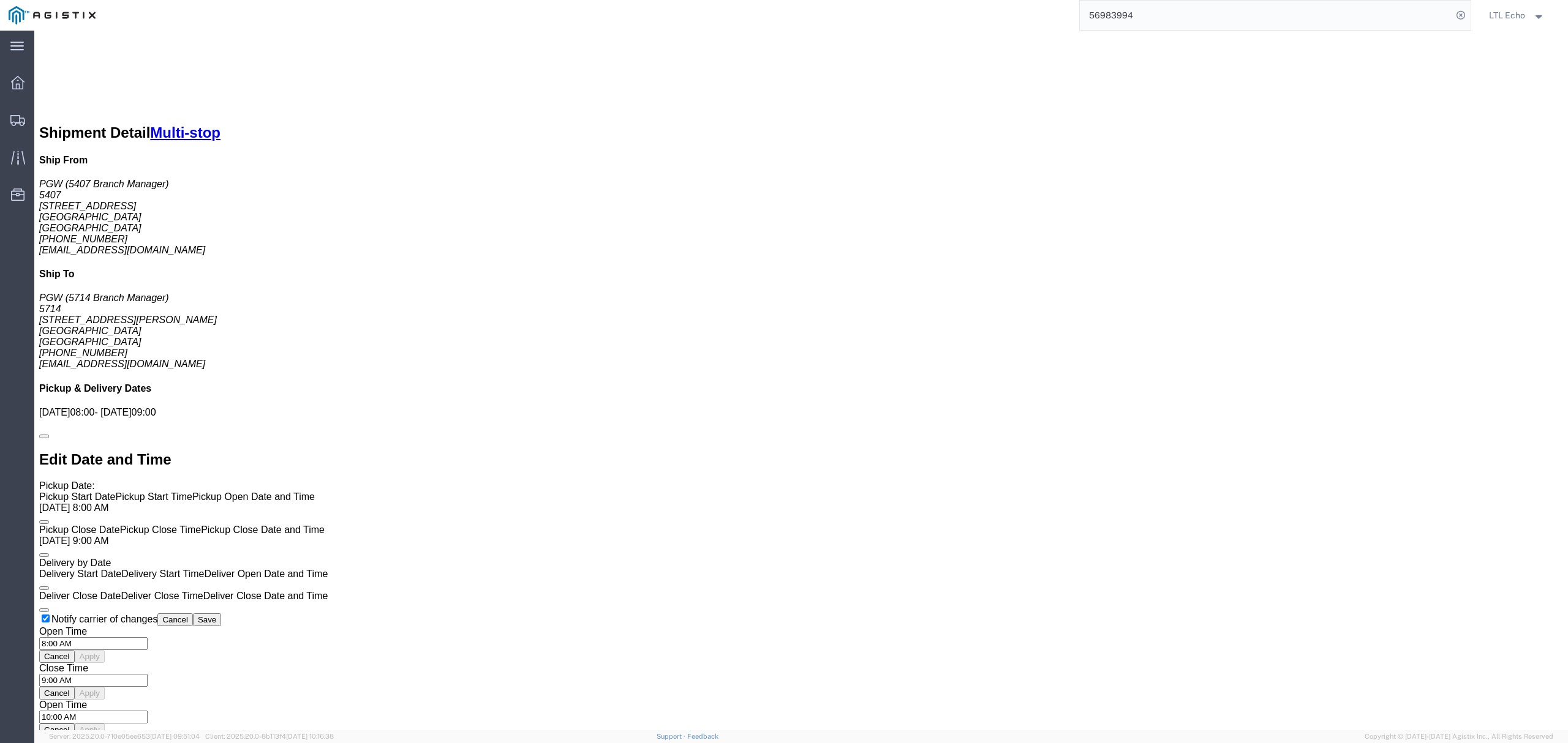
click link "Notes"
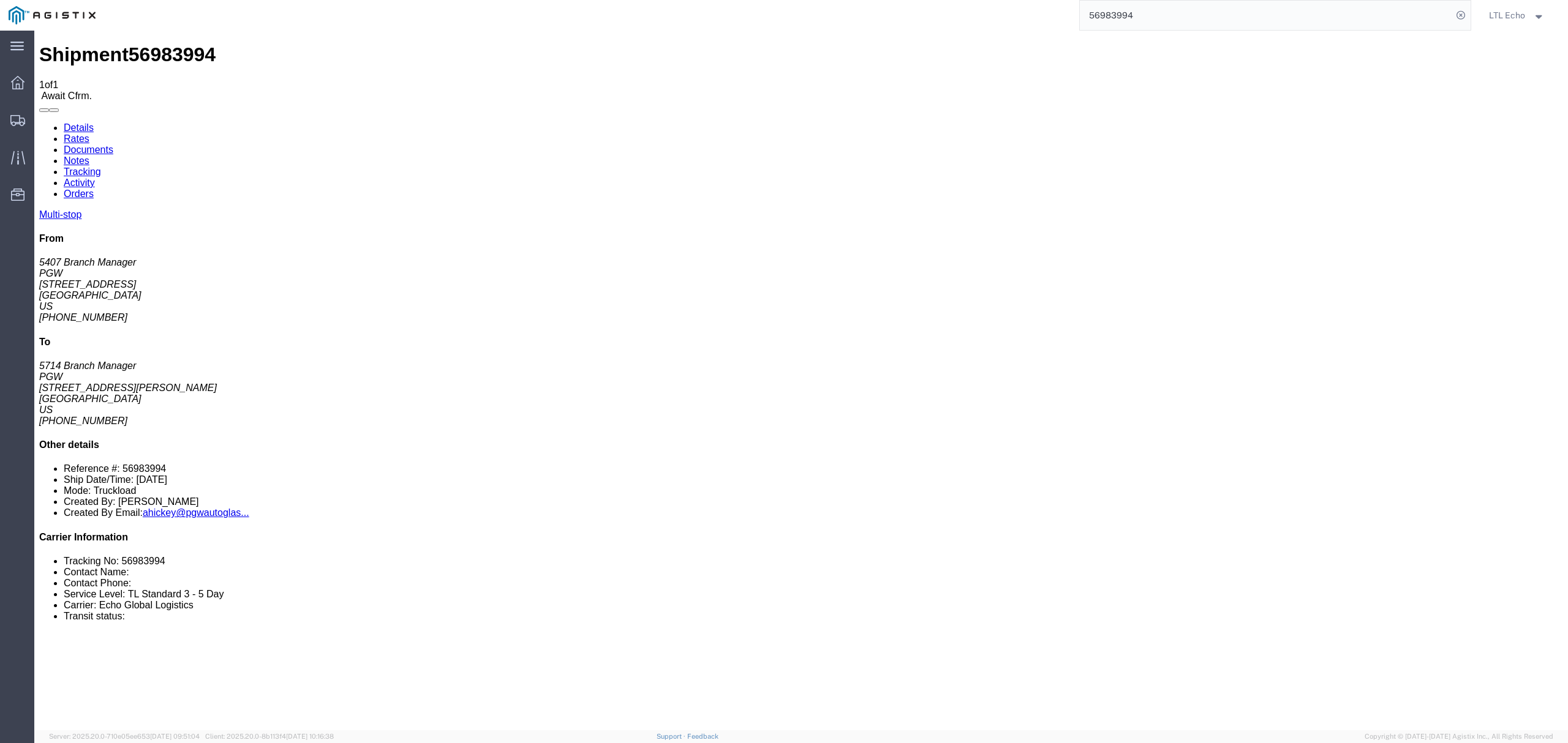
click at [295, 246] on div "Shipment 56983994 1 of 1 Await Cfrm. Details Rates Documents Notes Tracking Act…" at bounding box center [801, 728] width 1524 height 1369
click at [79, 123] on link "Details" at bounding box center [78, 128] width 30 height 10
click link "Rates"
click at [75, 123] on link "Details" at bounding box center [78, 128] width 30 height 10
click b "56983994"
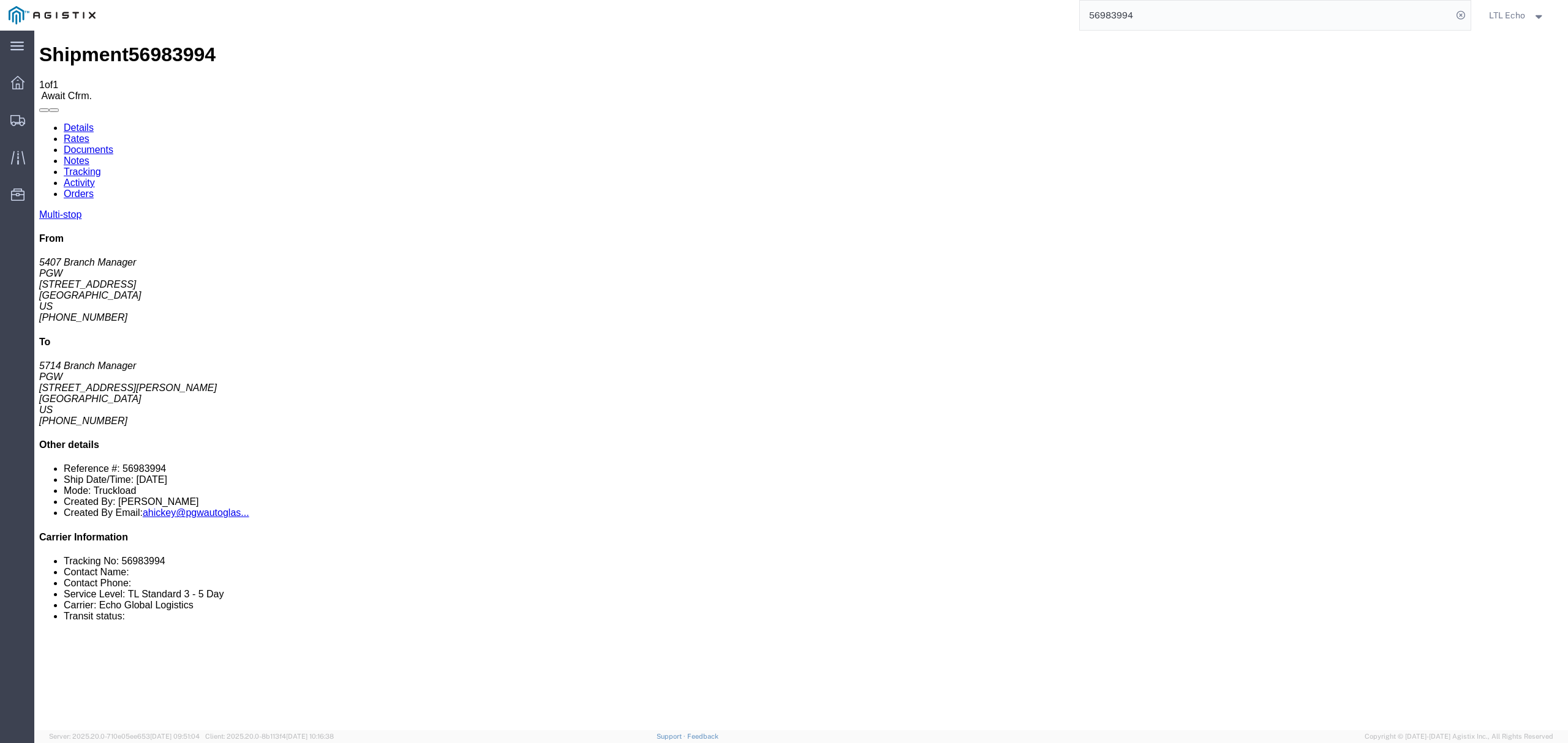
click b "56983994"
click b "669284"
click b "669295"
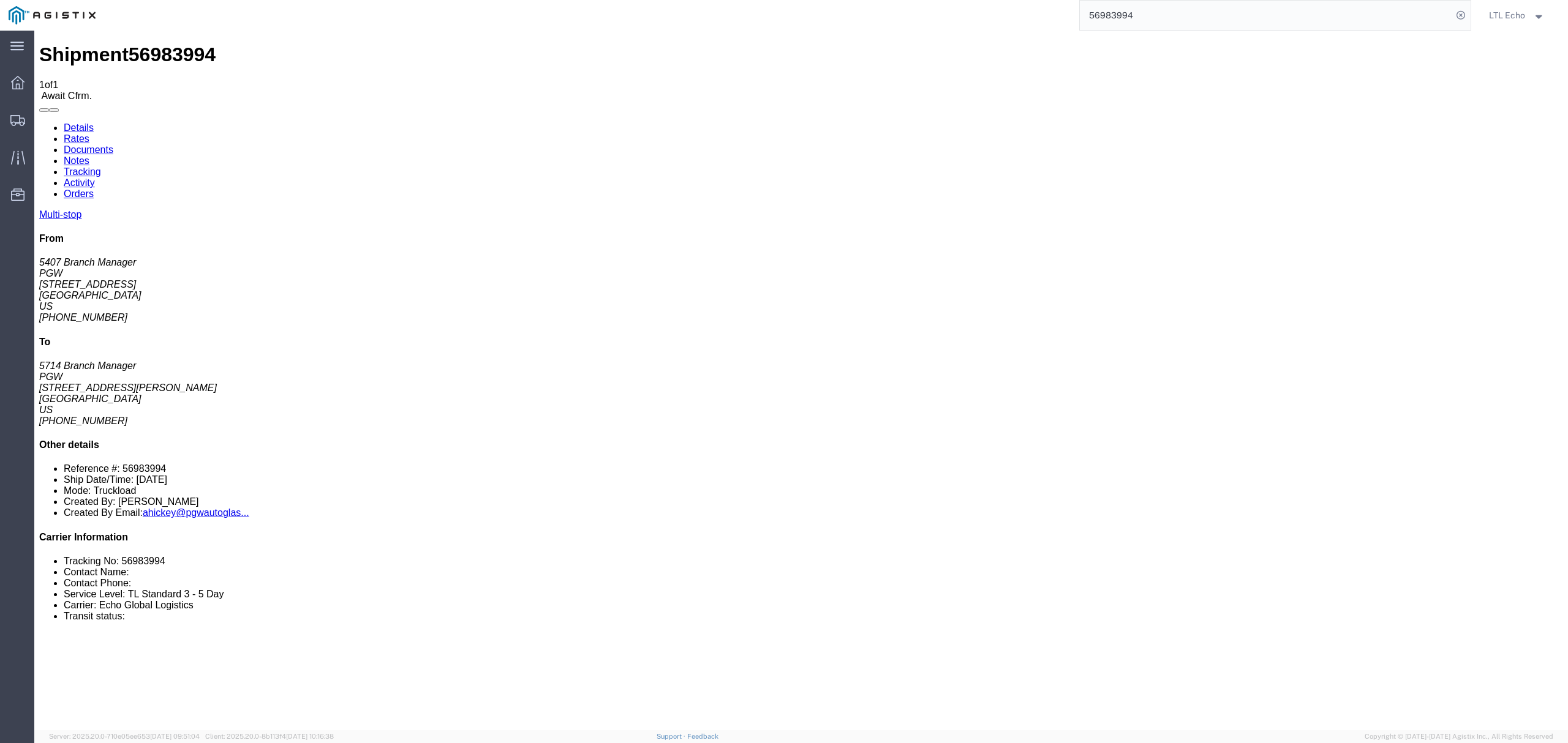
click b "669294"
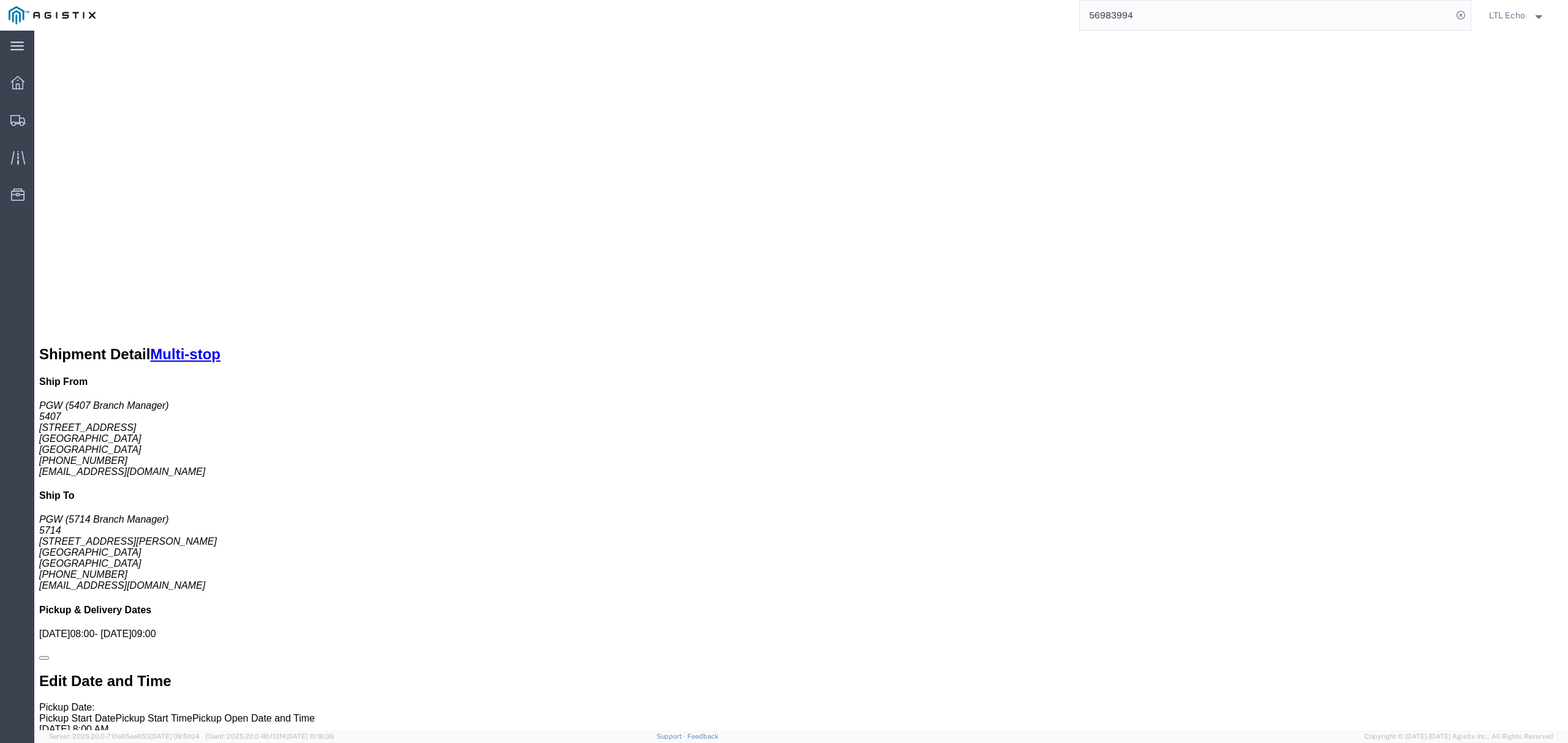
scroll to position [652, 0]
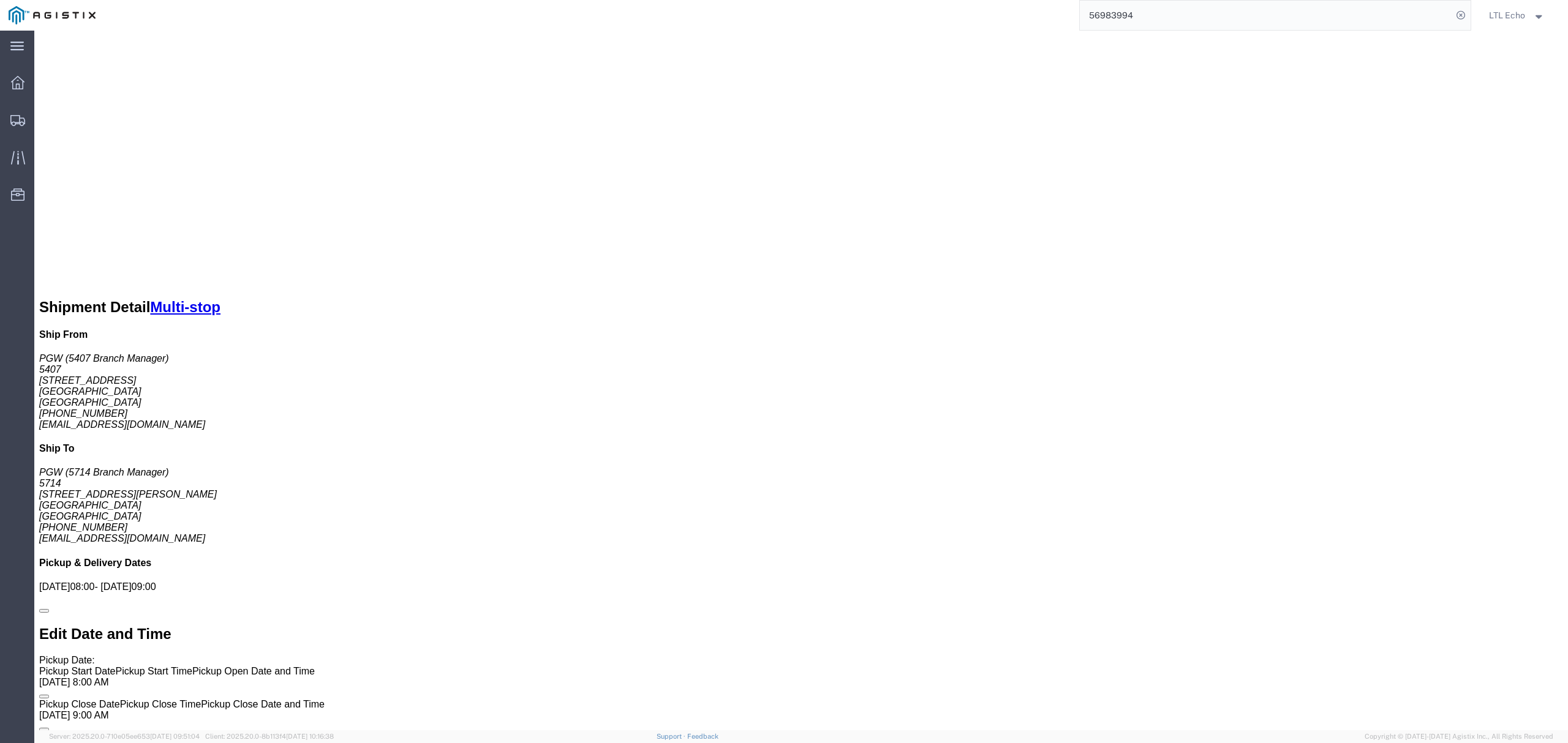
drag, startPoint x: 202, startPoint y: 280, endPoint x: 96, endPoint y: 284, distance: 106.1
click p "Cost Center: 5407 Freight Out Cost Center Number: 5407-6300-66000-0000"
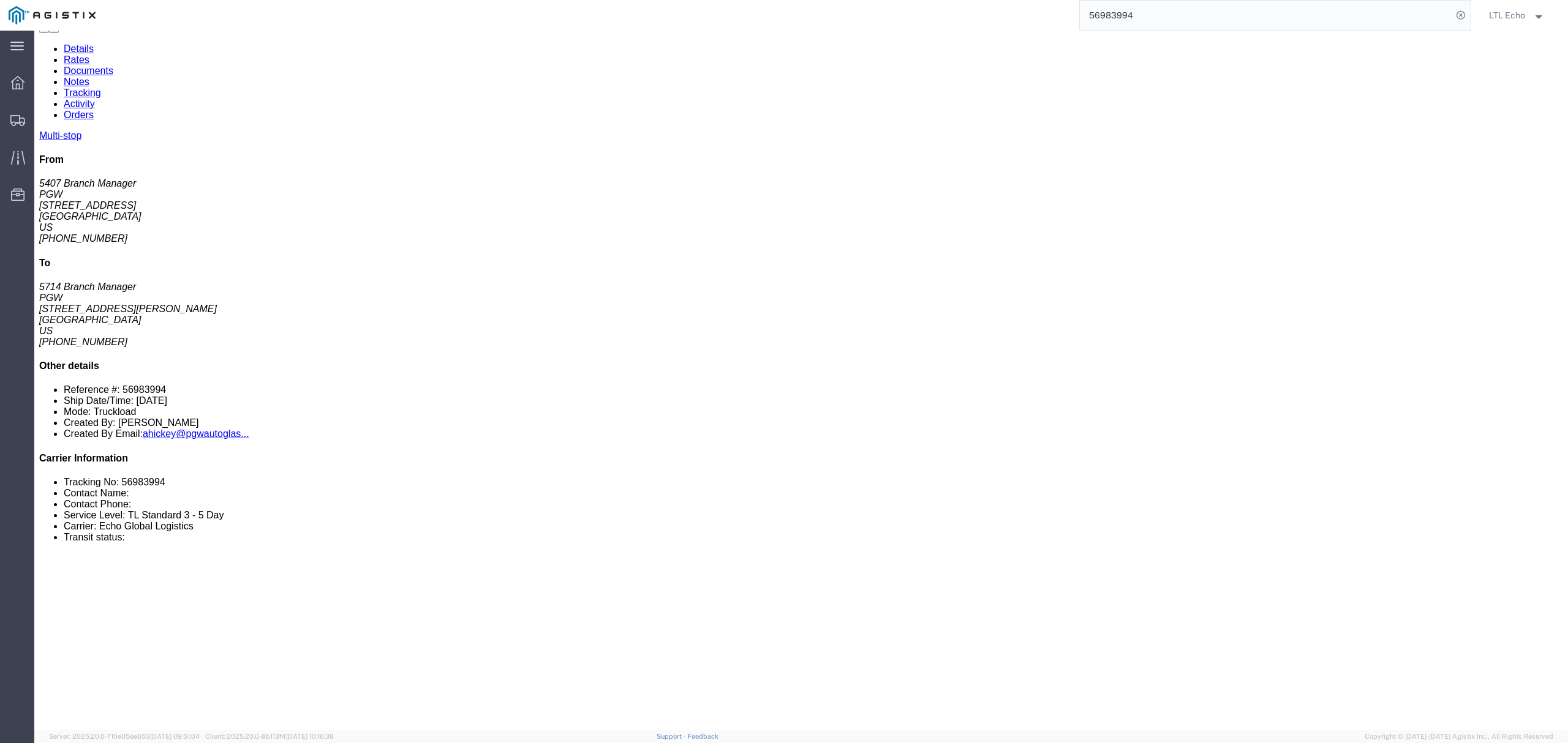
scroll to position [0, 0]
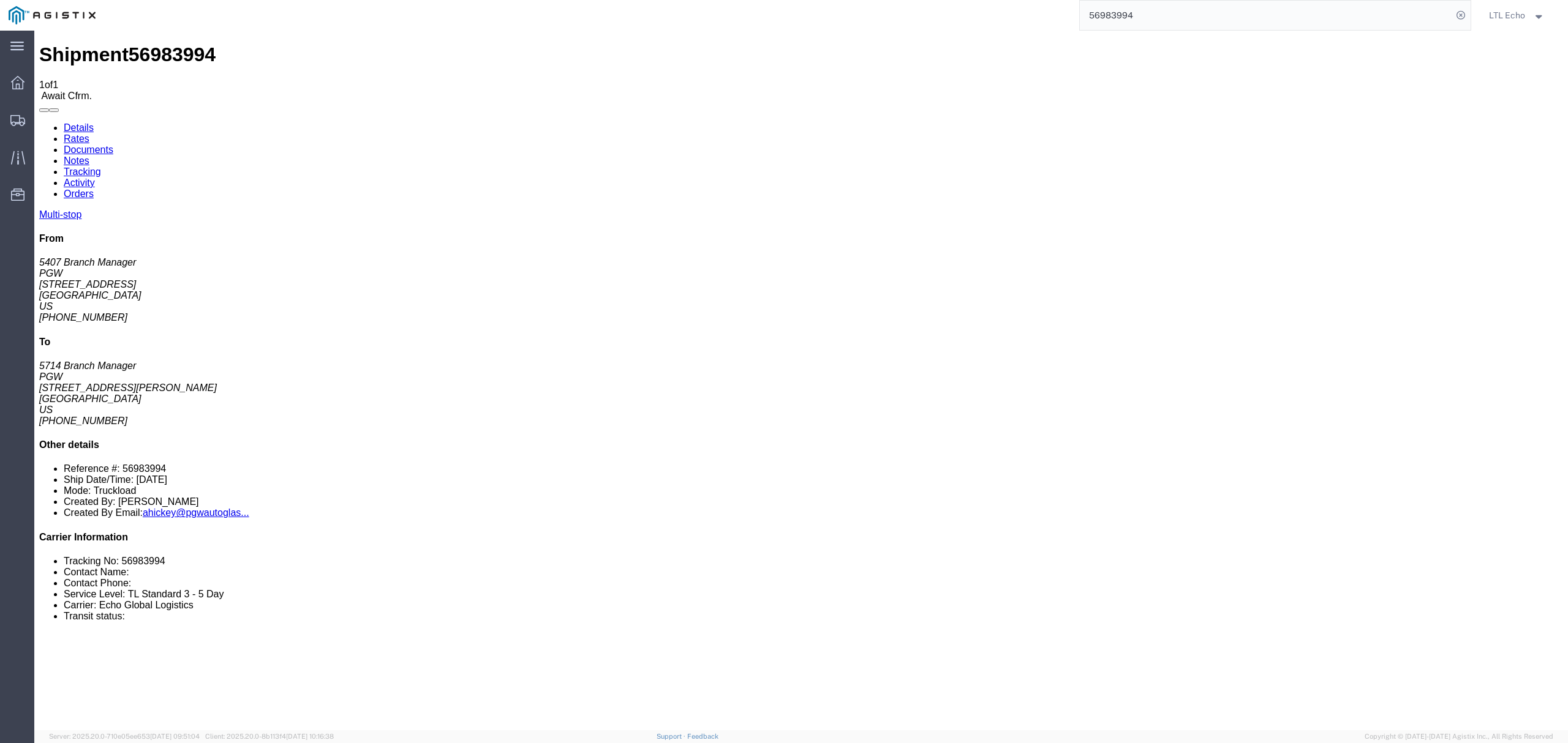
drag, startPoint x: 253, startPoint y: 362, endPoint x: 327, endPoint y: 367, distance: 74.2
click div "[STREET_ADDRESS]"
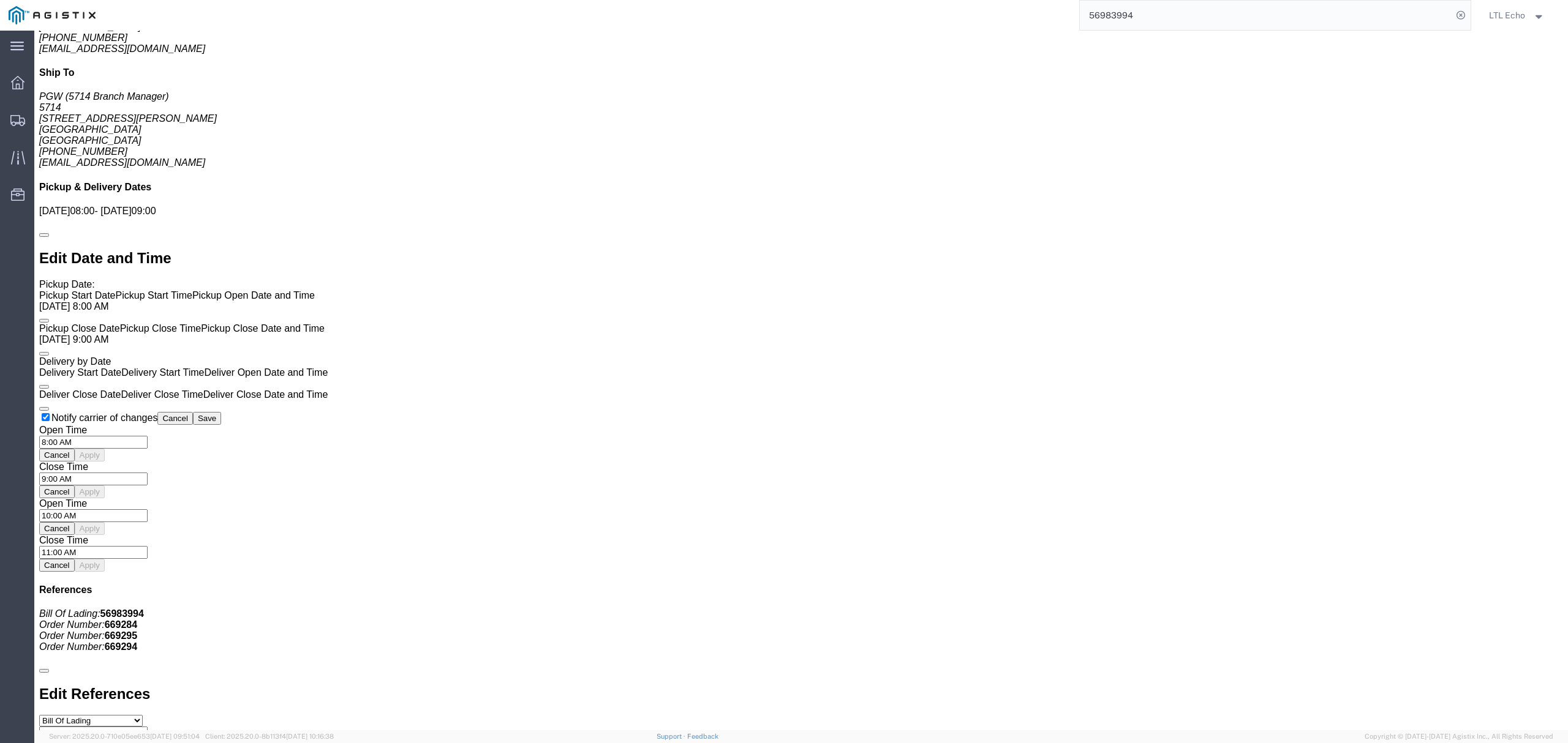
scroll to position [1061, 0]
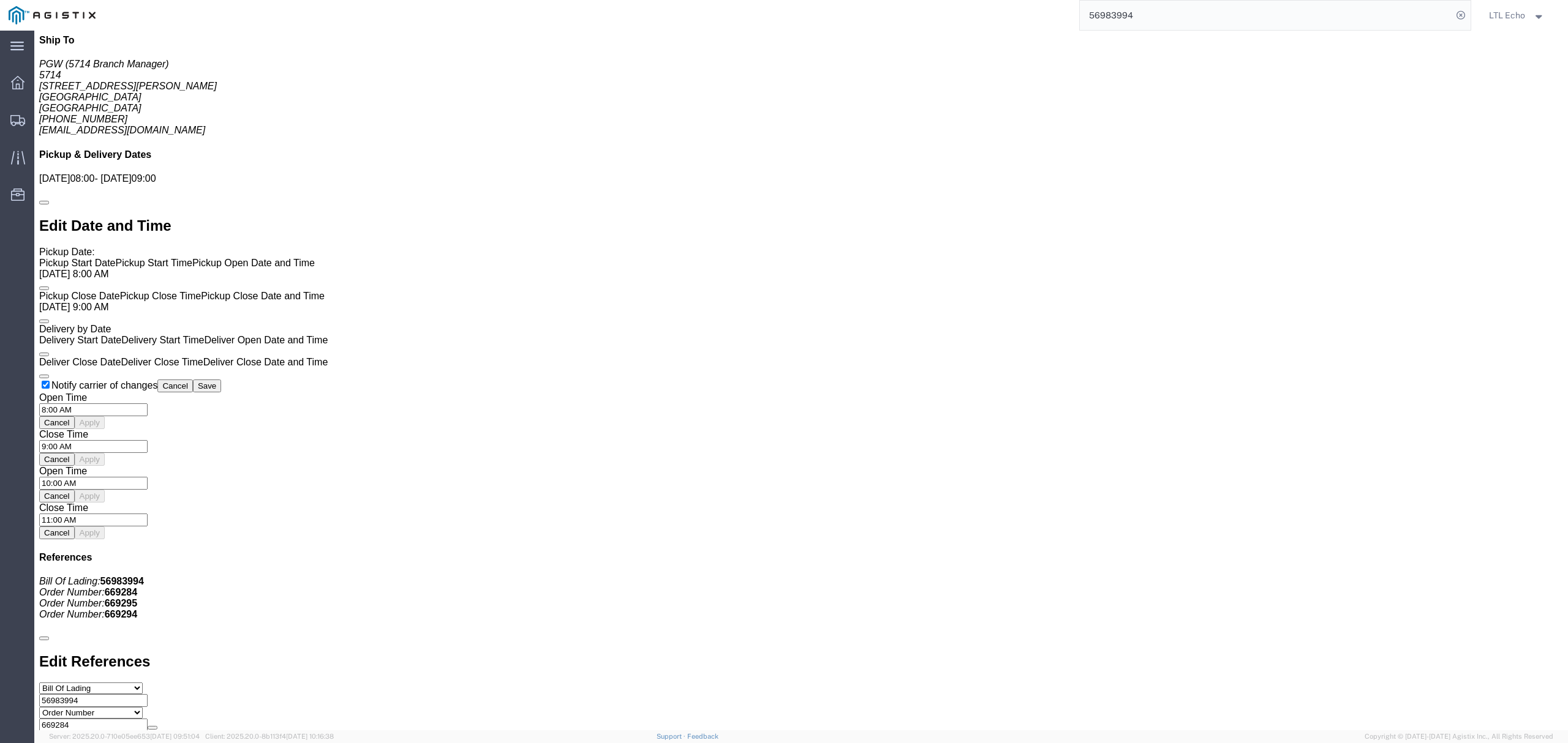
click link "Confirm"
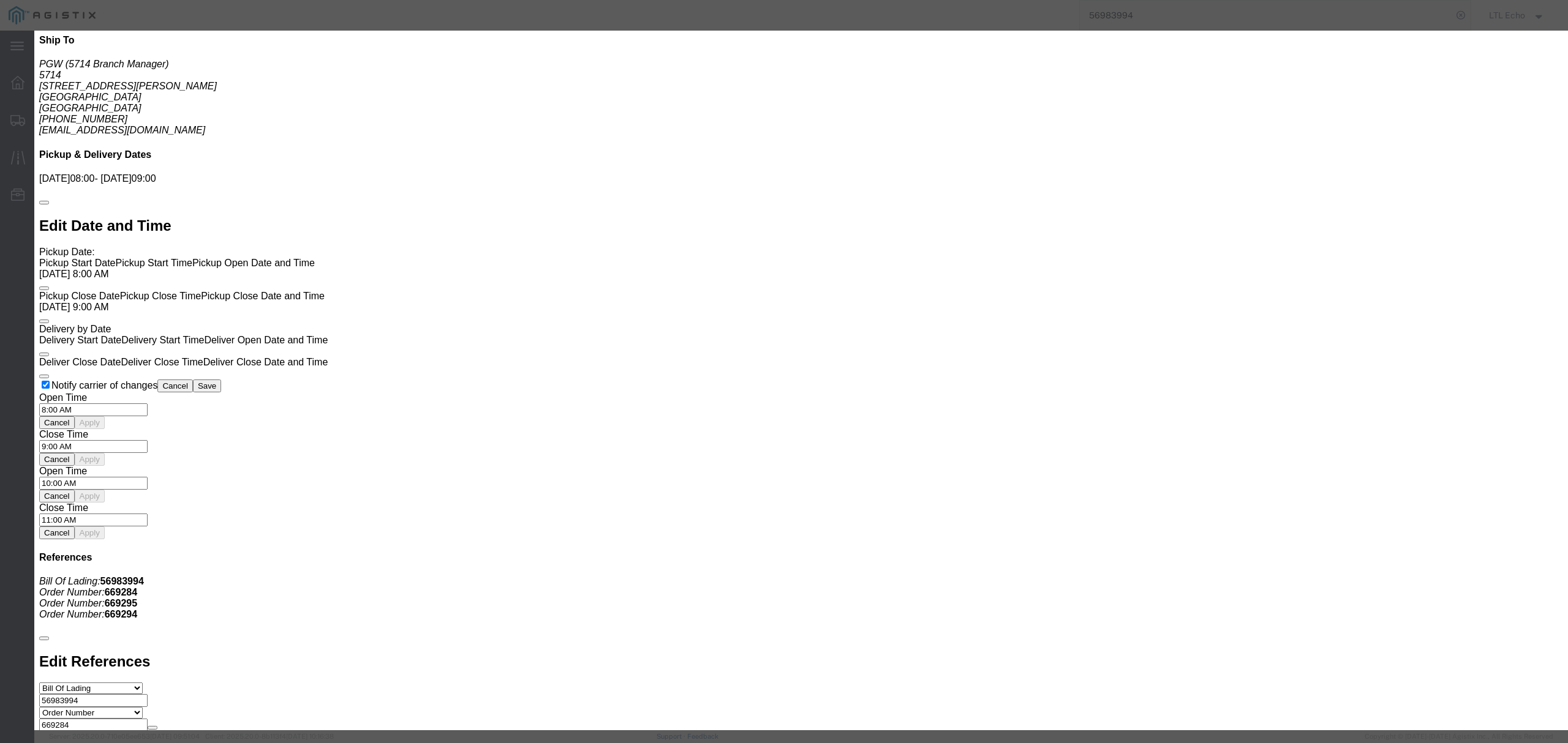
click input "checkbox"
checkbox input "true"
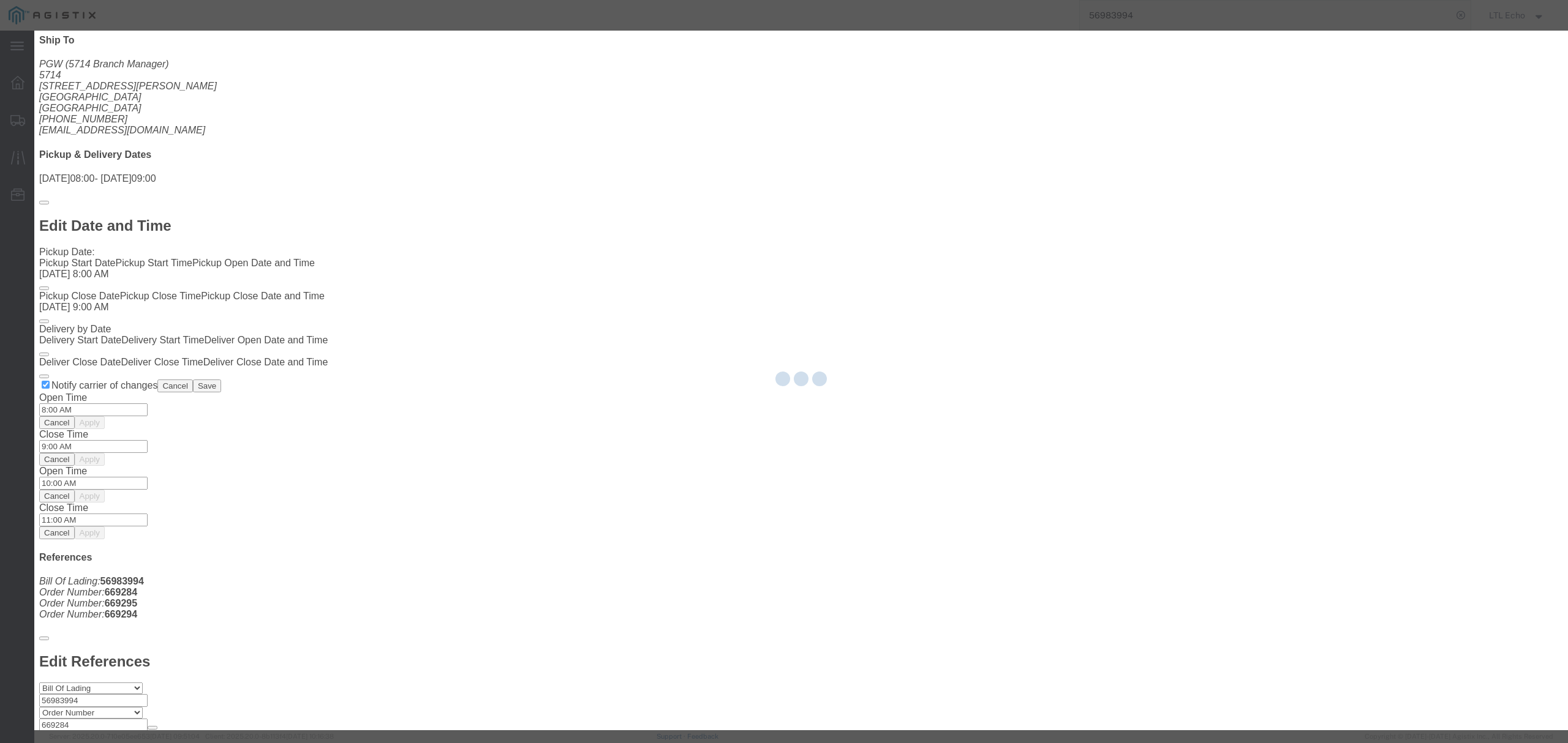
type input "LTL Echo"
type input "+ 8005116111"
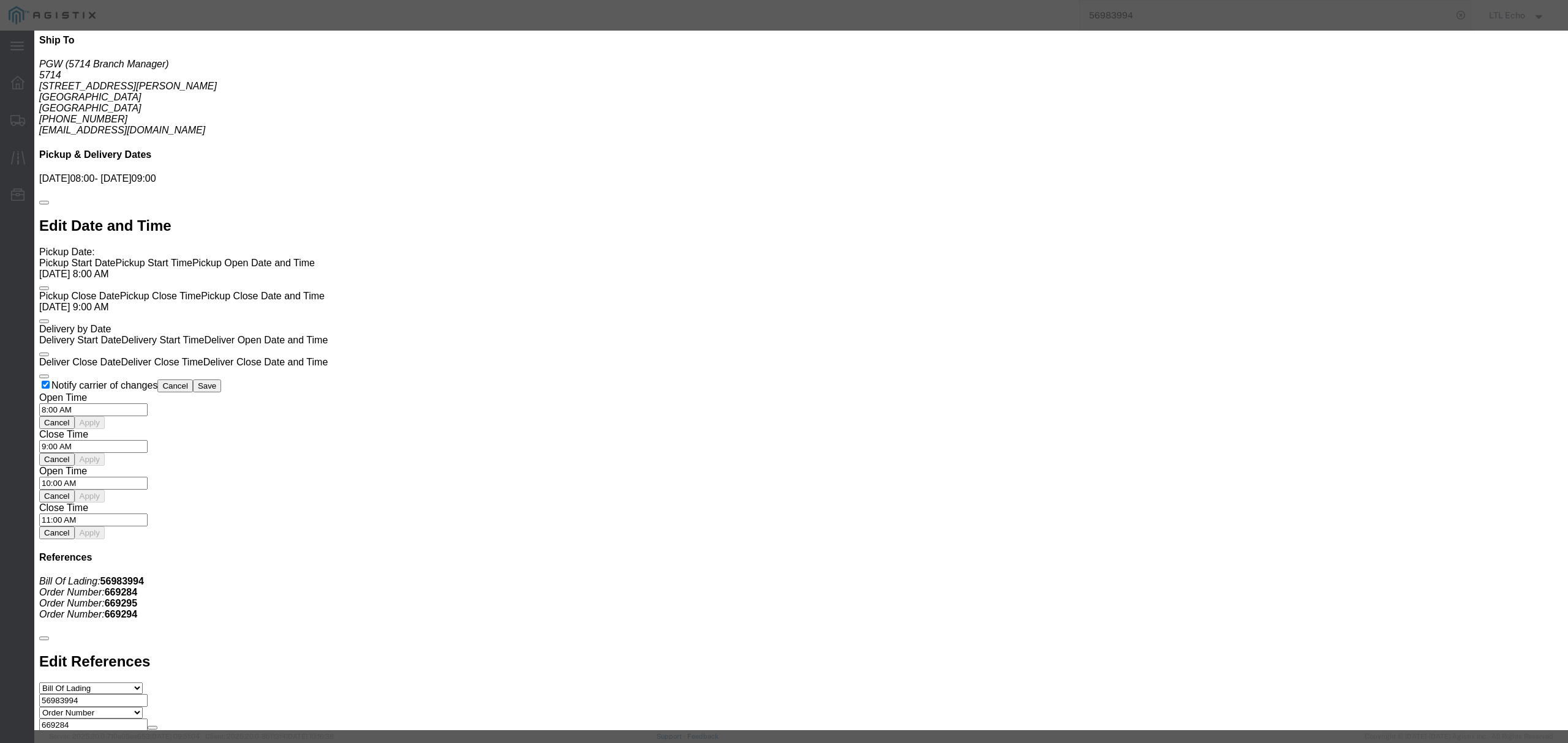
click input "text"
paste input "64510673"
type input "64510673"
click button "Submit"
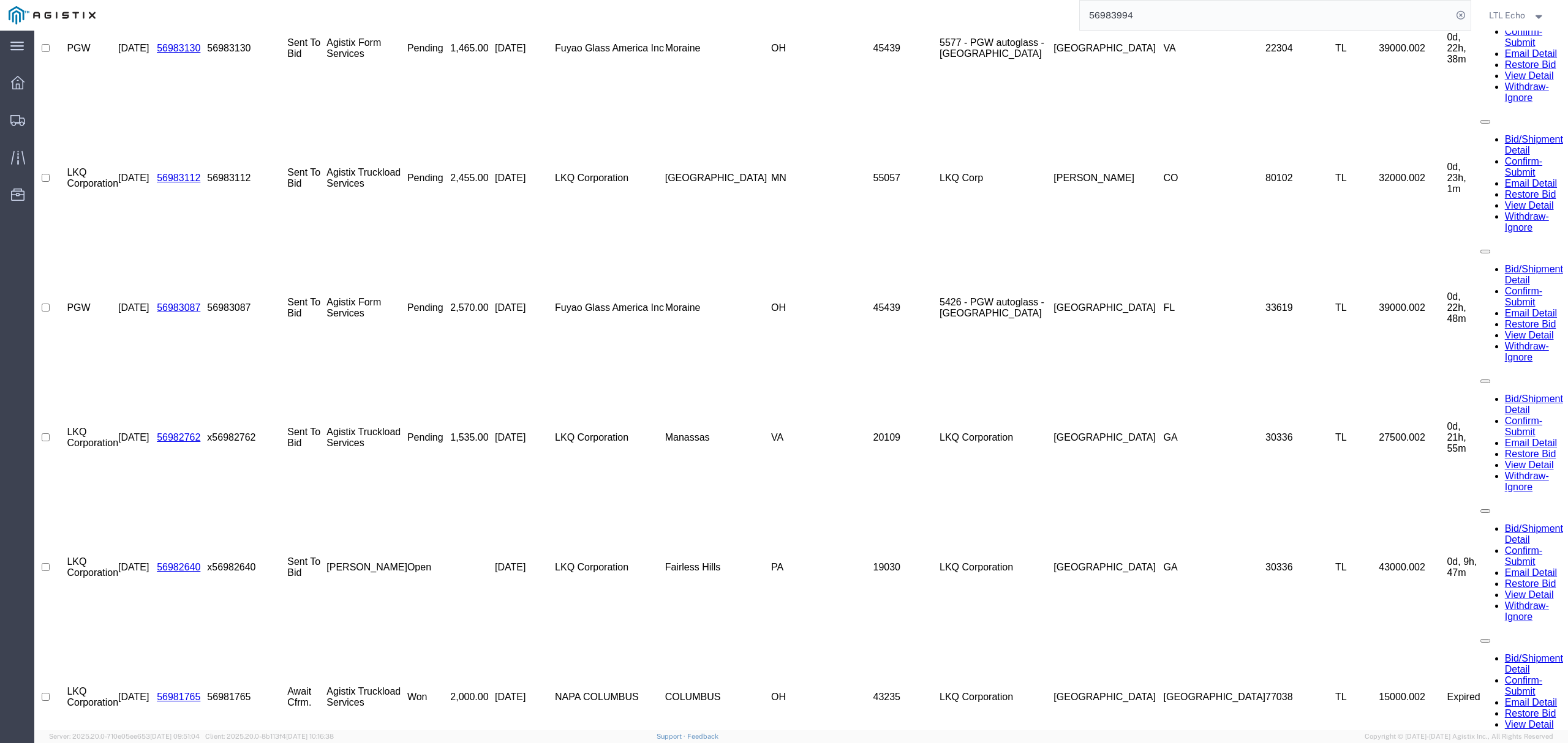
scroll to position [0, 0]
